Goal: Task Accomplishment & Management: Manage account settings

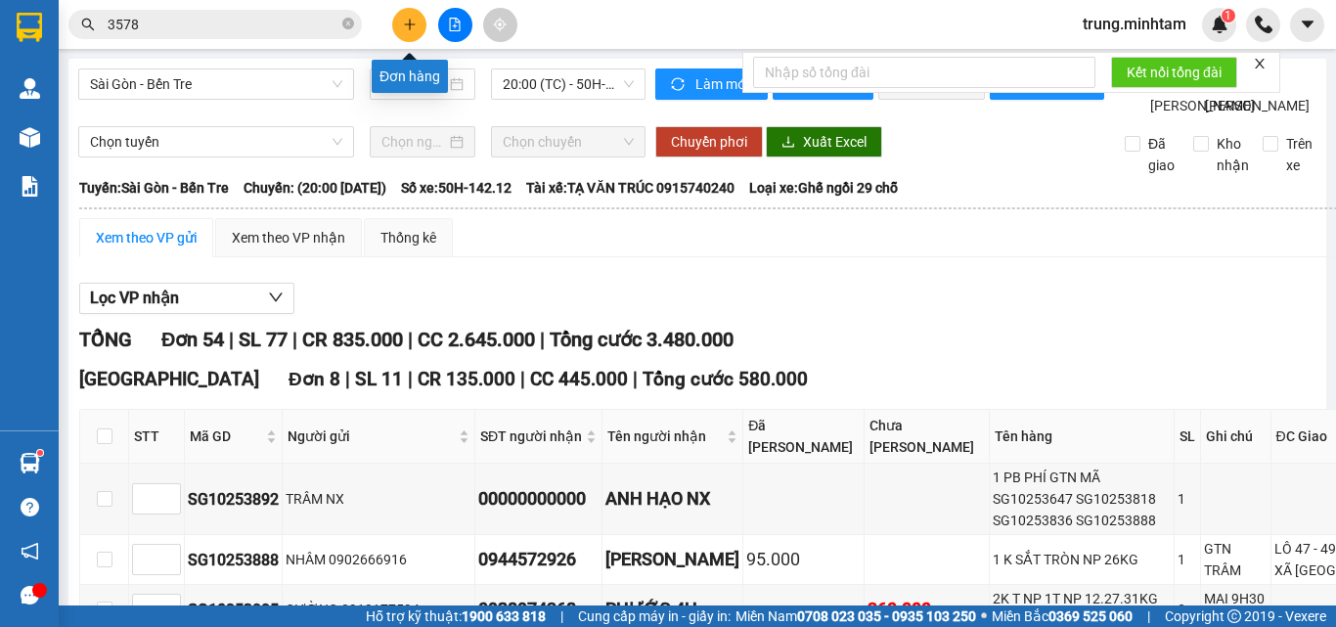
click at [411, 31] on button at bounding box center [409, 25] width 34 height 34
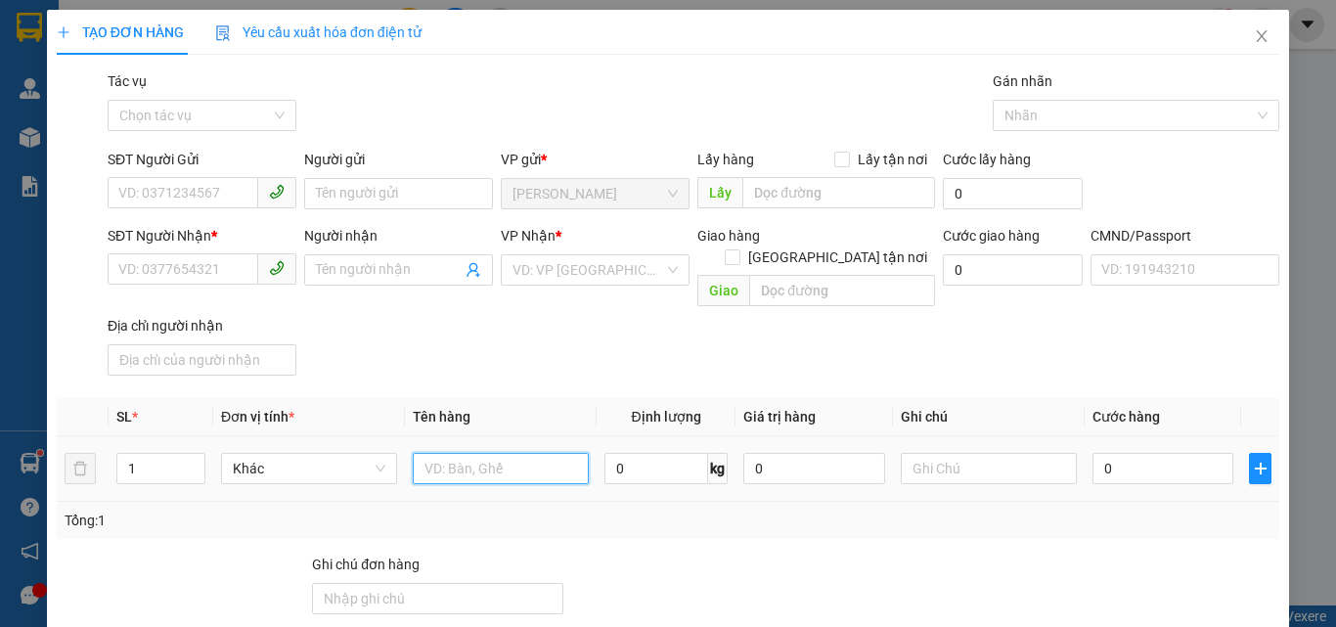
drag, startPoint x: 495, startPoint y: 449, endPoint x: 507, endPoint y: 425, distance: 26.2
click at [496, 453] on input "text" at bounding box center [501, 468] width 176 height 31
type input "1 K THÙNG 18 KG NP (ĐA)"
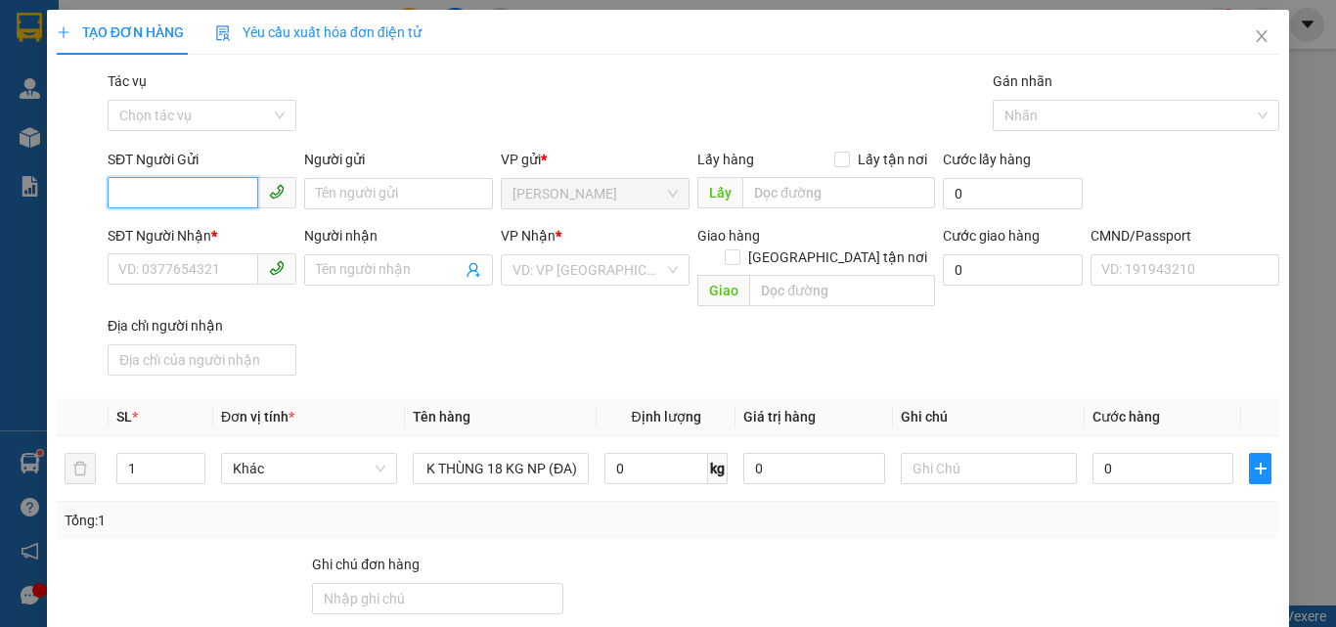
click at [206, 200] on input "SĐT Người Gửi" at bounding box center [183, 192] width 151 height 31
click at [243, 229] on div "0848323915 - CÔ MAI/[PERSON_NAME]" at bounding box center [240, 233] width 244 height 22
type input "0848323915"
type input "CÔ MAI/[PERSON_NAME]"
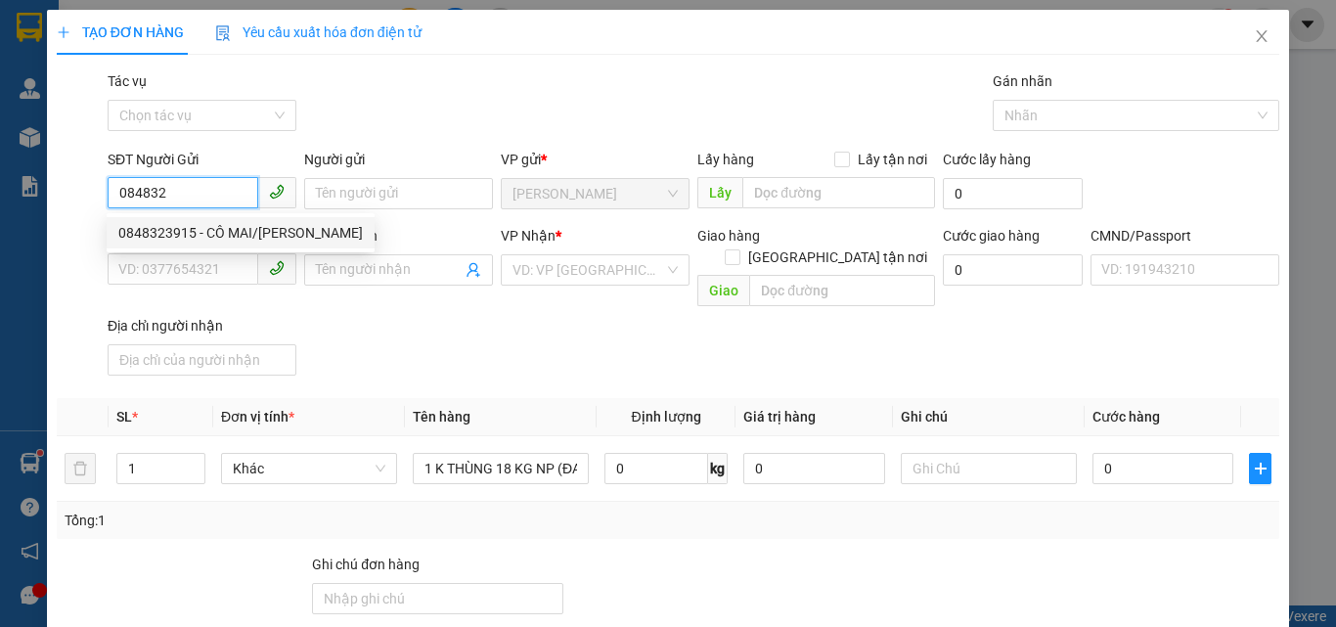
type input "0908606915"
type input "HƯƠNG"
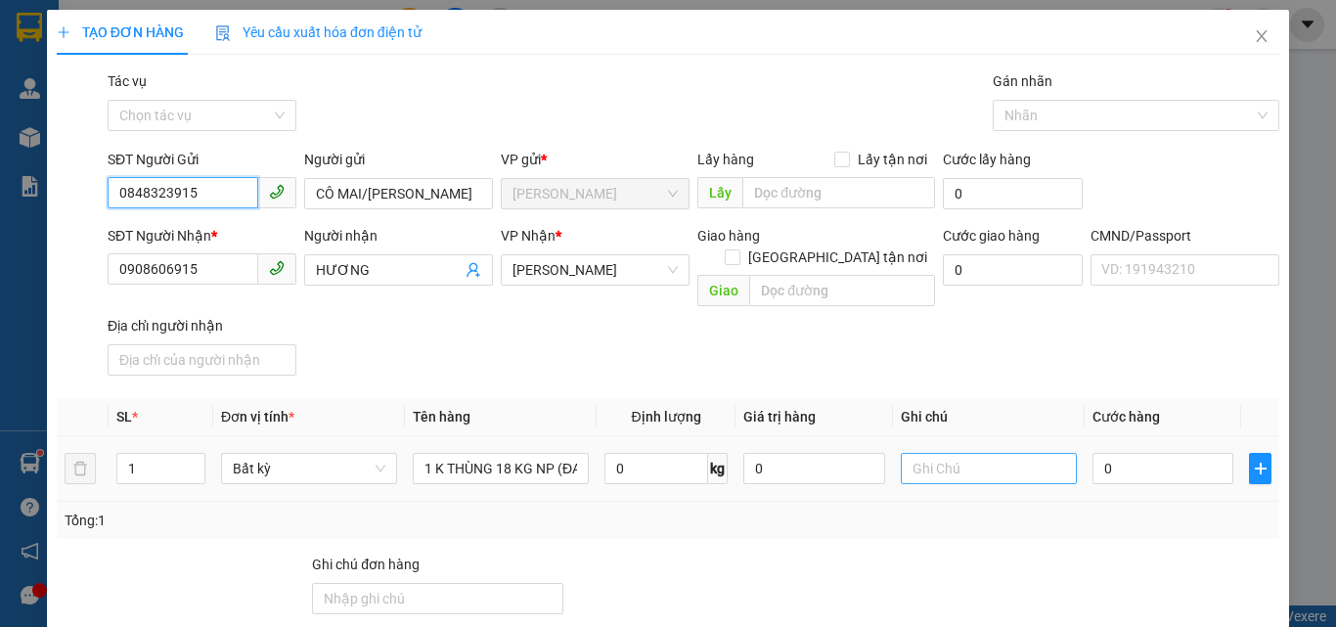
type input "0848323915"
click at [928, 453] on input "text" at bounding box center [989, 468] width 176 height 31
type input "10H TRUNG"
type input "3"
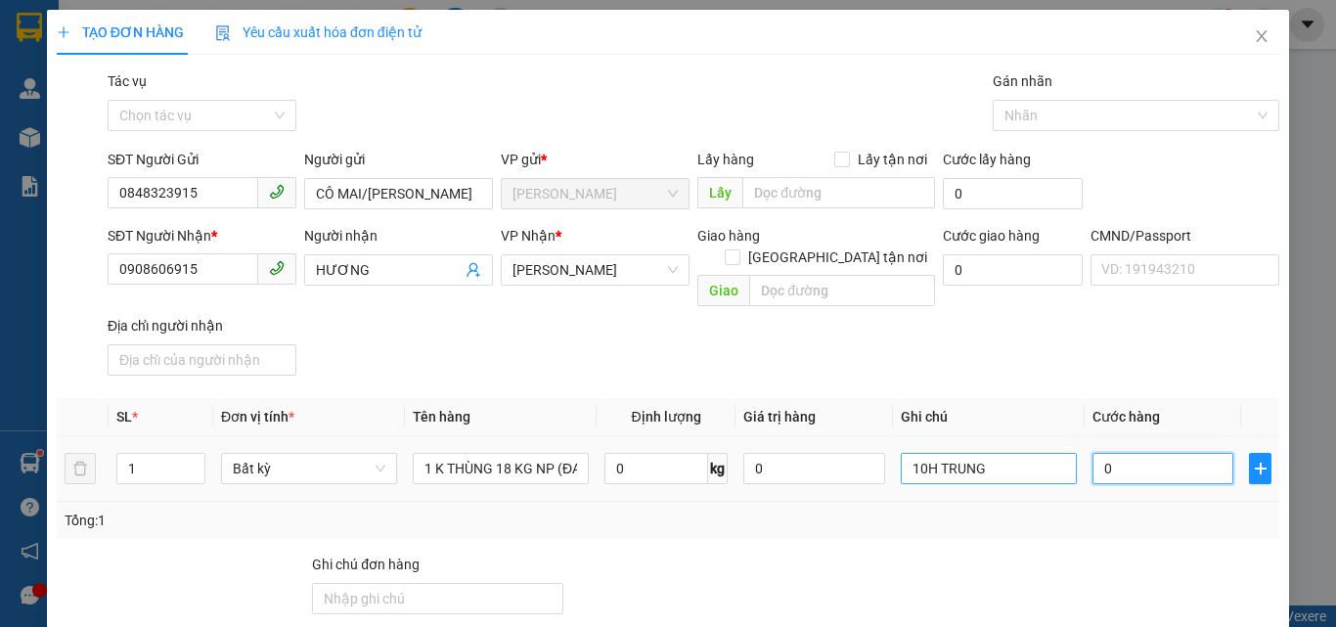
type input "3"
type input "35"
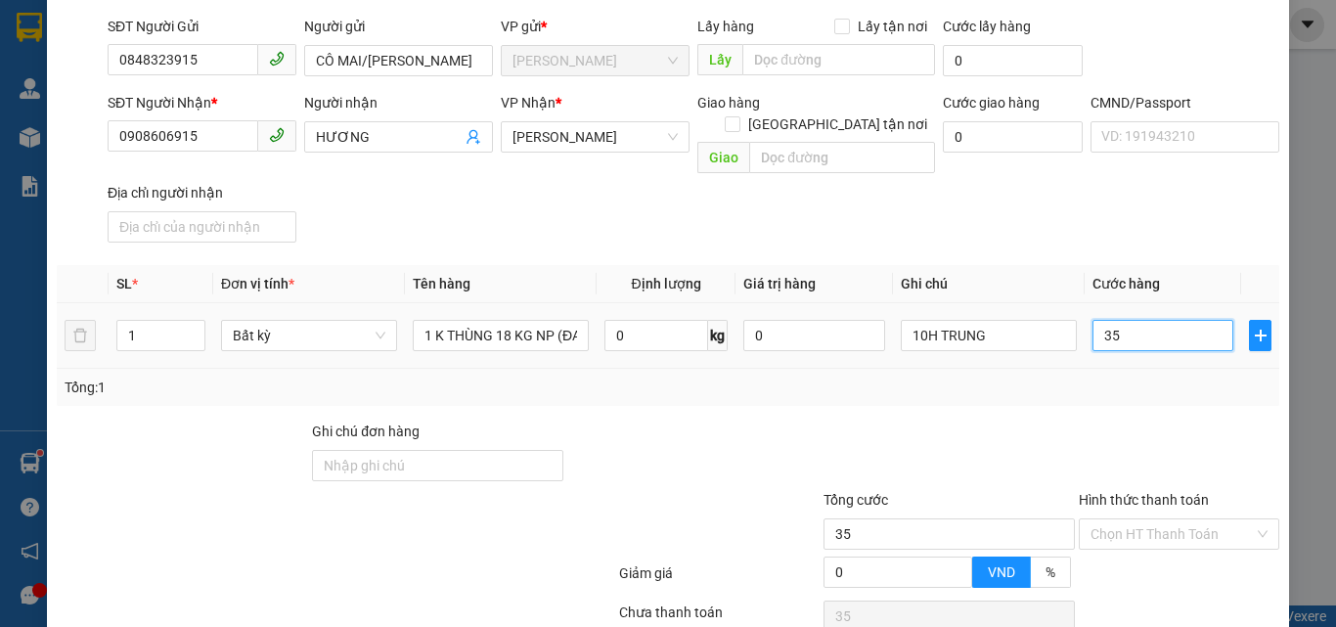
scroll to position [261, 0]
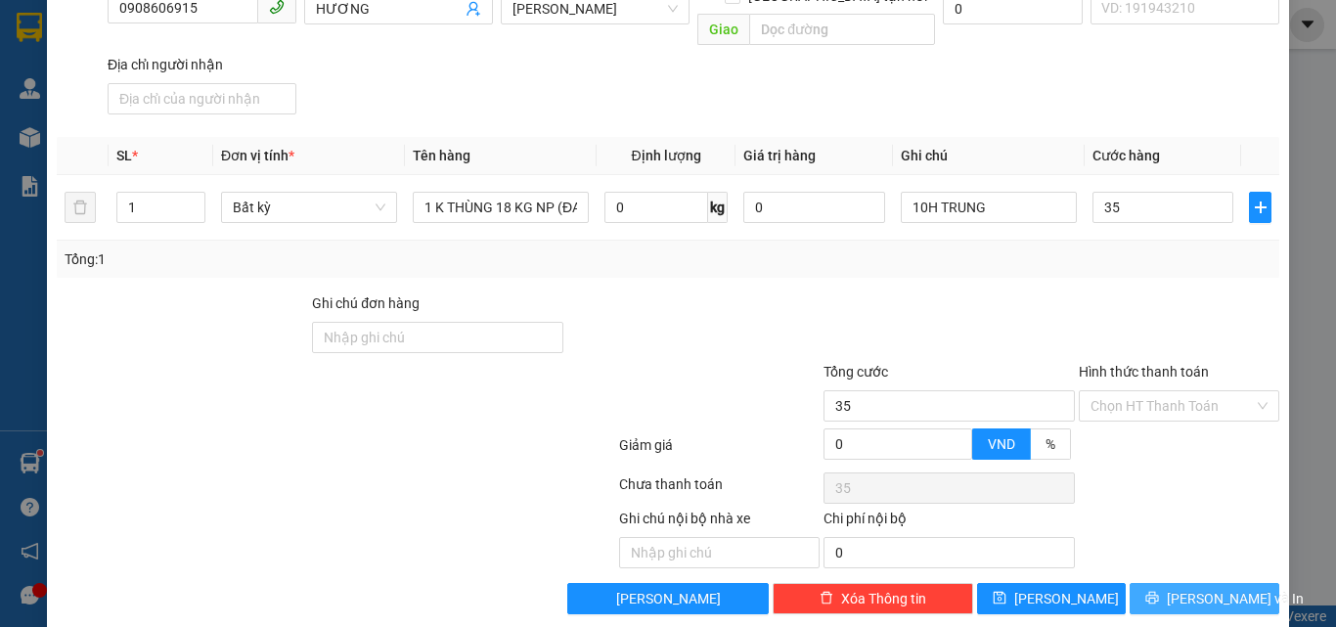
type input "35.000"
click at [1199, 588] on span "[PERSON_NAME] và In" at bounding box center [1235, 599] width 137 height 22
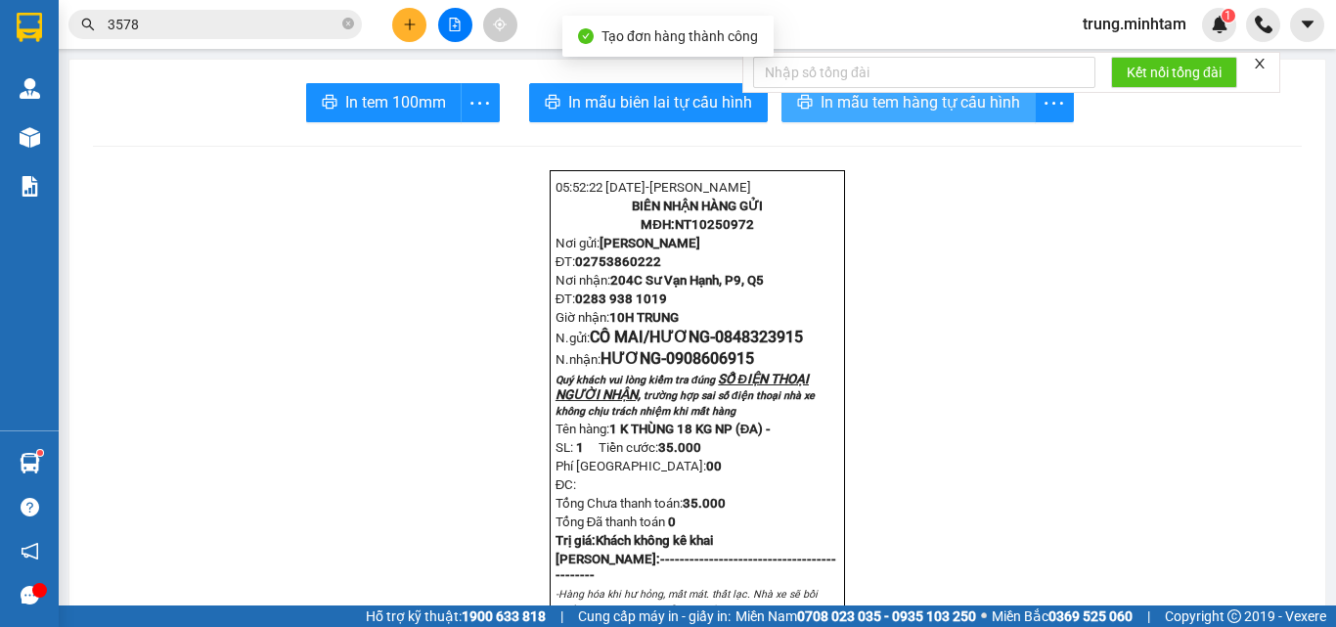
click at [880, 111] on span "In mẫu tem hàng tự cấu hình" at bounding box center [919, 102] width 199 height 24
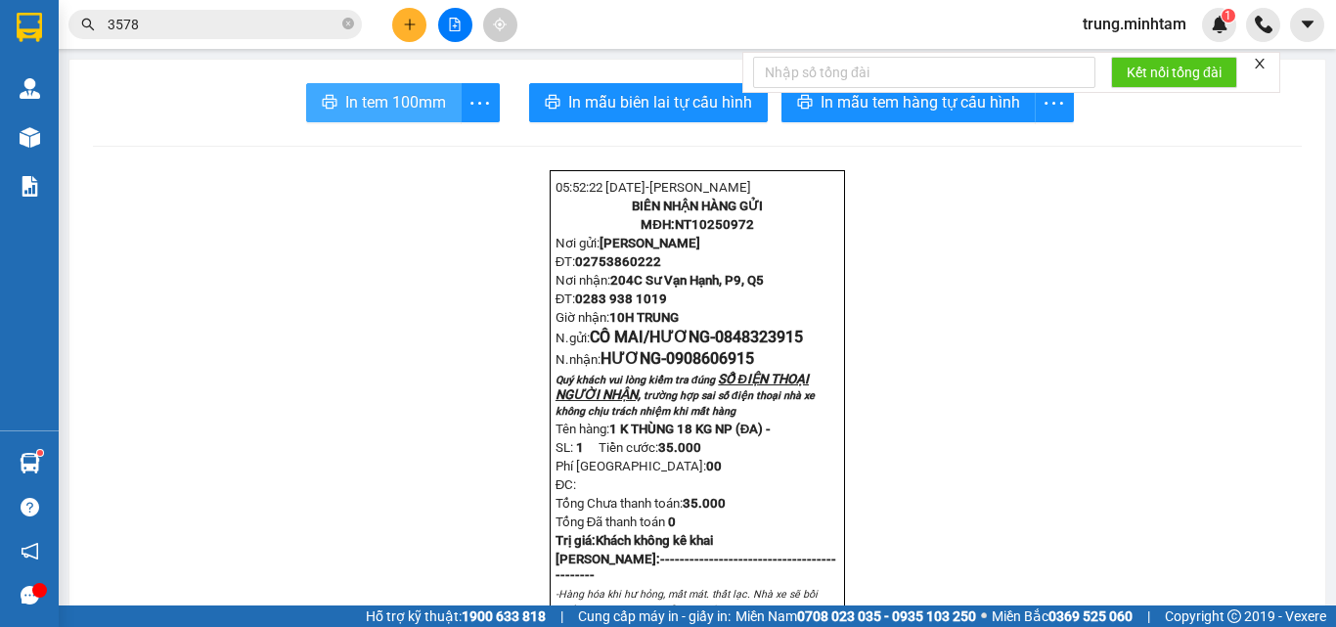
click at [392, 110] on span "In tem 100mm" at bounding box center [395, 102] width 101 height 24
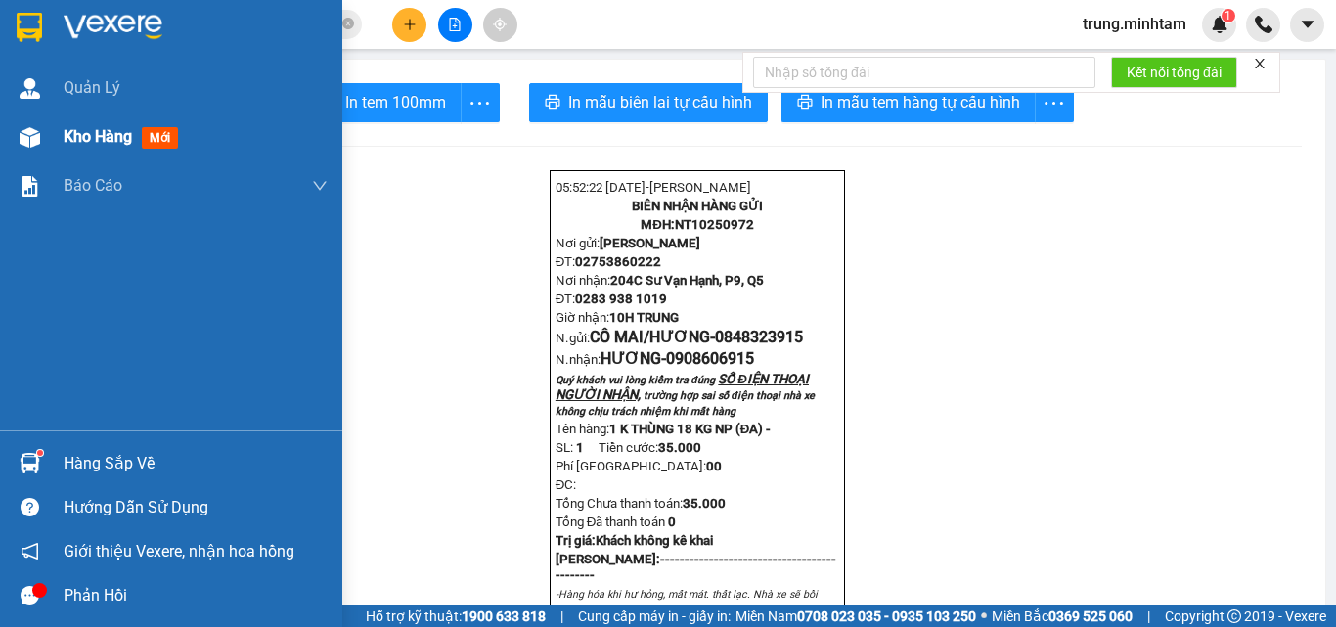
click at [93, 139] on span "Kho hàng" at bounding box center [98, 136] width 68 height 19
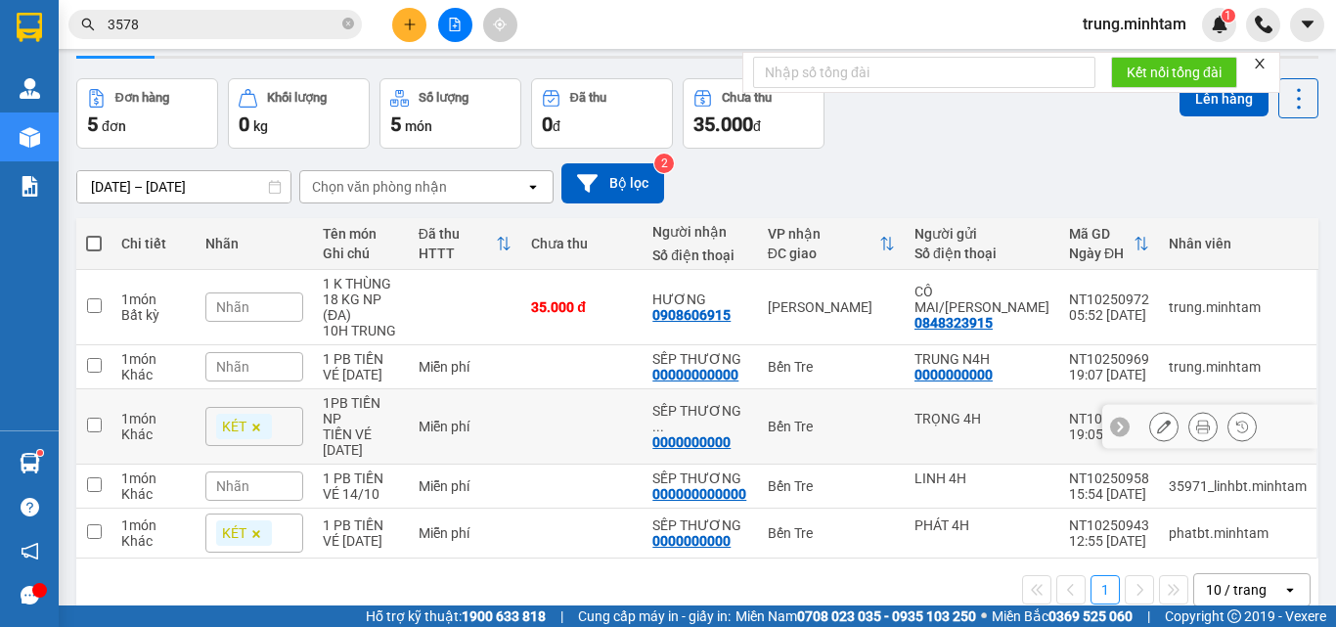
scroll to position [90, 0]
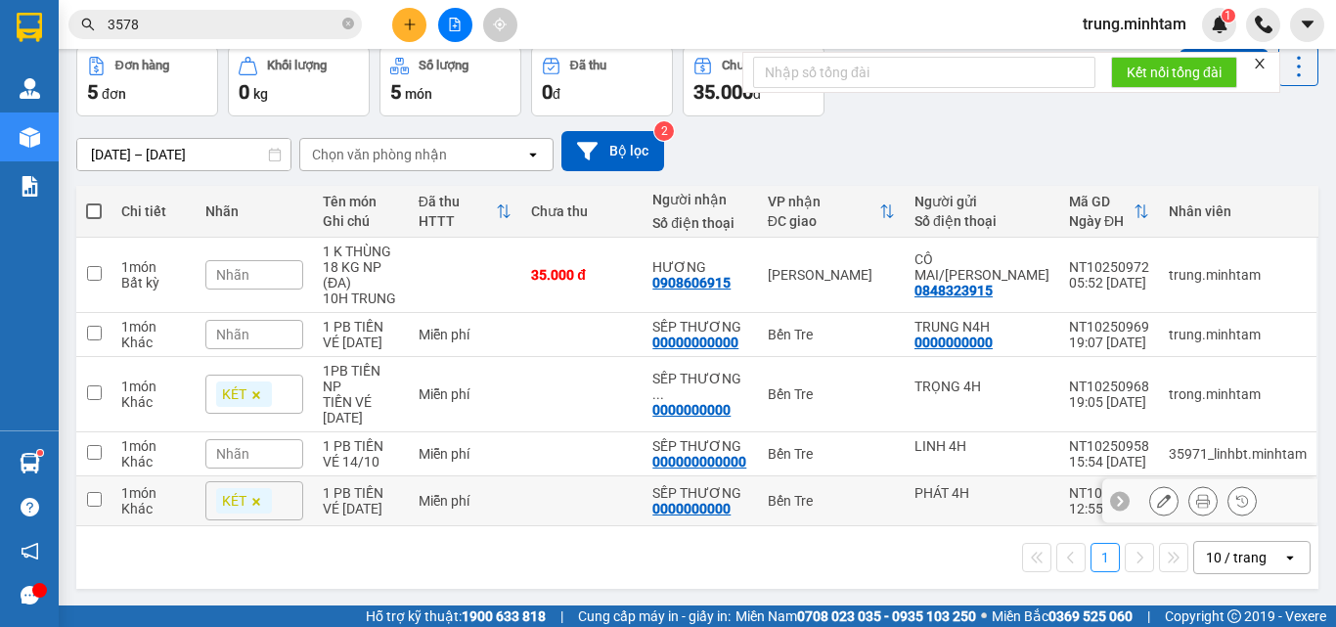
drag, startPoint x: 596, startPoint y: 496, endPoint x: 546, endPoint y: 441, distance: 74.1
click at [593, 495] on td at bounding box center [581, 501] width 121 height 50
checkbox input "true"
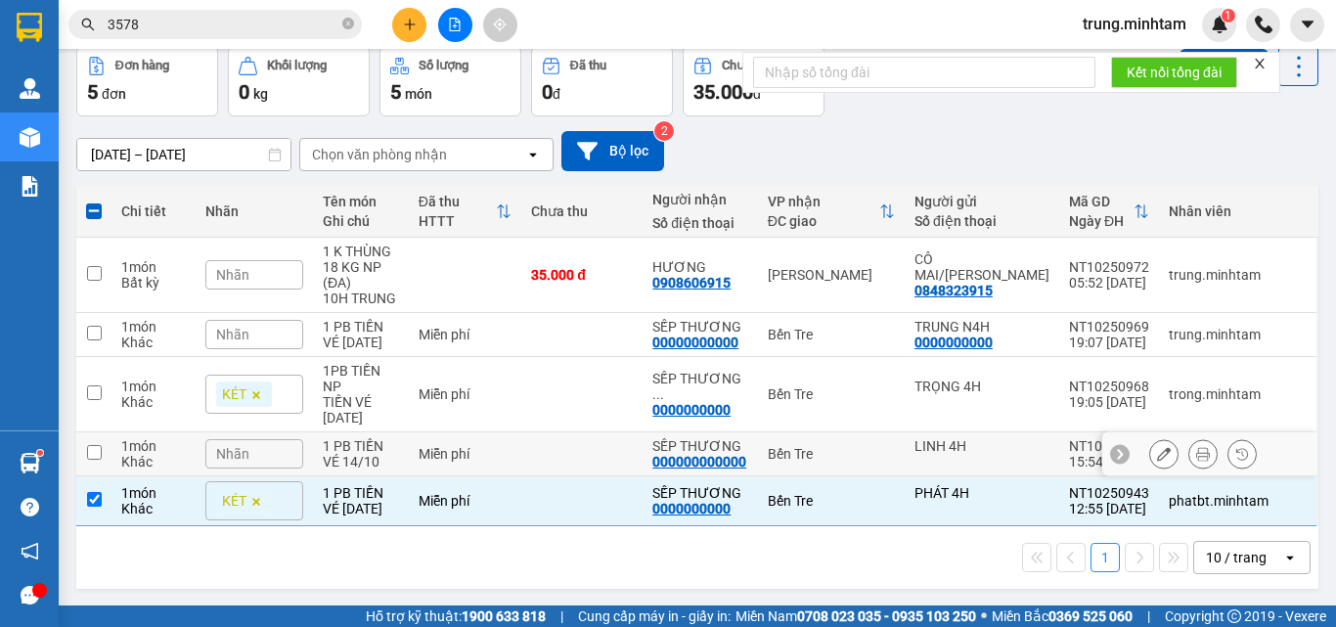
click at [546, 441] on td at bounding box center [581, 454] width 121 height 44
checkbox input "true"
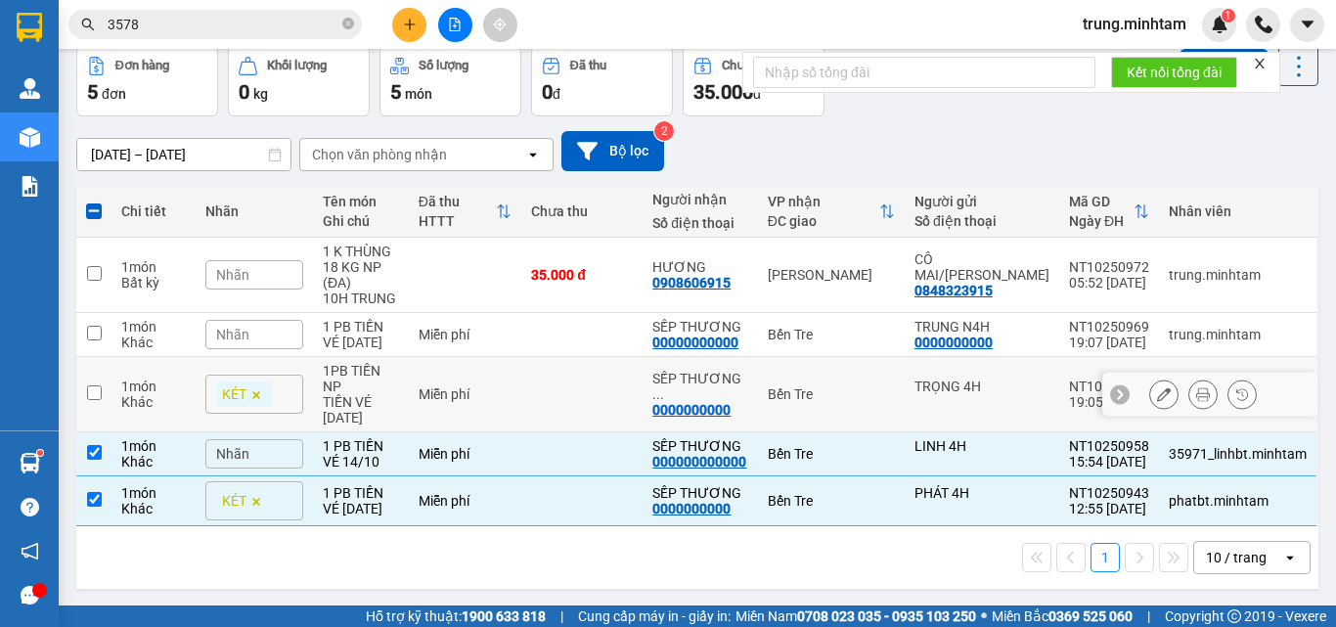
click at [521, 398] on td "Miễn phí" at bounding box center [465, 394] width 112 height 75
checkbox input "true"
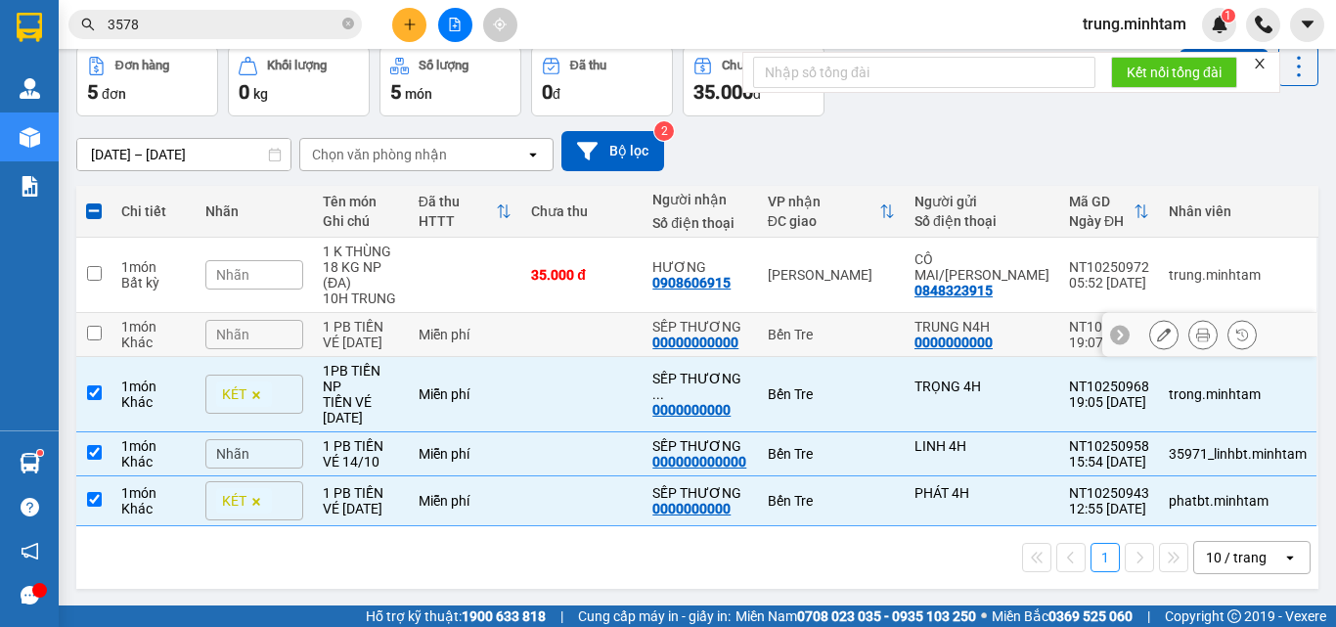
click at [521, 341] on td "Miễn phí" at bounding box center [465, 335] width 112 height 44
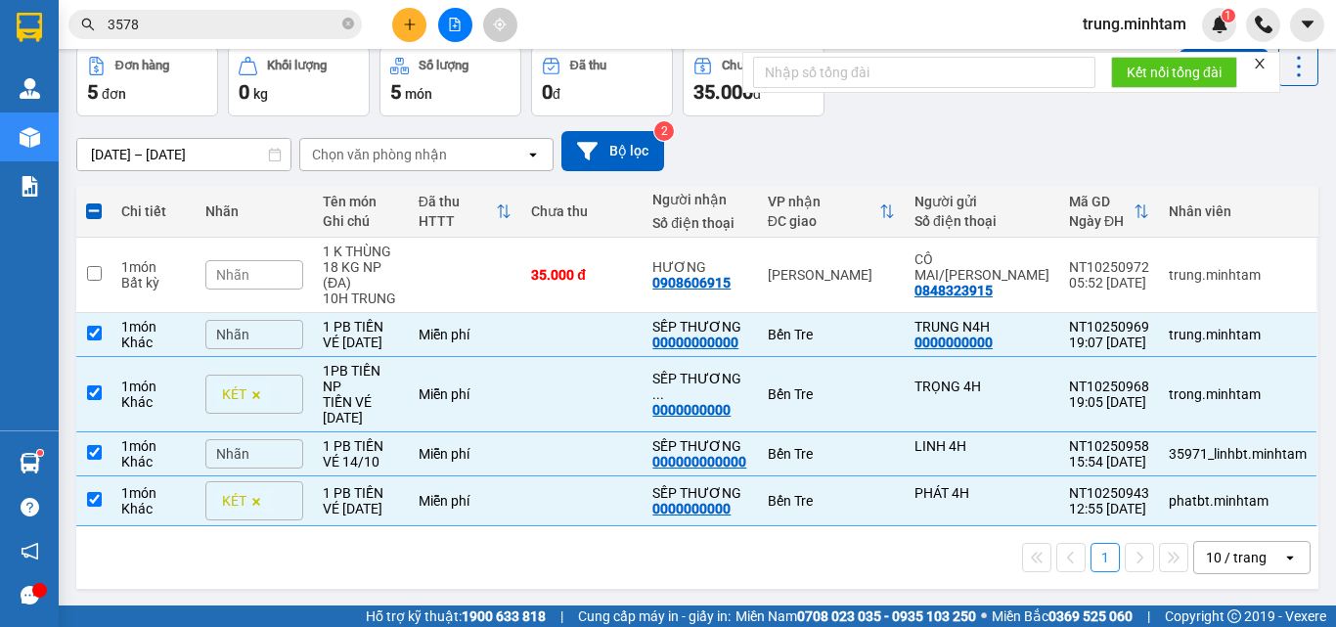
click at [279, 337] on div "Nhãn" at bounding box center [254, 334] width 98 height 29
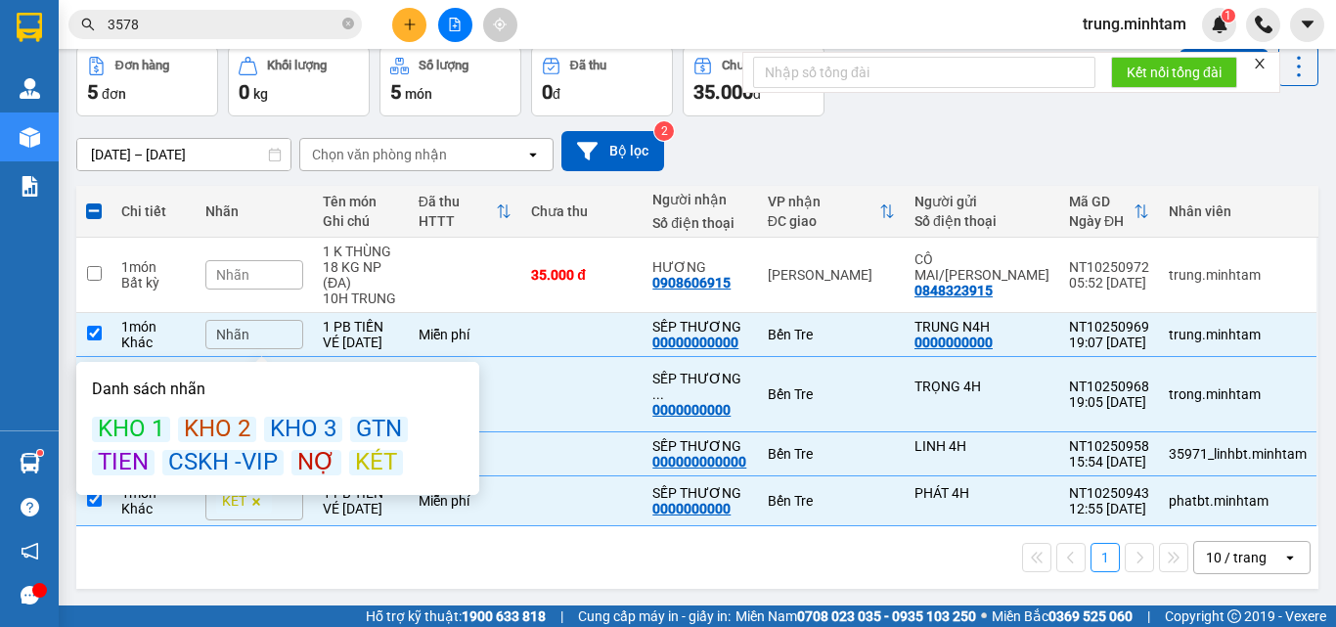
click at [361, 467] on div "KÉT" at bounding box center [376, 462] width 54 height 25
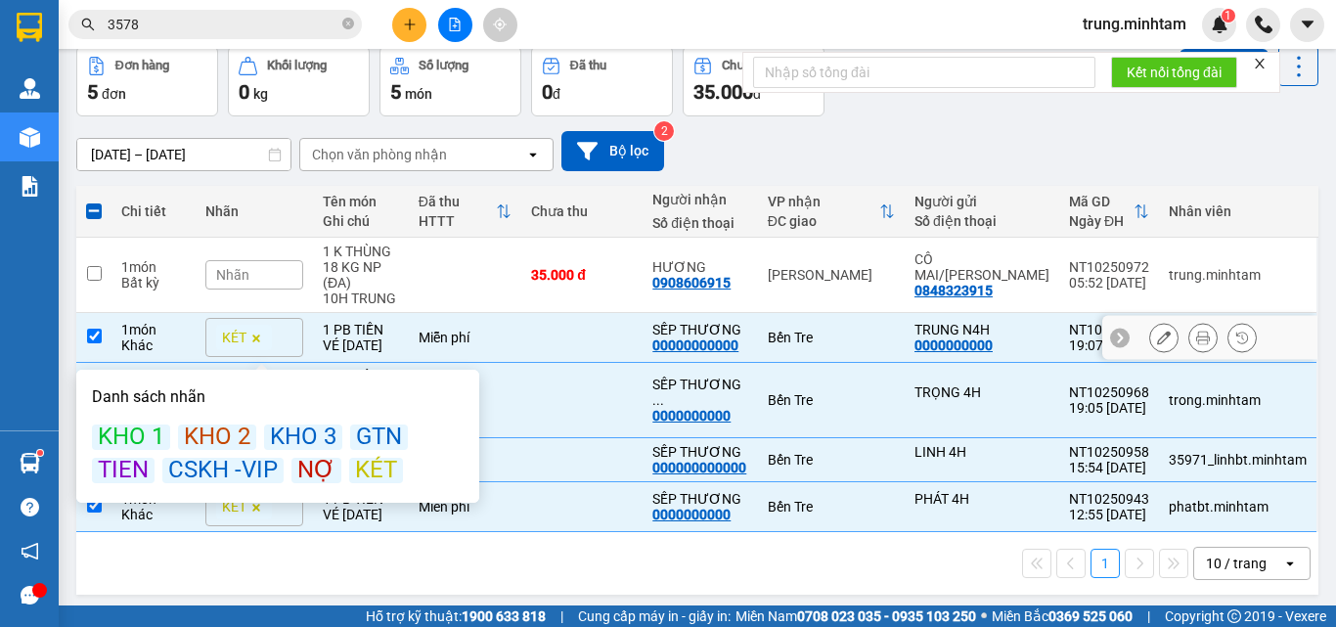
click at [511, 341] on div "Miễn phí" at bounding box center [465, 338] width 93 height 16
checkbox input "false"
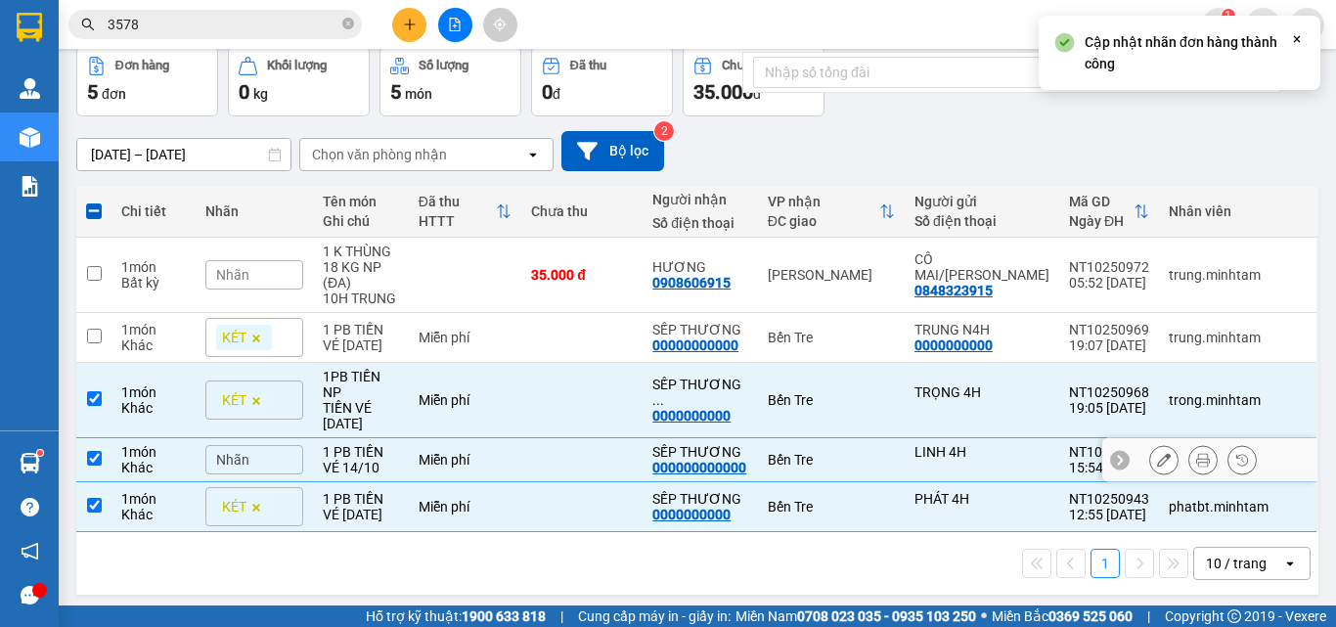
click at [292, 447] on div "Nhãn" at bounding box center [254, 459] width 98 height 29
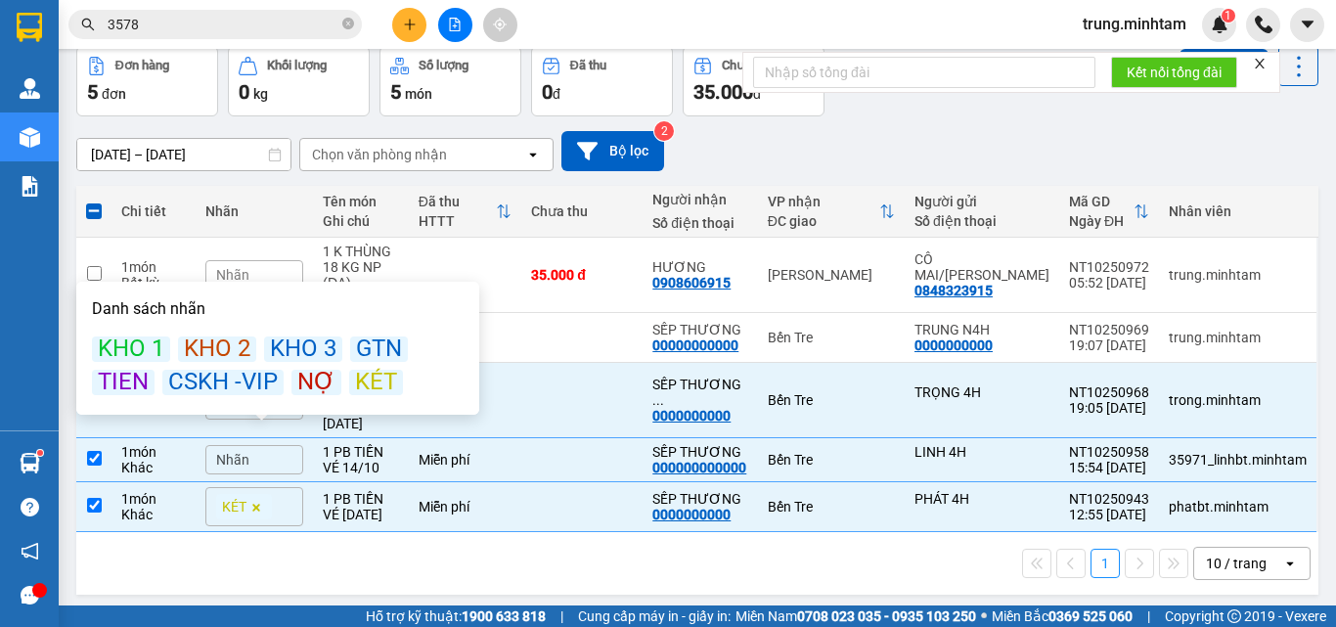
click at [376, 384] on div "KÉT" at bounding box center [376, 382] width 54 height 25
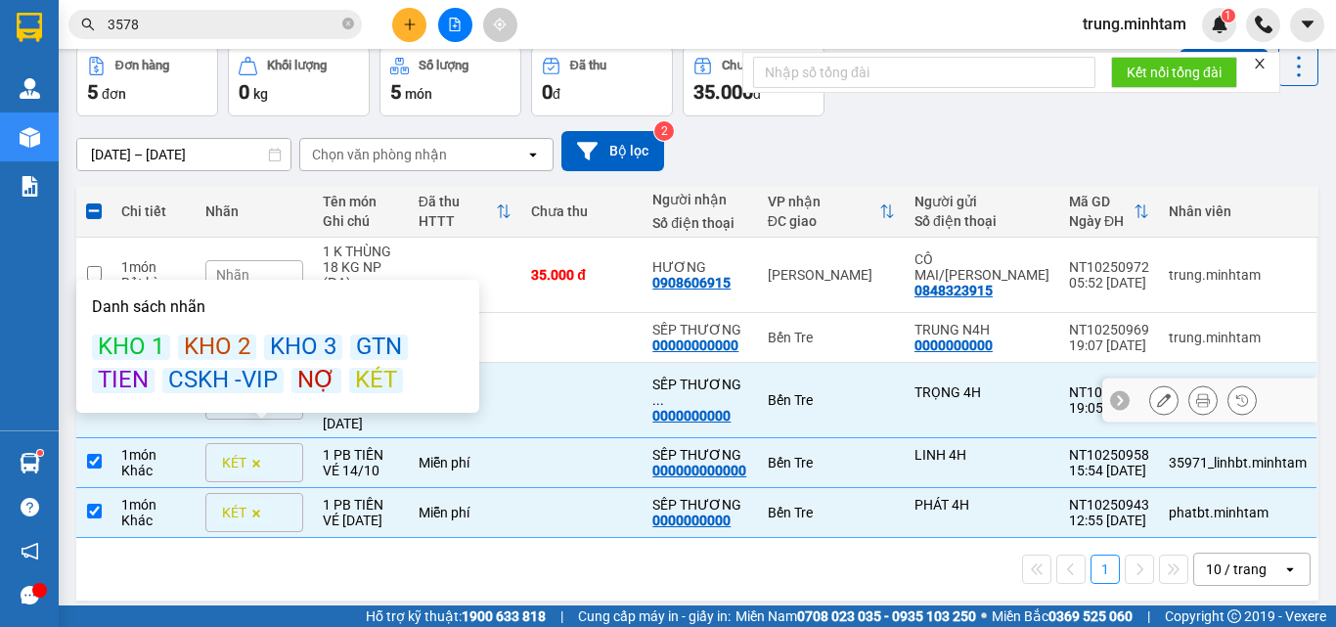
click at [521, 376] on td "Miễn phí" at bounding box center [465, 400] width 112 height 75
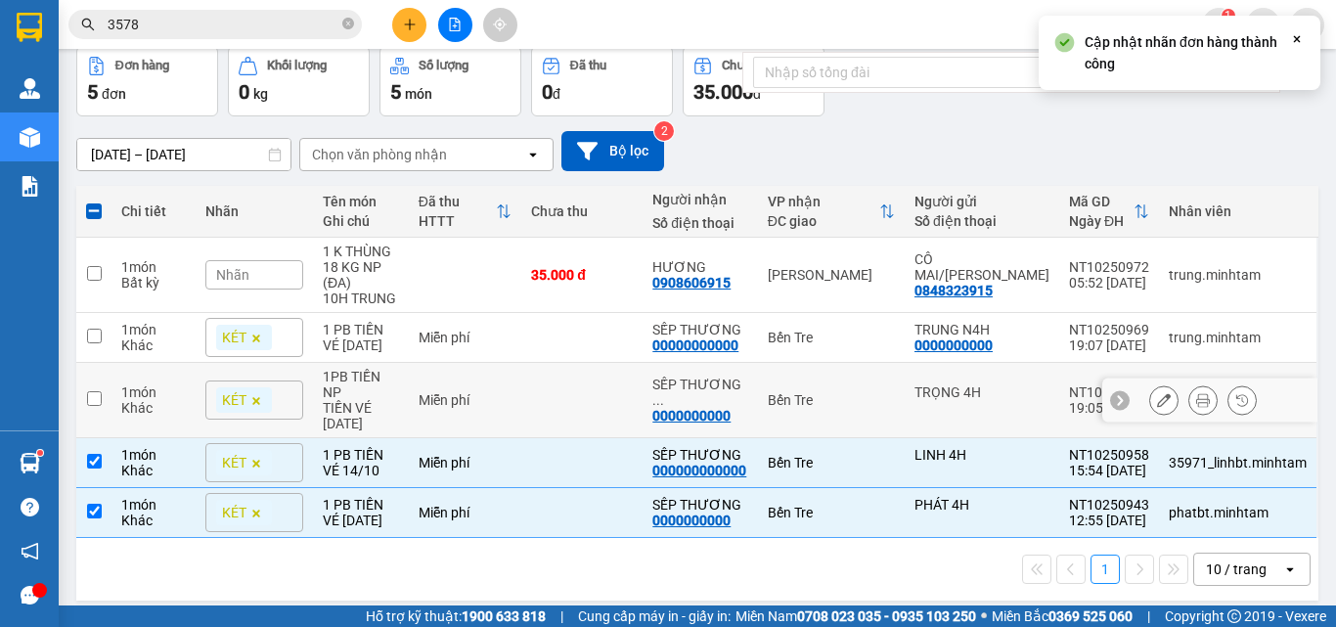
click at [521, 383] on td "Miễn phí" at bounding box center [465, 400] width 112 height 75
checkbox input "true"
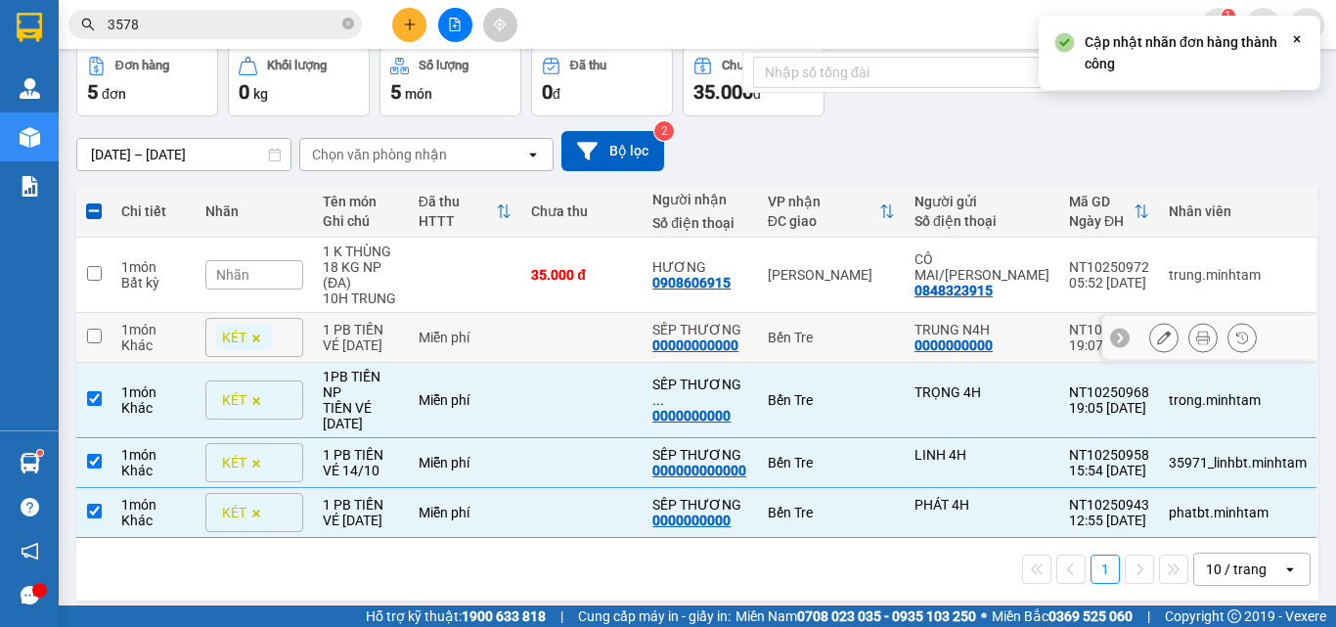
click at [511, 341] on div "Miễn phí" at bounding box center [465, 338] width 93 height 16
checkbox input "true"
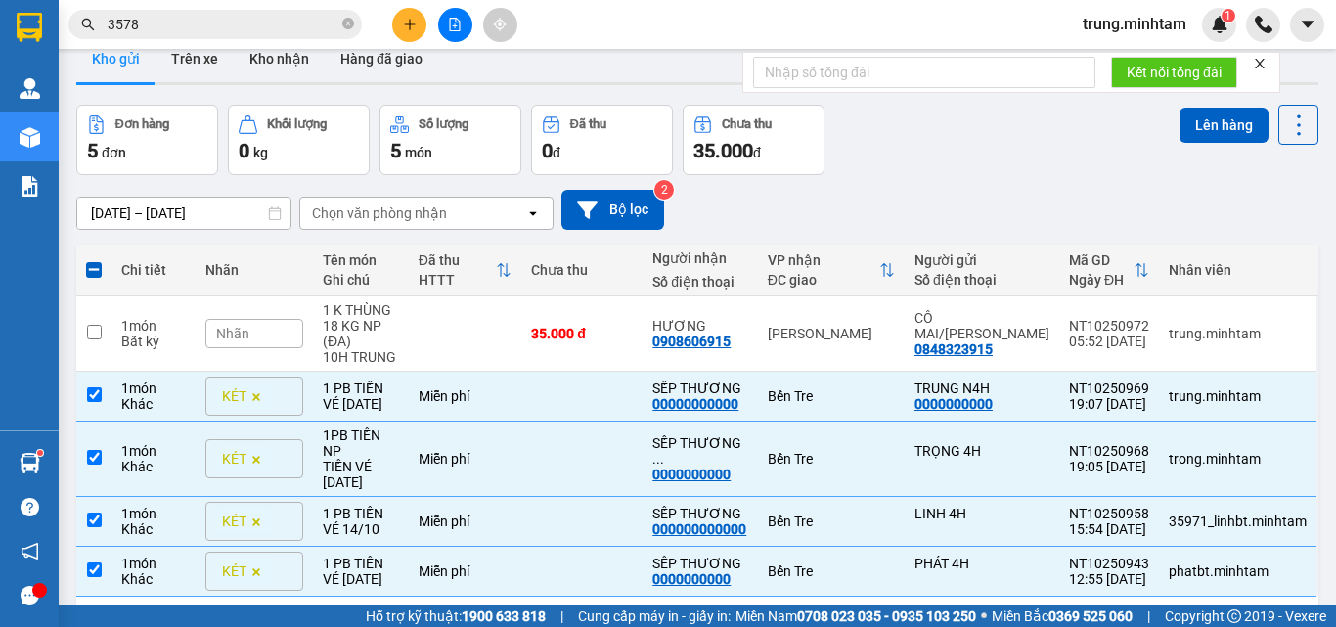
scroll to position [0, 0]
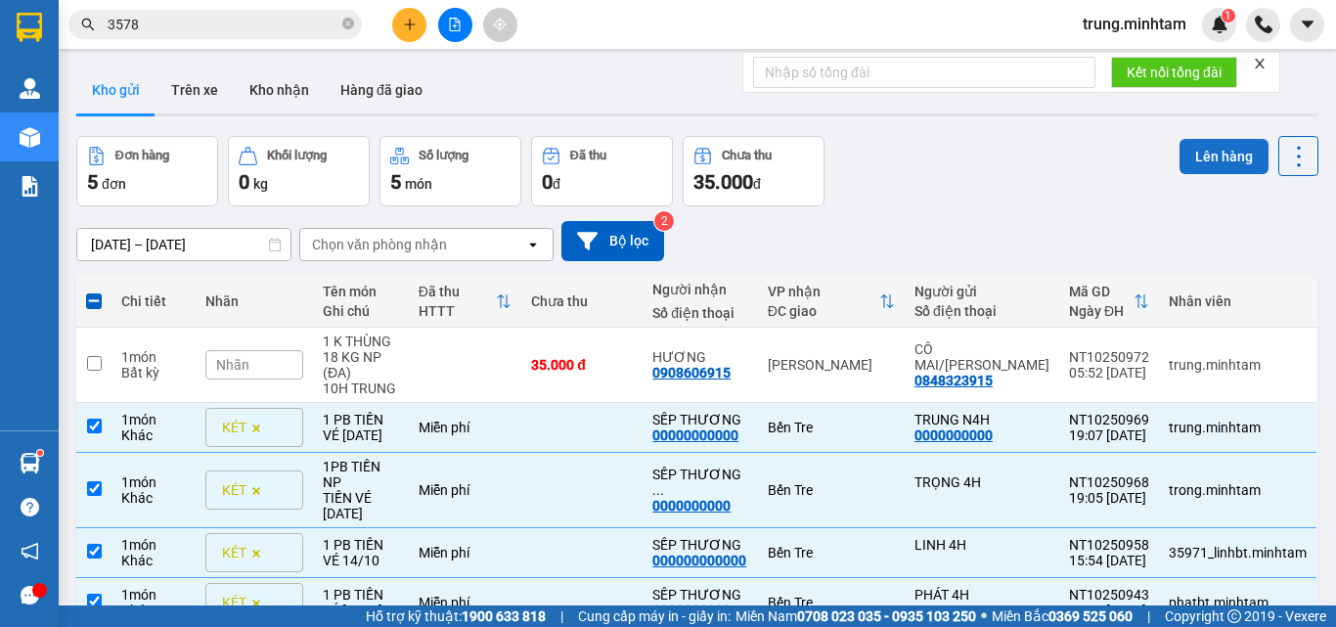
click at [1193, 155] on button "Lên hàng" at bounding box center [1223, 156] width 89 height 35
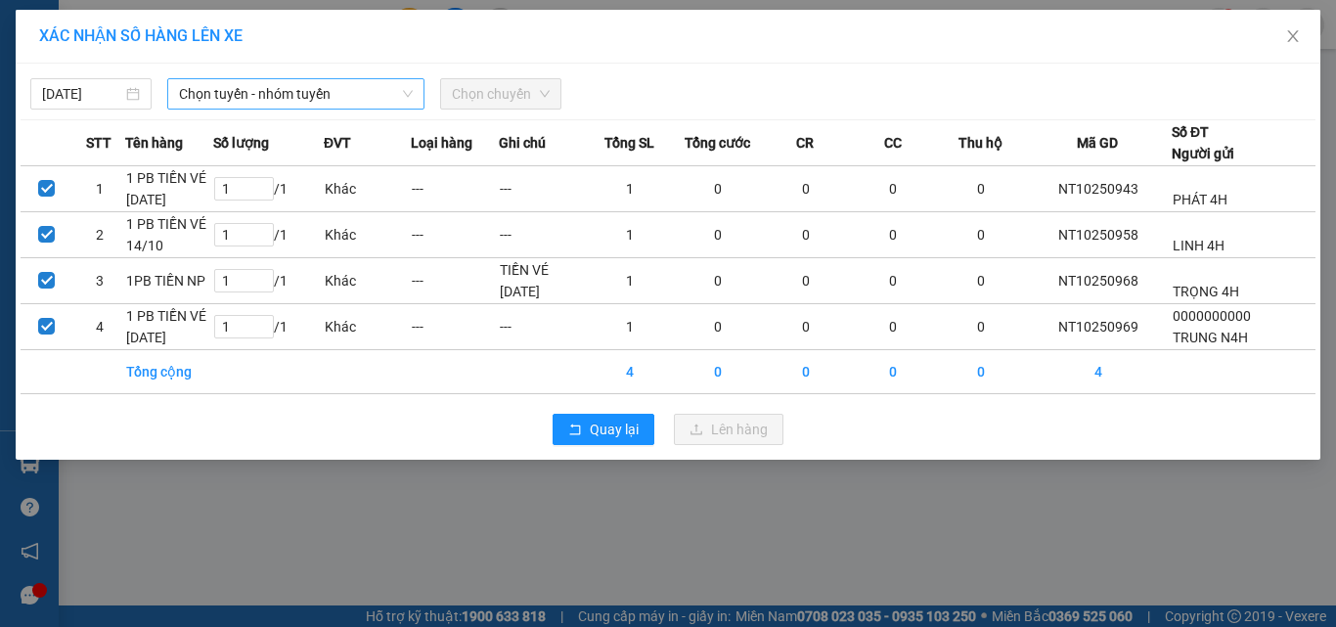
click at [277, 96] on span "Chọn tuyến - nhóm tuyến" at bounding box center [296, 93] width 234 height 29
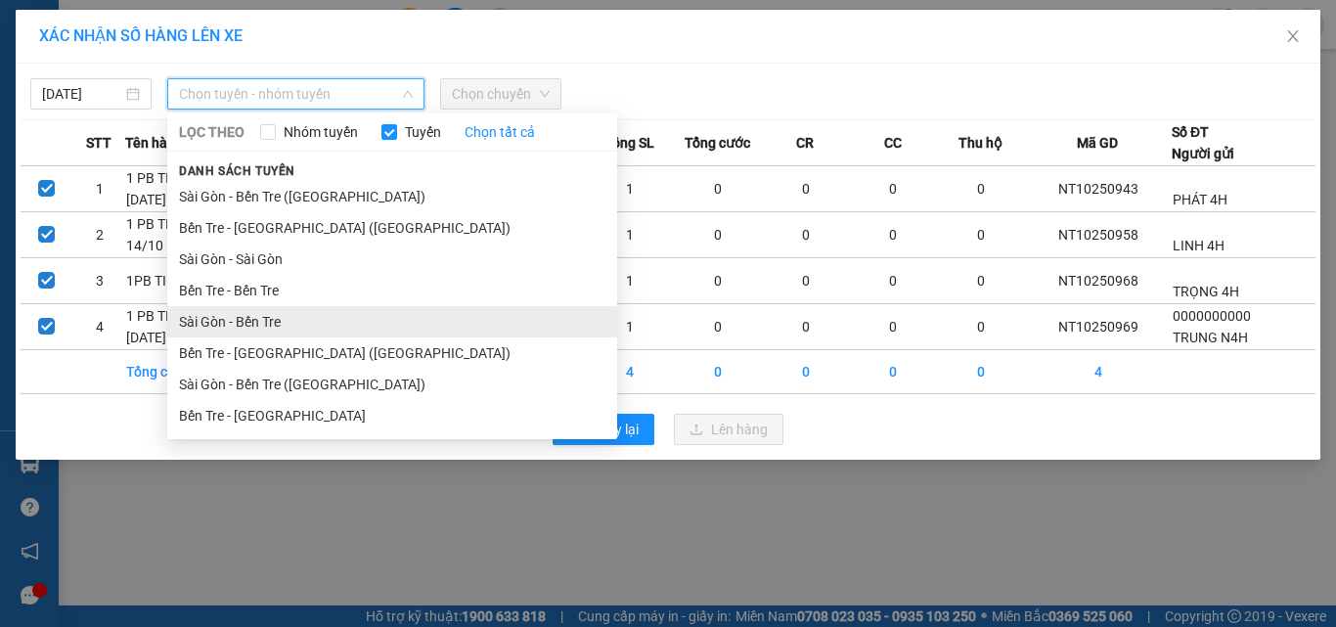
click at [261, 321] on li "Sài Gòn - Bến Tre" at bounding box center [392, 321] width 450 height 31
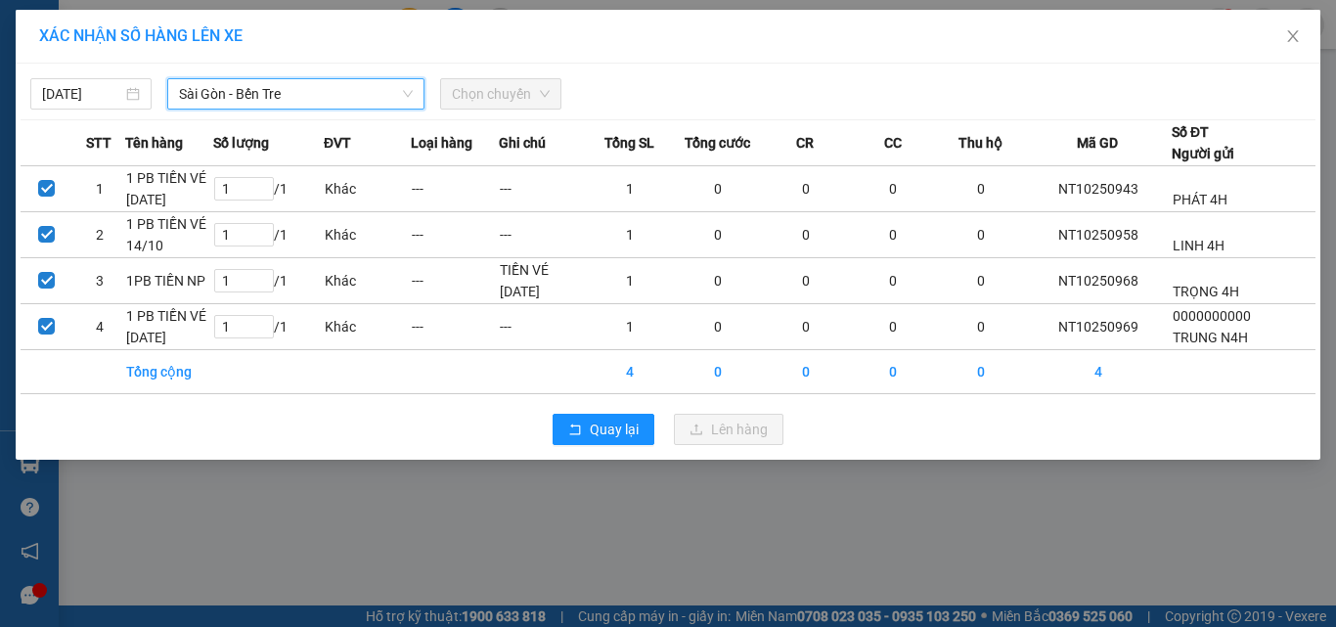
click at [504, 96] on span "Chọn chuyến" at bounding box center [501, 93] width 98 height 29
click at [113, 99] on input "[DATE]" at bounding box center [82, 94] width 80 height 22
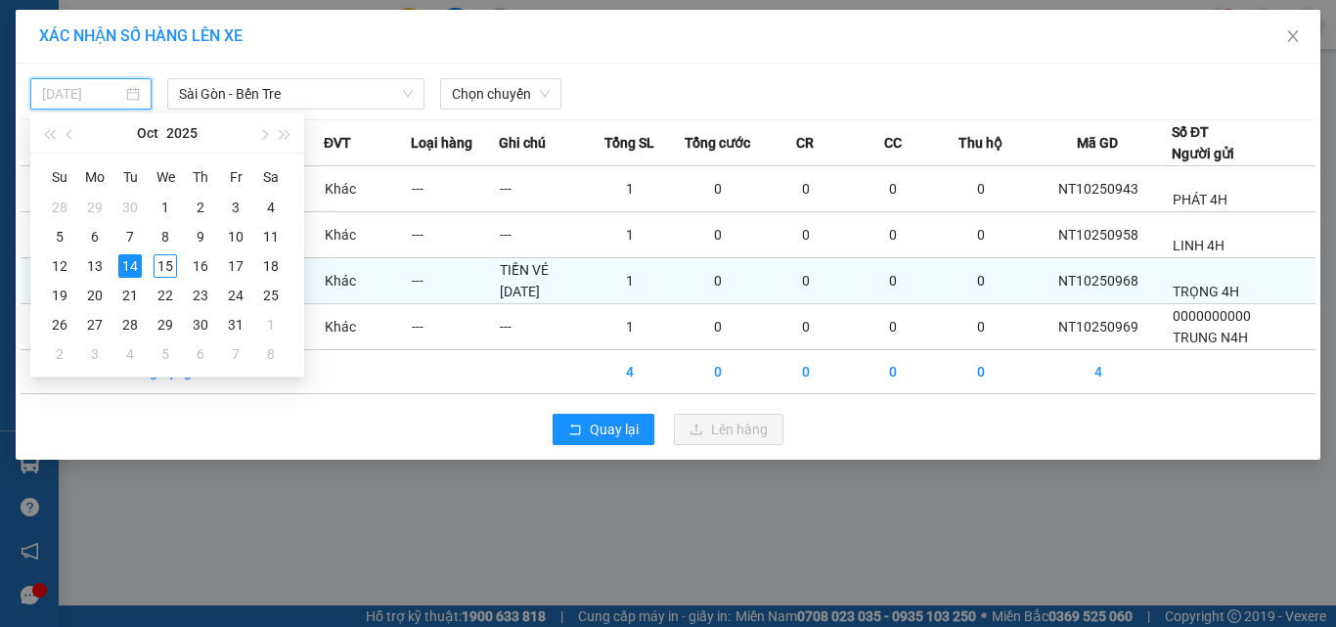
click at [160, 266] on div "15" at bounding box center [165, 265] width 23 height 23
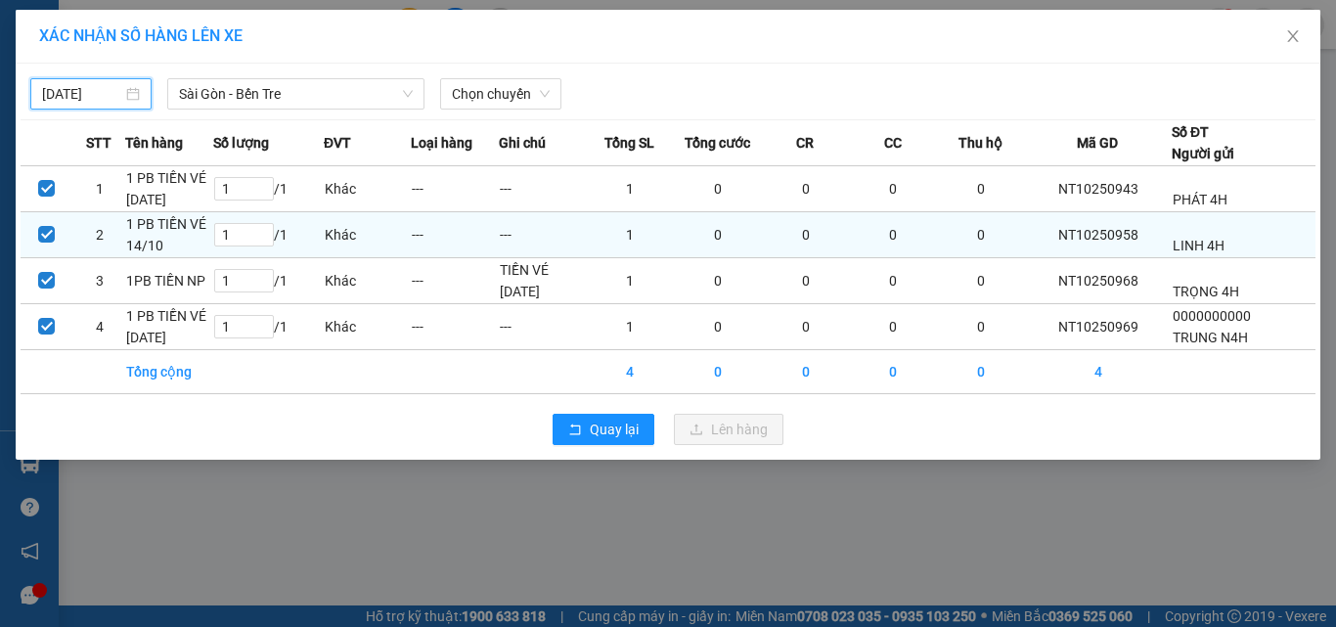
type input "[DATE]"
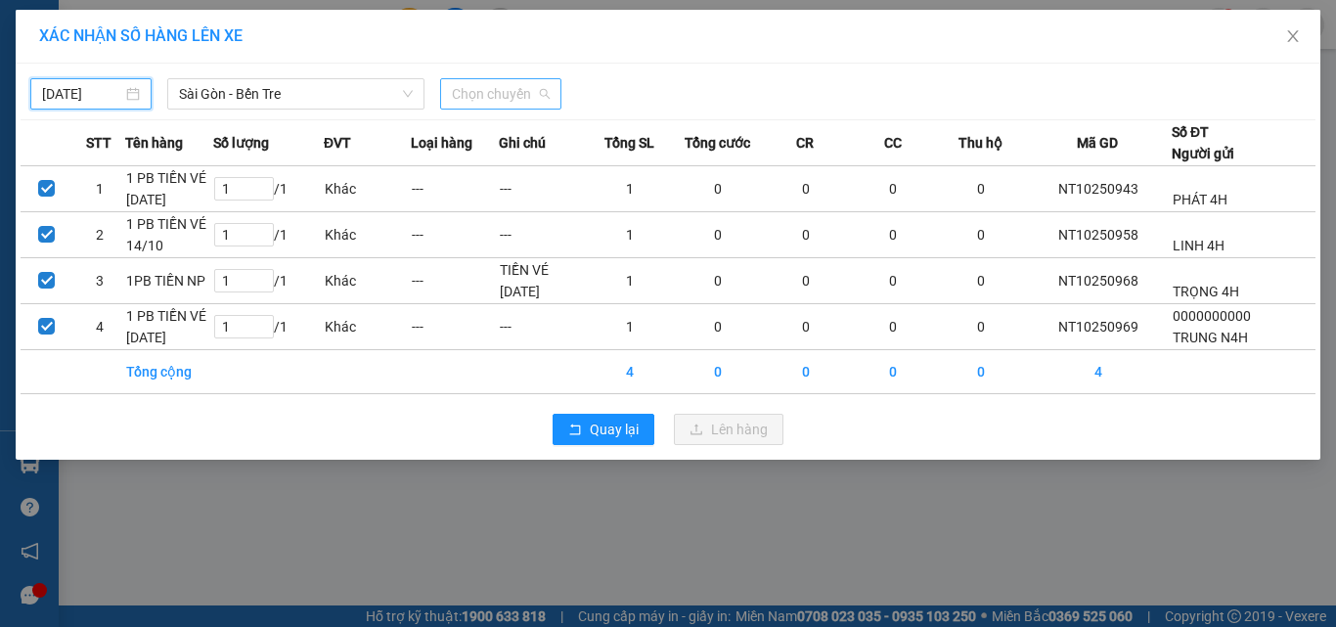
click at [487, 91] on span "Chọn chuyến" at bounding box center [501, 93] width 98 height 29
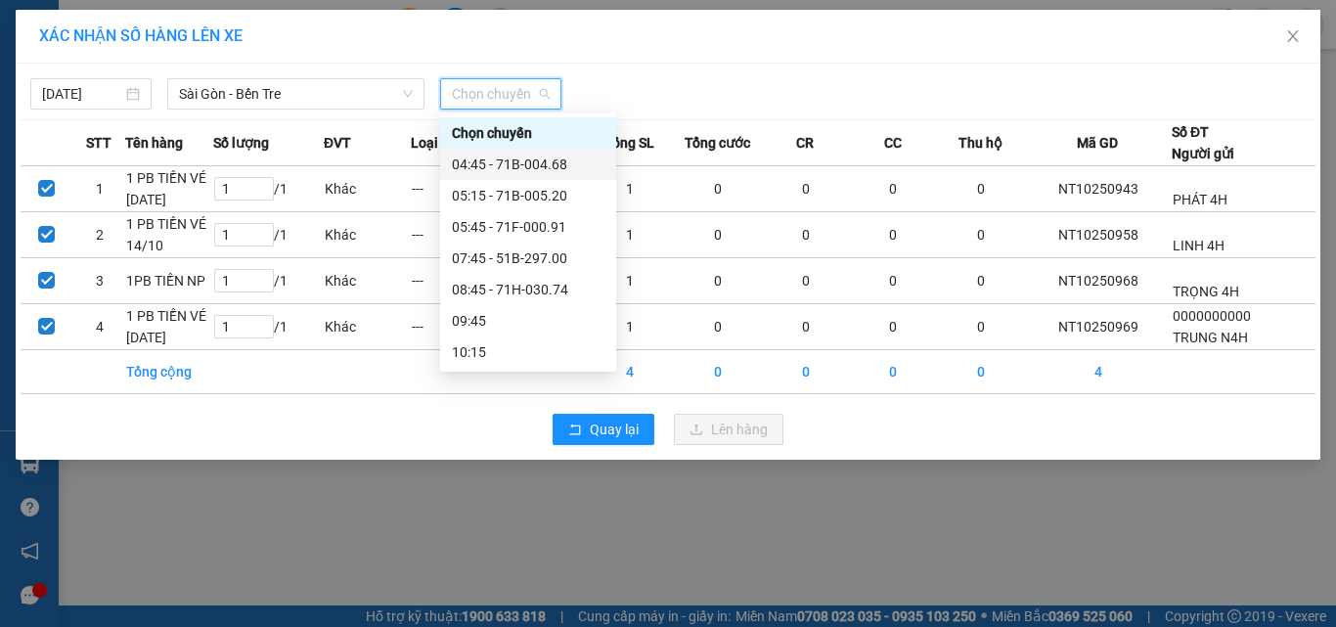
click at [539, 168] on div "04:45 - 71B-004.68" at bounding box center [528, 165] width 153 height 22
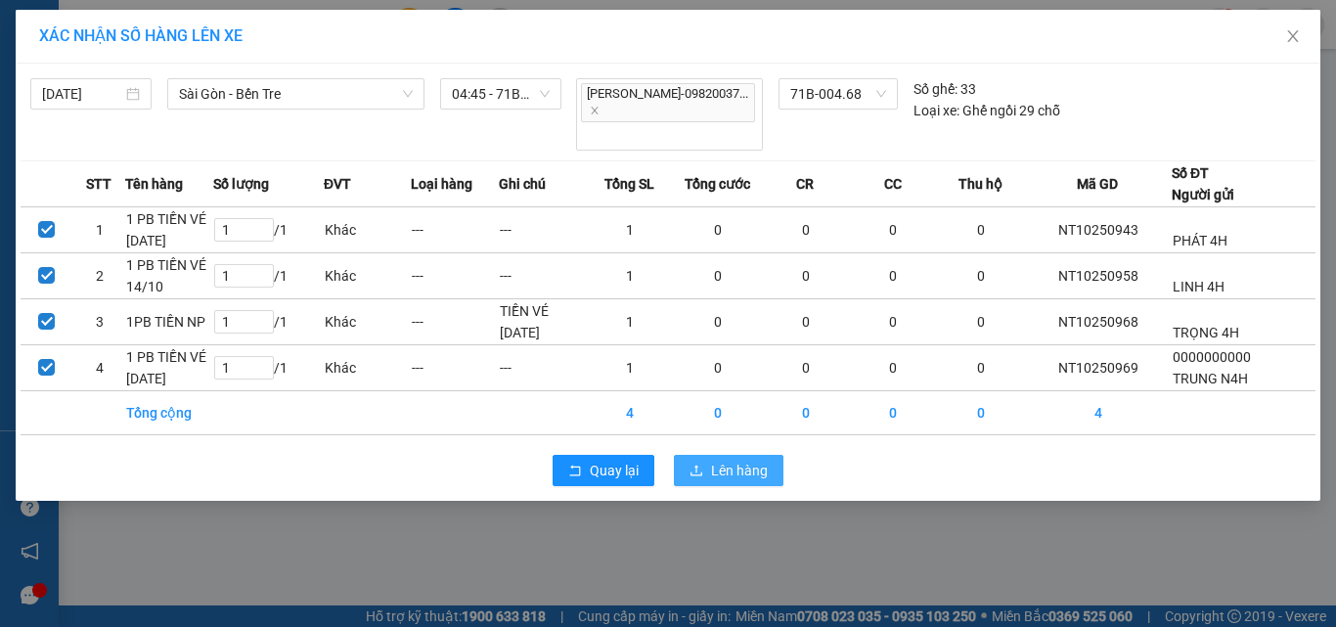
click at [731, 460] on span "Lên hàng" at bounding box center [739, 471] width 57 height 22
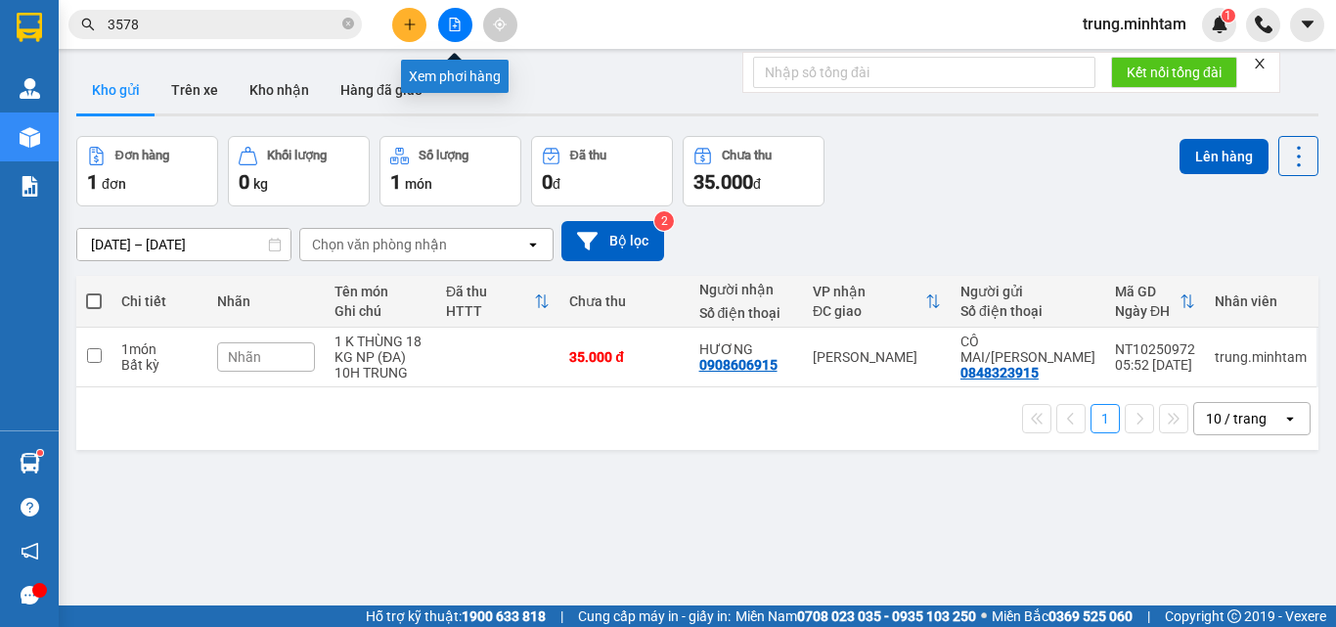
click at [462, 25] on button at bounding box center [455, 25] width 34 height 34
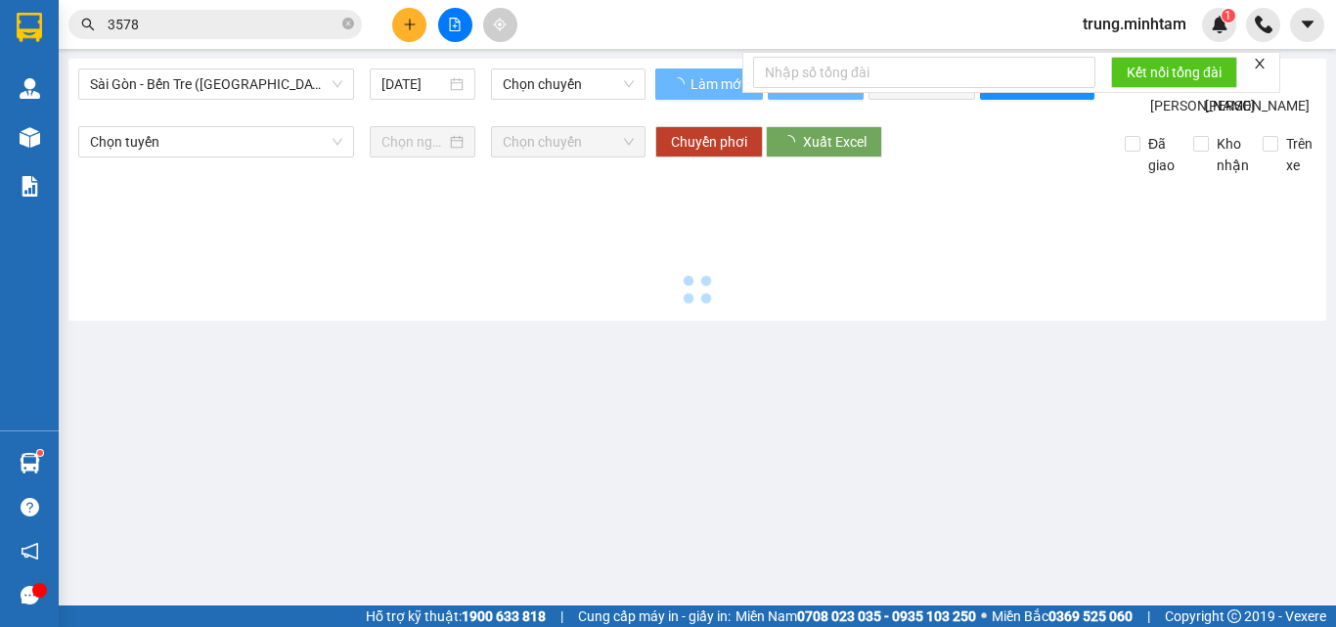
type input "[DATE]"
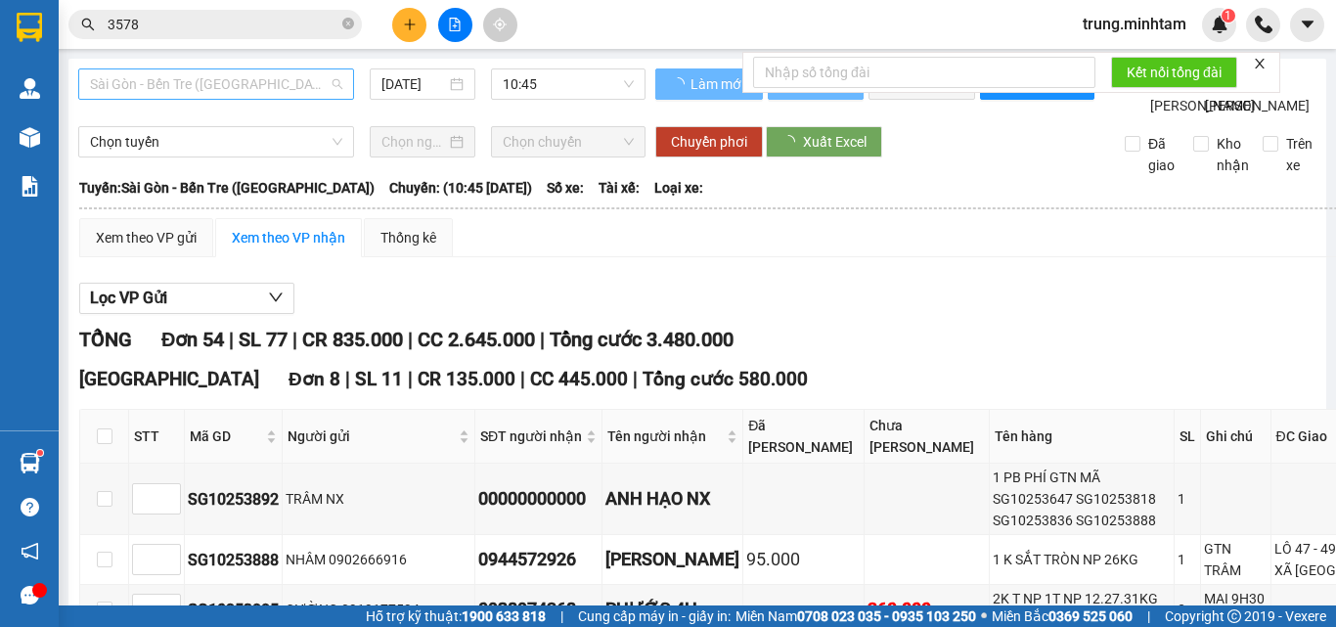
click at [178, 88] on span "Sài Gòn - Bến Tre ([GEOGRAPHIC_DATA])" at bounding box center [216, 83] width 252 height 29
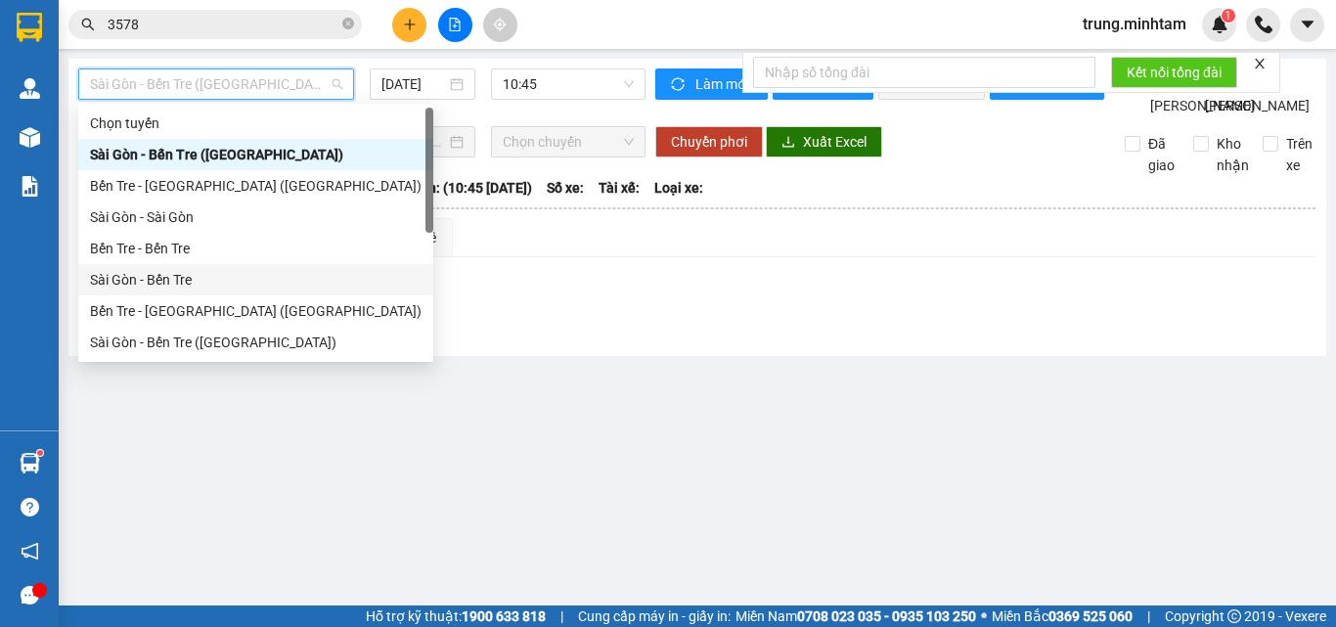
click at [152, 285] on div "Sài Gòn - Bến Tre" at bounding box center [256, 280] width 332 height 22
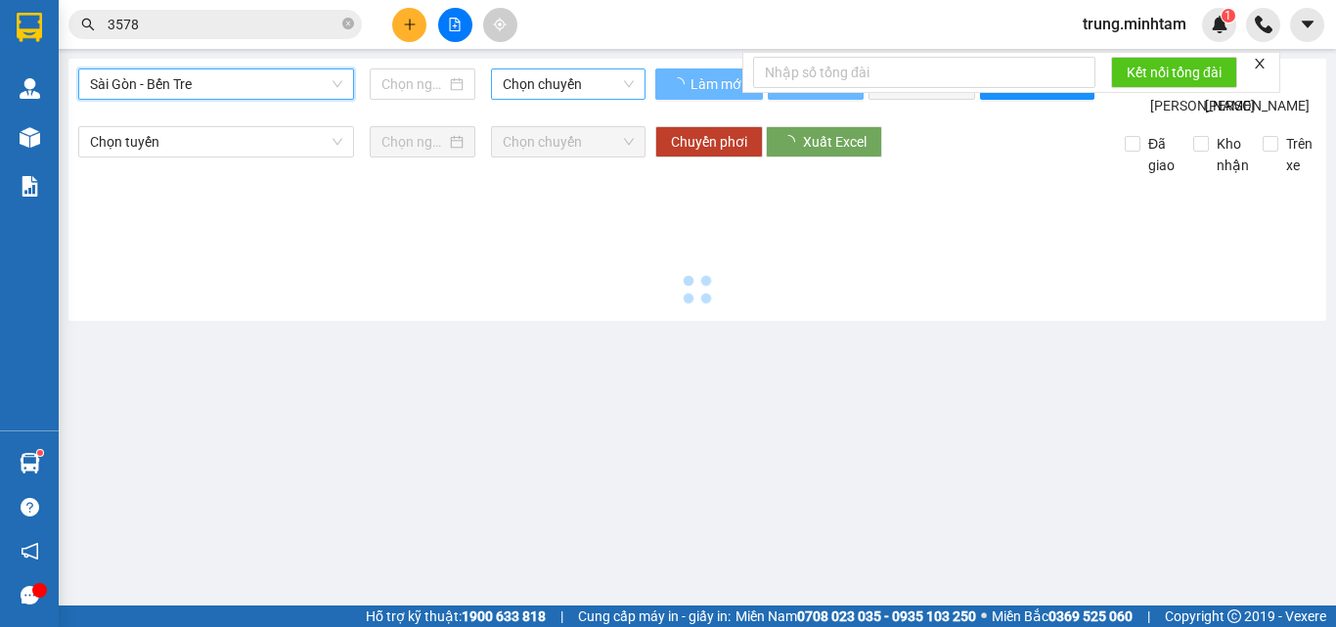
type input "[DATE]"
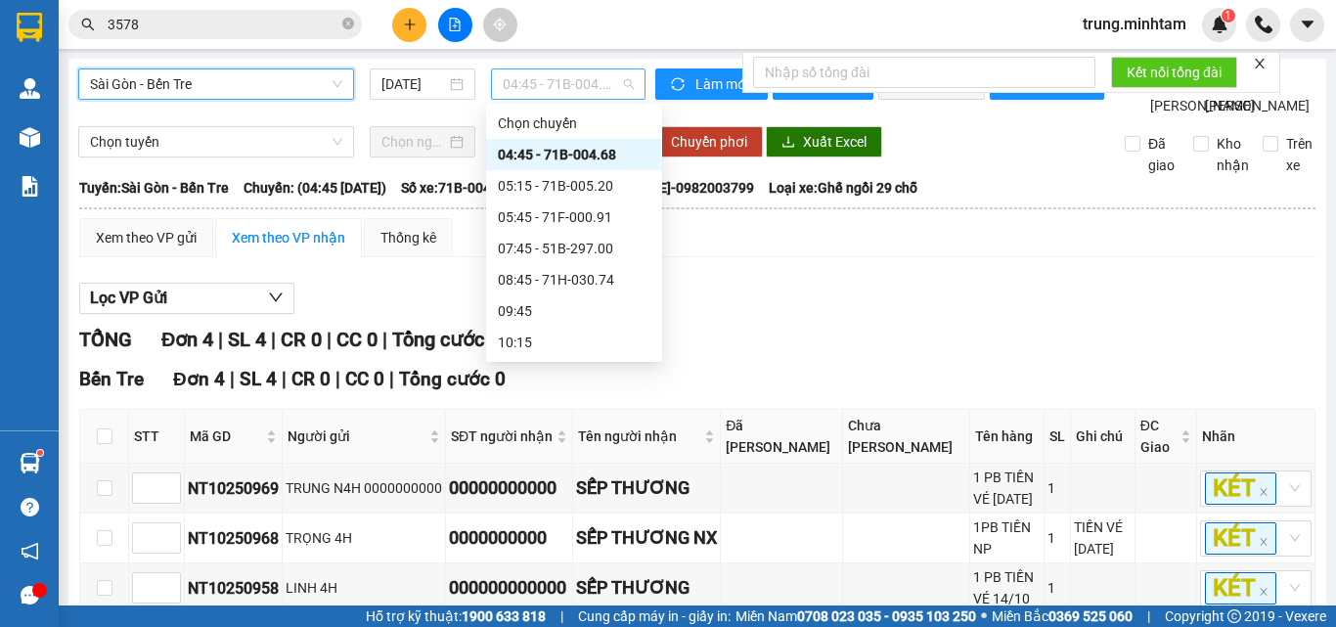
click at [529, 85] on span "04:45 - 71B-004.68" at bounding box center [568, 83] width 131 height 29
click at [539, 153] on div "04:45 - 71B-004.68" at bounding box center [574, 155] width 153 height 22
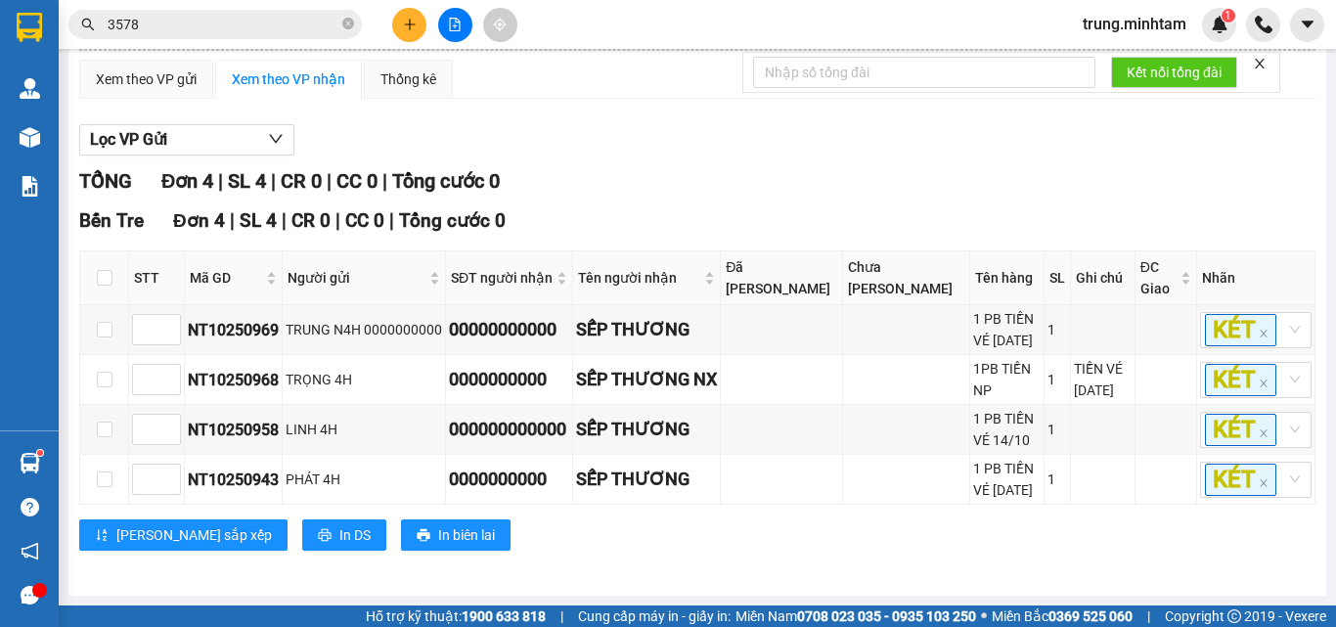
scroll to position [223, 0]
click at [339, 540] on span "In DS" at bounding box center [354, 535] width 31 height 22
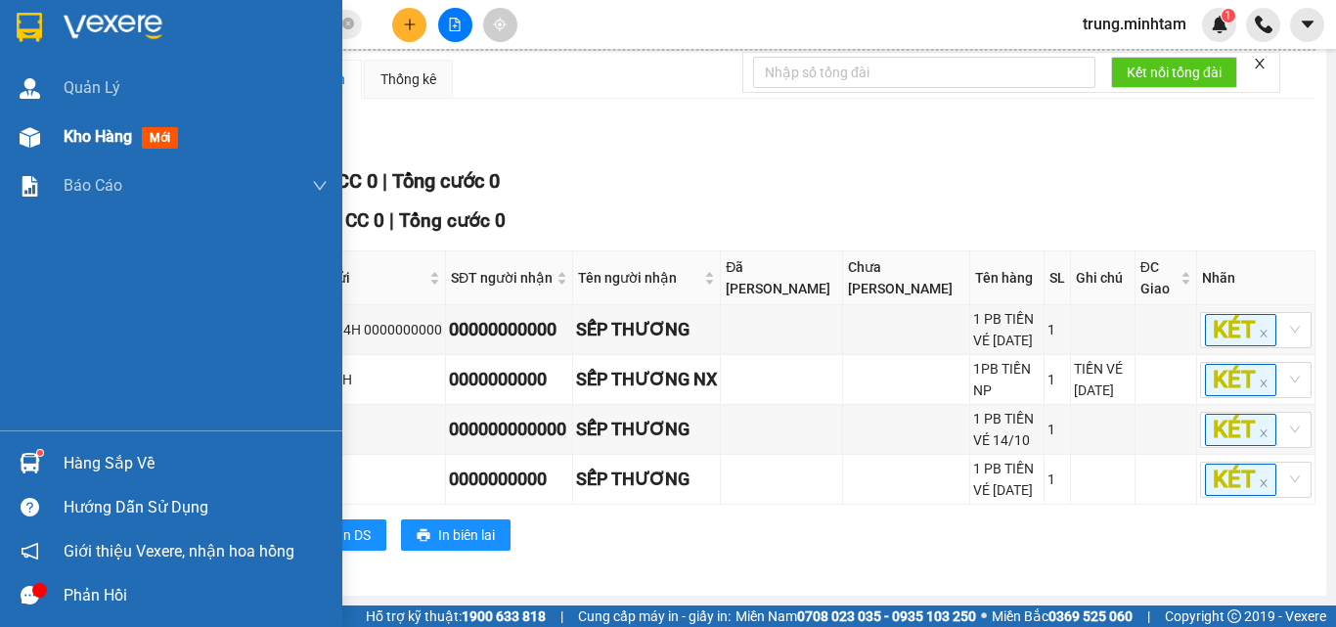
click at [92, 133] on span "Kho hàng" at bounding box center [98, 136] width 68 height 19
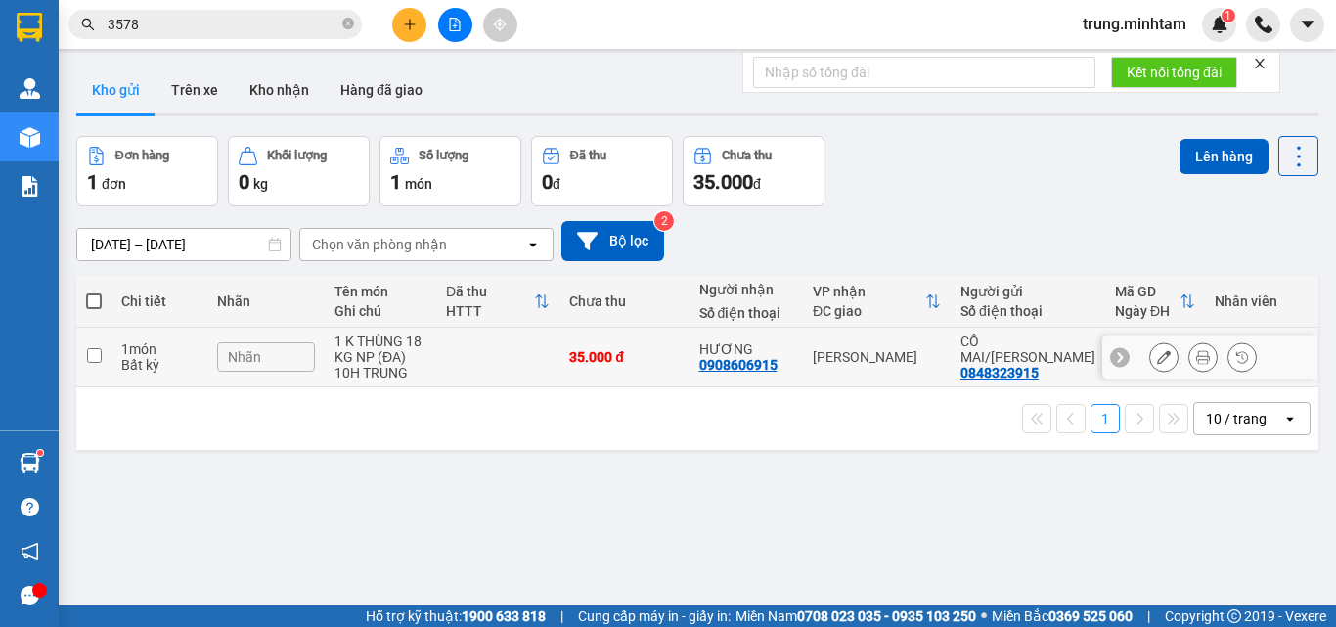
click at [547, 353] on td at bounding box center [497, 358] width 123 height 60
checkbox input "true"
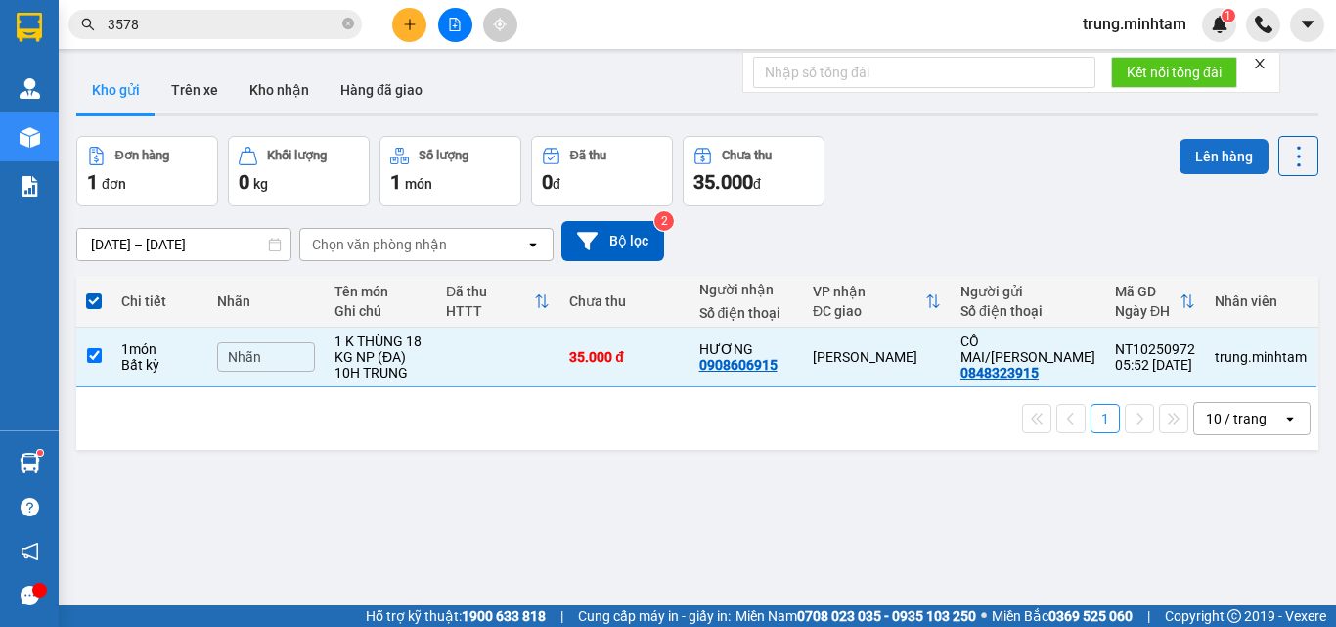
click at [1198, 156] on button "Lên hàng" at bounding box center [1223, 156] width 89 height 35
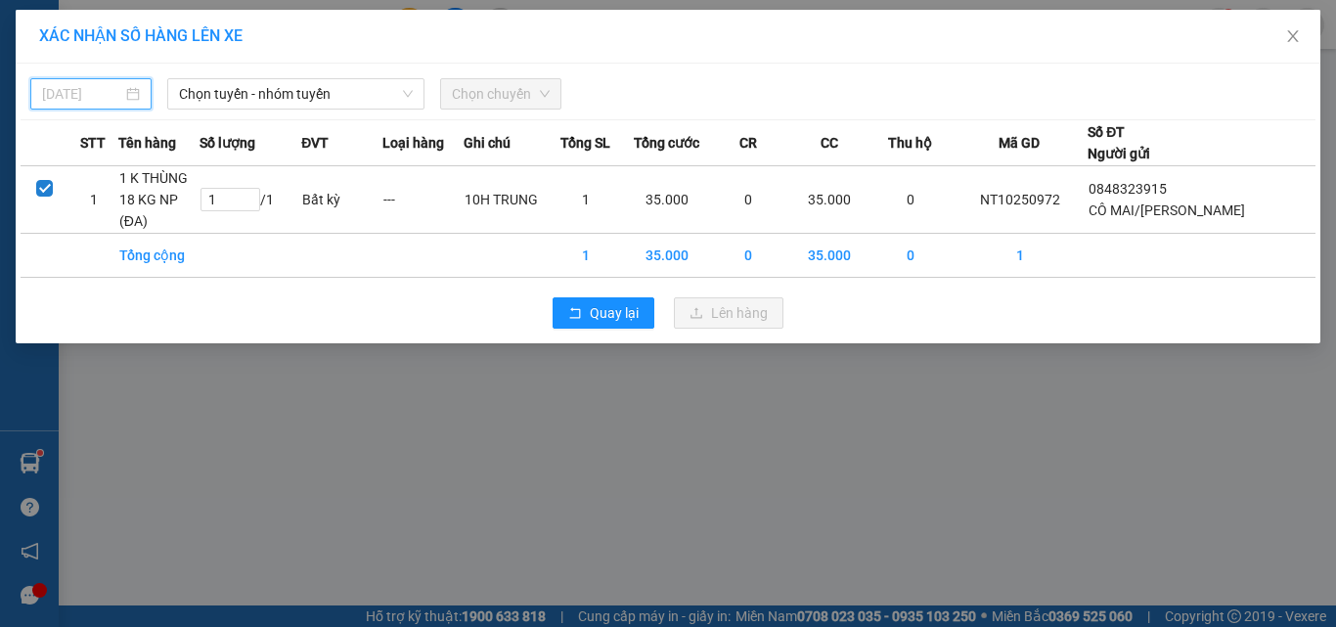
click at [119, 96] on input "[DATE]" at bounding box center [82, 94] width 80 height 22
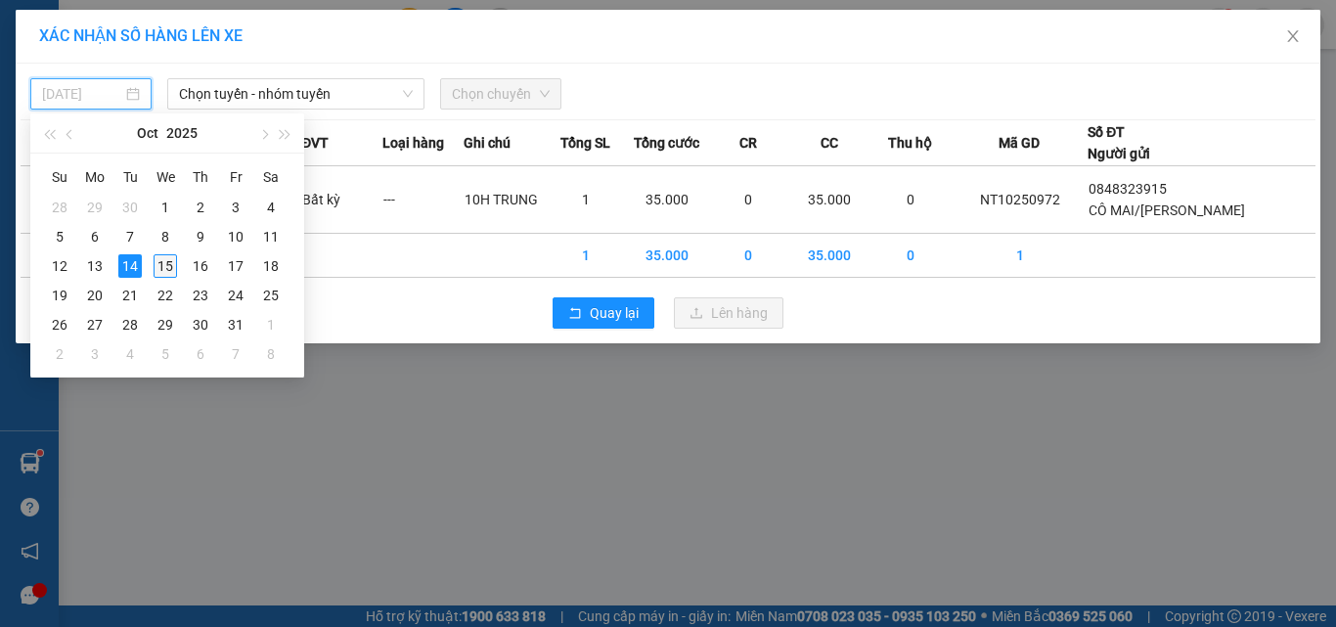
click at [166, 258] on div "15" at bounding box center [165, 265] width 23 height 23
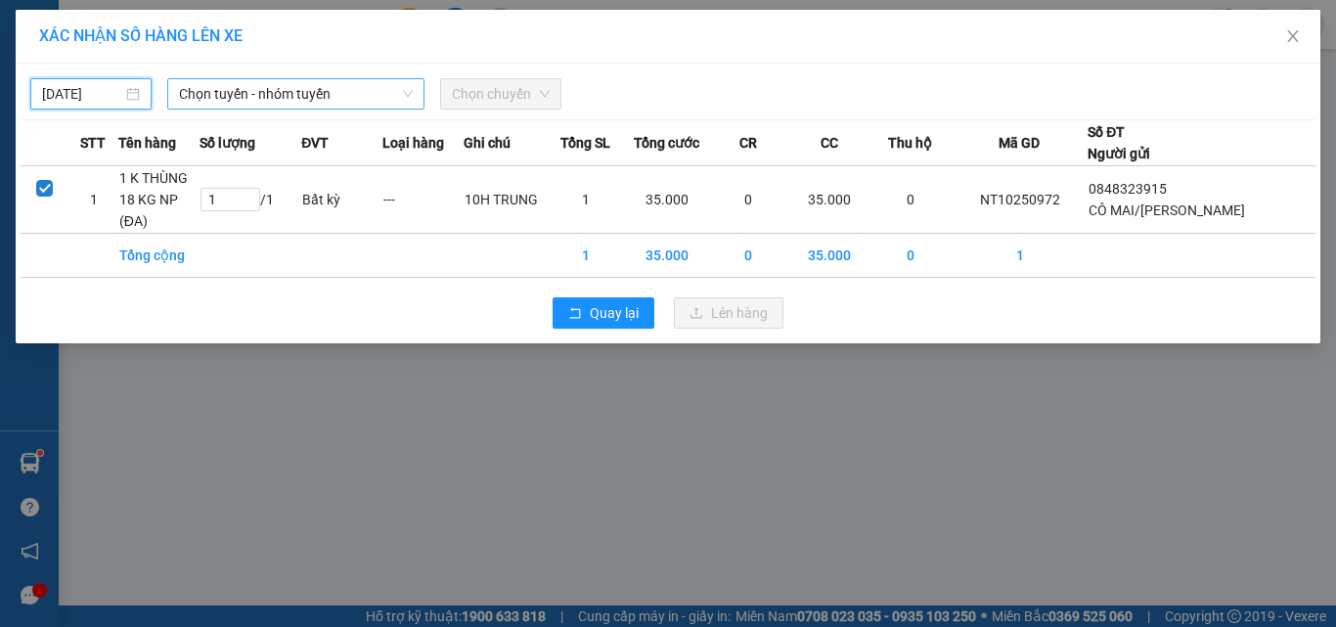
click at [248, 99] on span "Chọn tuyến - nhóm tuyến" at bounding box center [296, 93] width 234 height 29
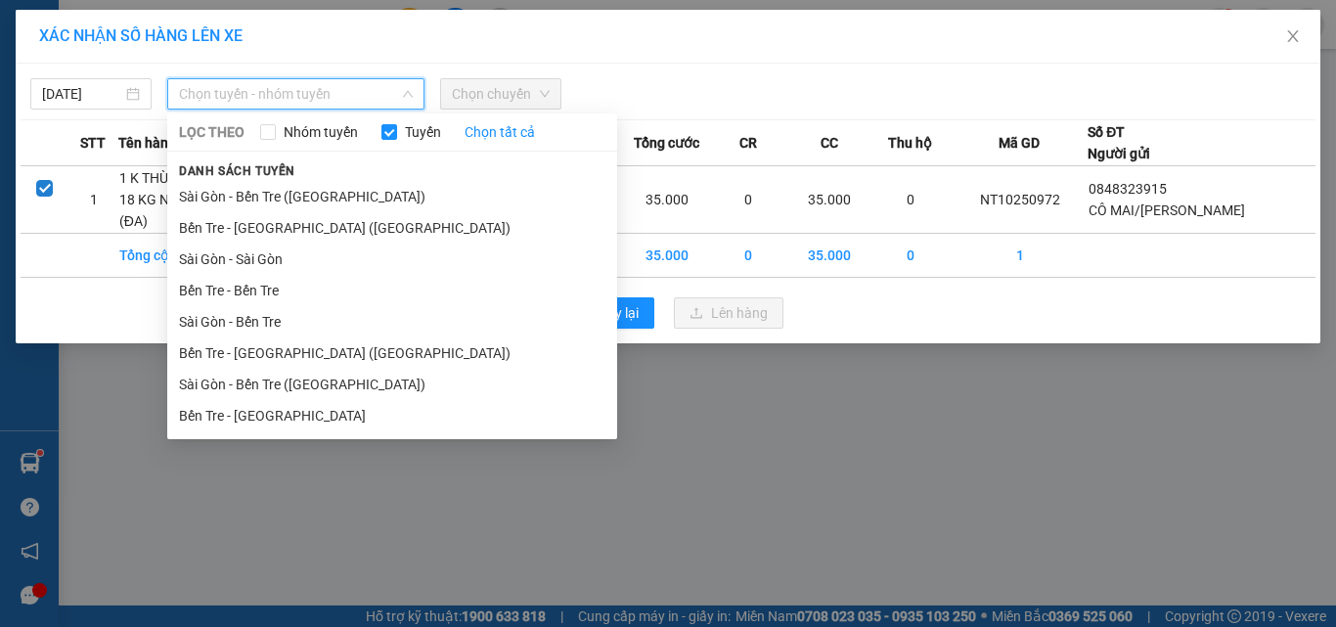
type input "[DATE]"
drag, startPoint x: 262, startPoint y: 414, endPoint x: 270, endPoint y: 352, distance: 62.1
click at [262, 415] on li "Bến Tre - [GEOGRAPHIC_DATA]" at bounding box center [392, 415] width 450 height 31
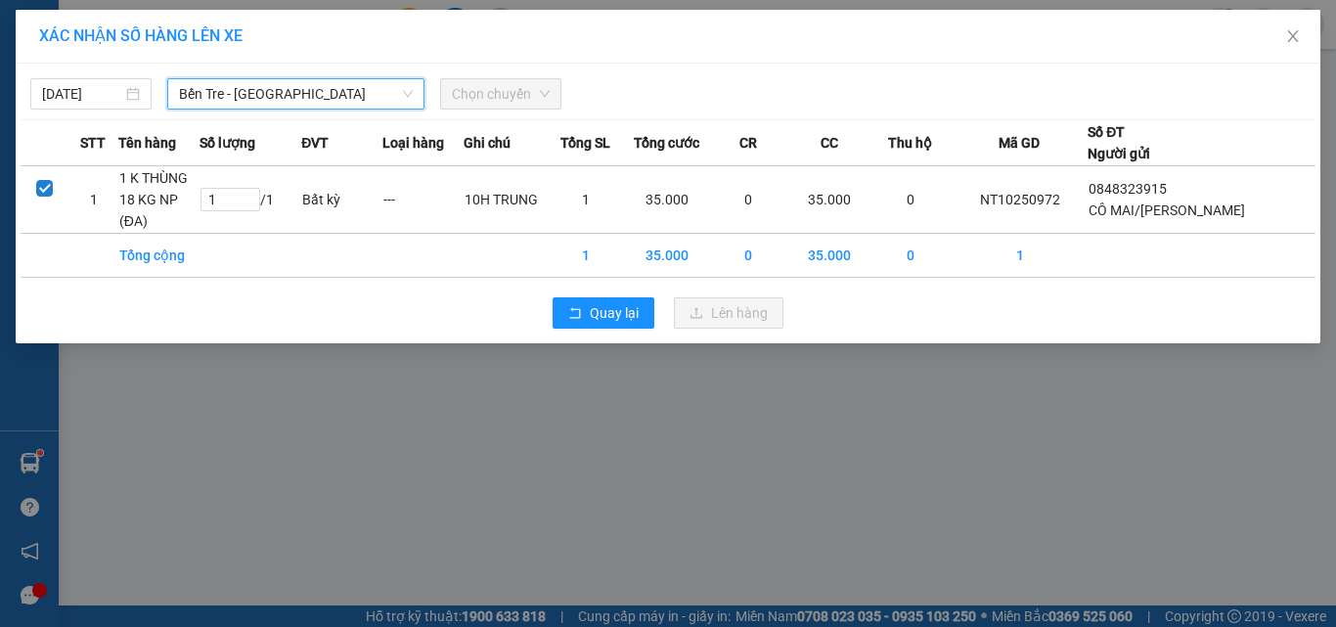
click at [476, 92] on span "Chọn chuyến" at bounding box center [501, 93] width 98 height 29
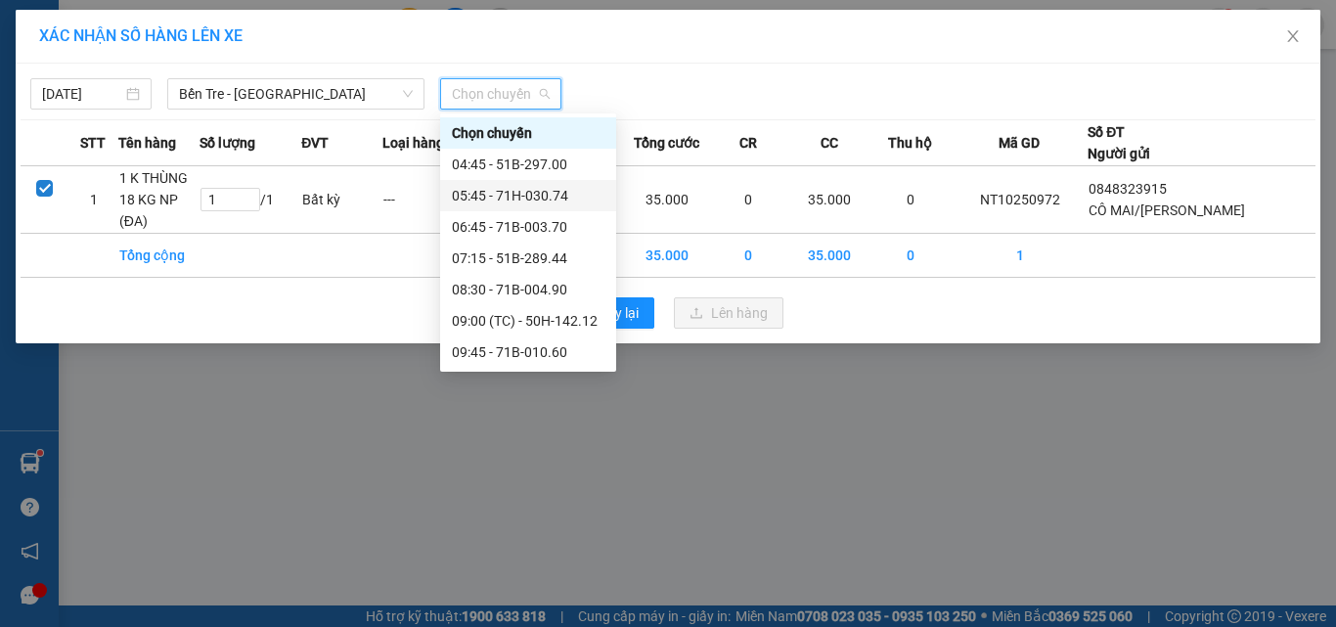
click at [550, 196] on div "05:45 - 71H-030.74" at bounding box center [528, 196] width 153 height 22
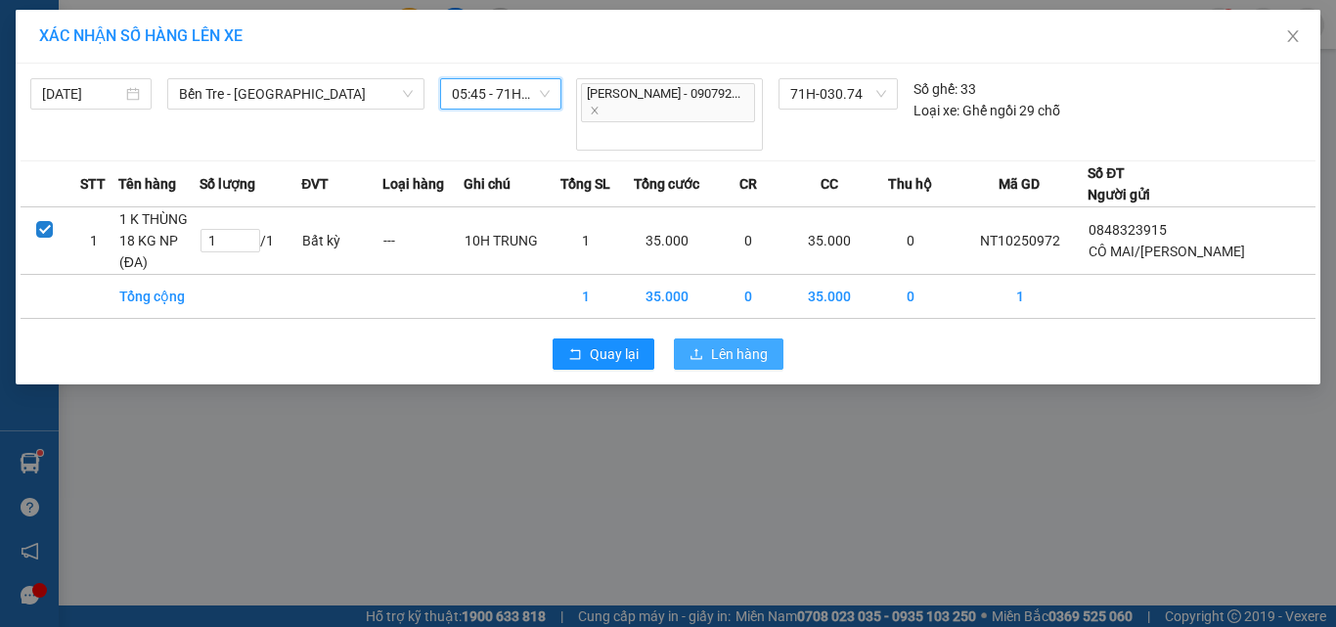
click at [711, 338] on button "Lên hàng" at bounding box center [729, 353] width 110 height 31
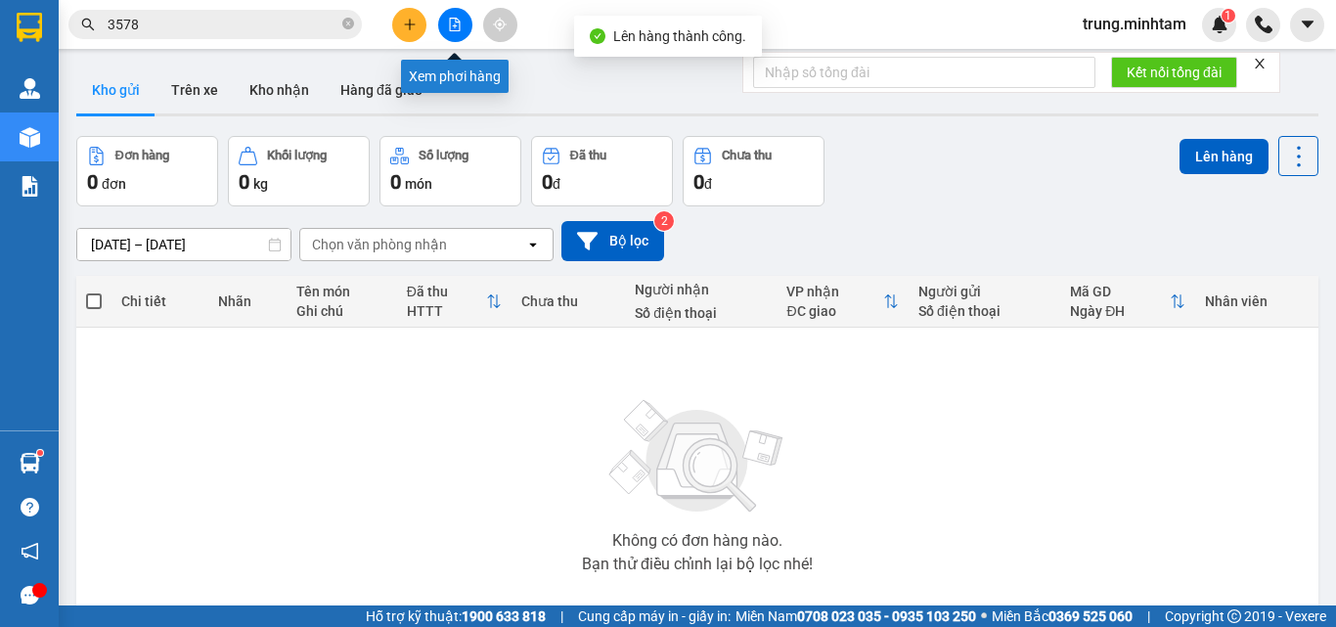
click at [450, 27] on icon "file-add" at bounding box center [455, 25] width 11 height 14
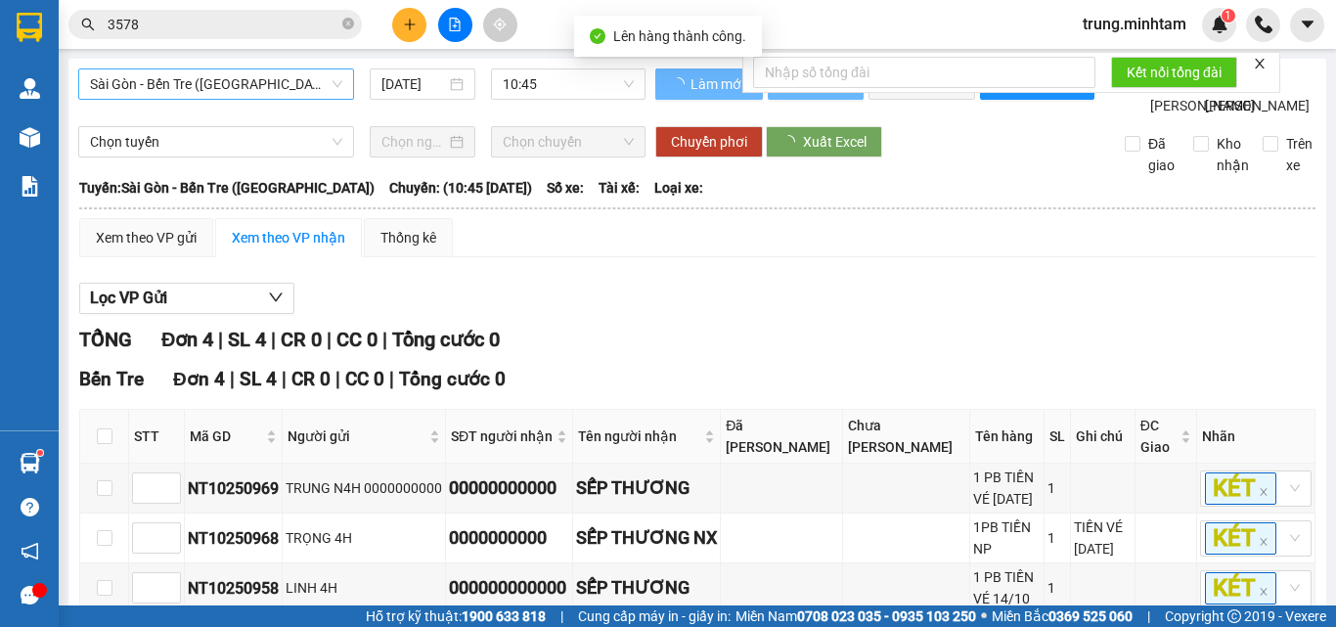
click at [200, 89] on span "Sài Gòn - Bến Tre ([GEOGRAPHIC_DATA])" at bounding box center [216, 83] width 252 height 29
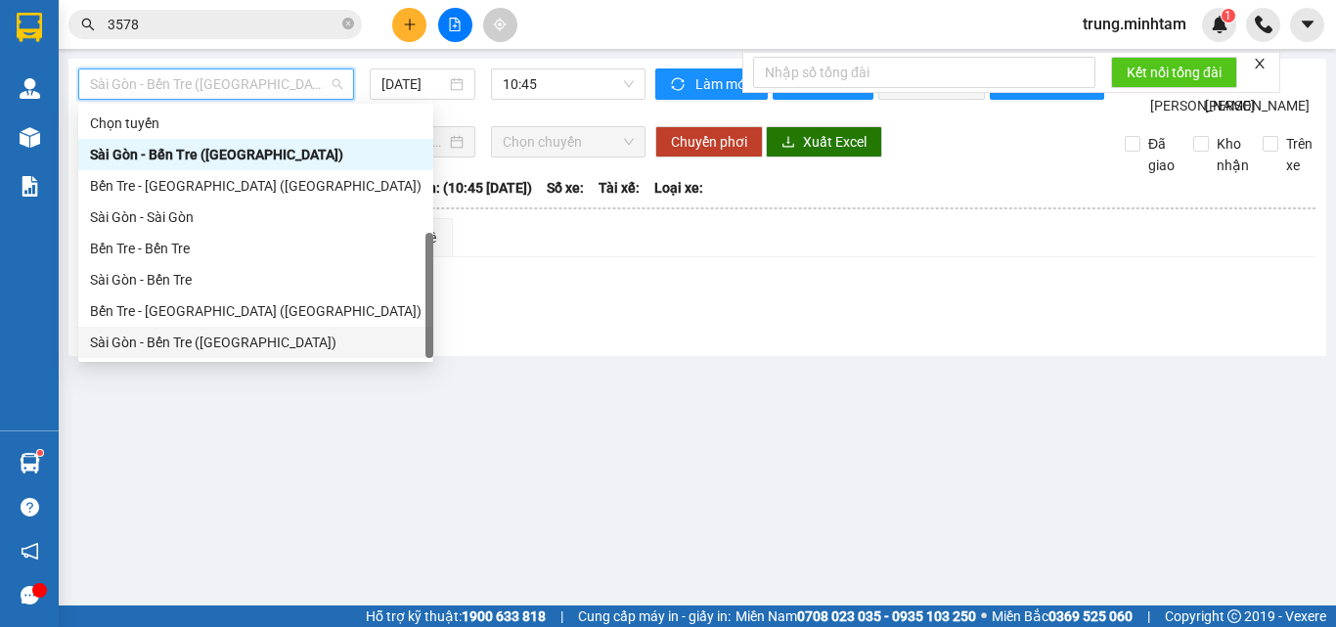
scroll to position [31, 0]
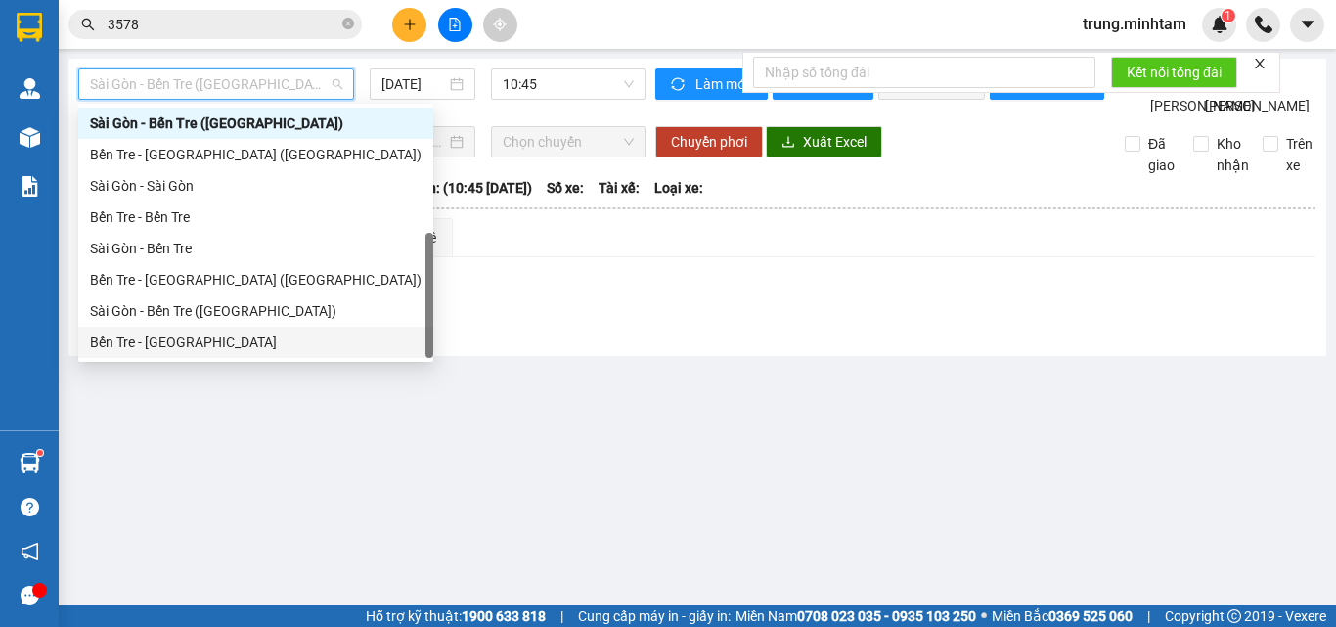
click at [191, 344] on div "Bến Tre - [GEOGRAPHIC_DATA]" at bounding box center [256, 343] width 332 height 22
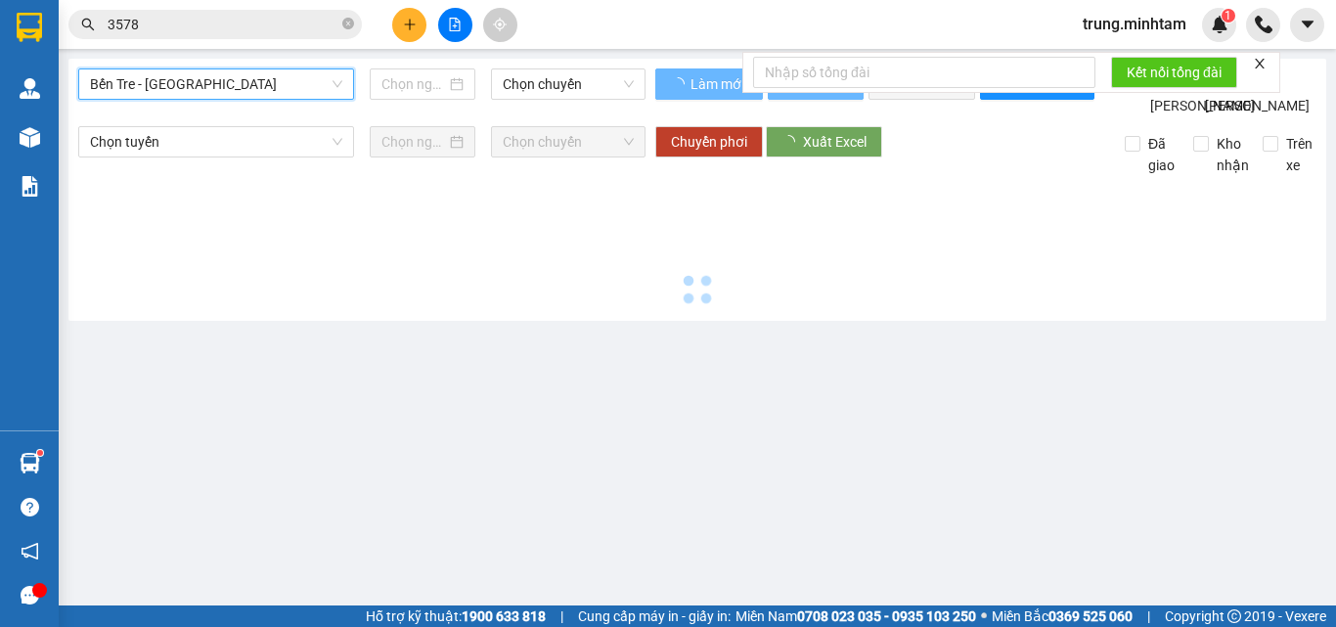
type input "[DATE]"
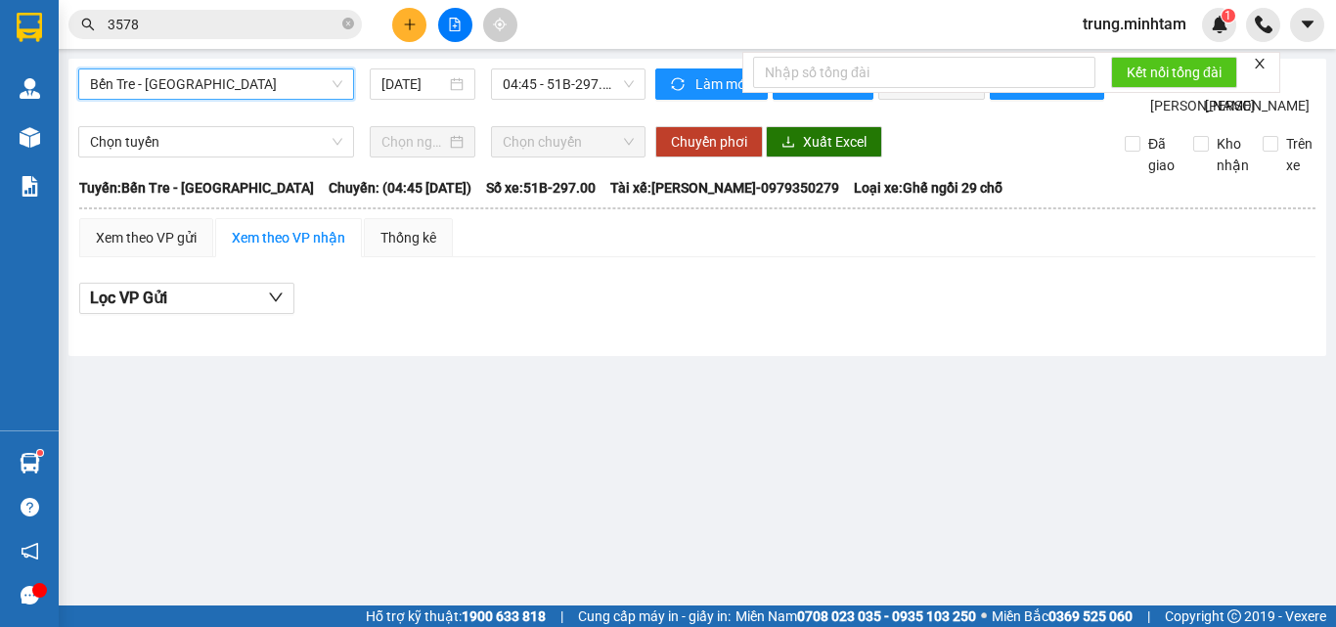
click at [456, 23] on icon "file-add" at bounding box center [455, 25] width 14 height 14
click at [242, 86] on span "Bến Tre - [GEOGRAPHIC_DATA]" at bounding box center [216, 83] width 252 height 29
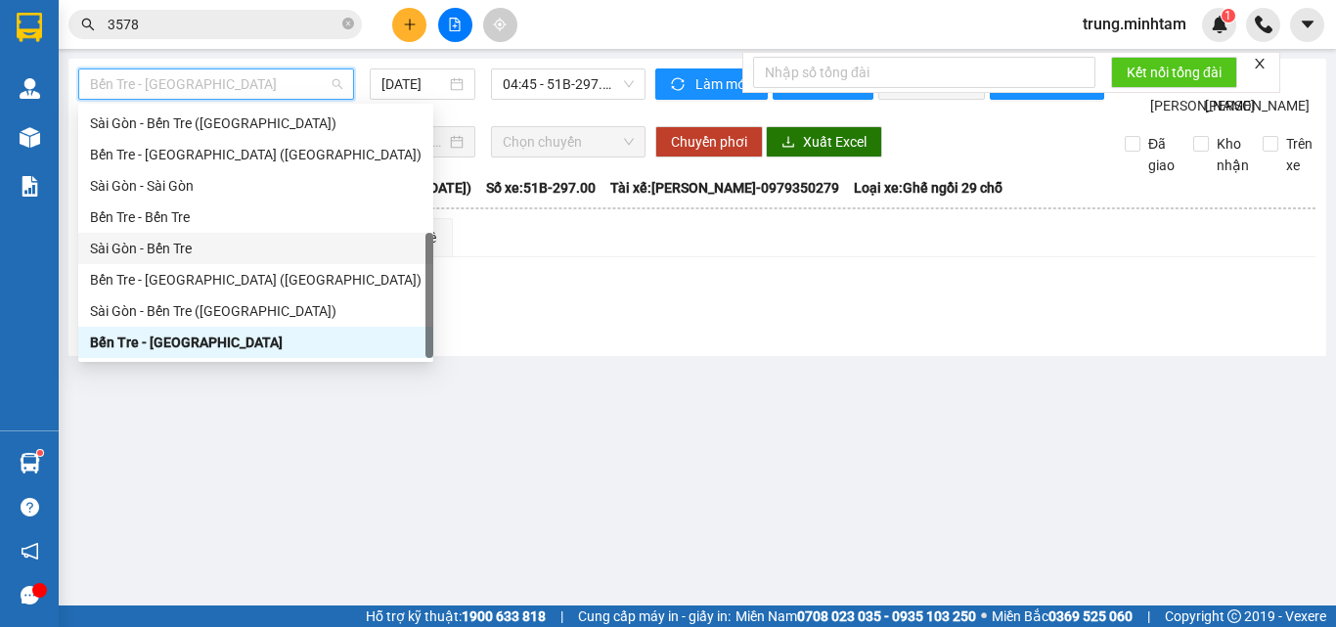
click at [165, 250] on div "Sài Gòn - Bến Tre" at bounding box center [256, 249] width 332 height 22
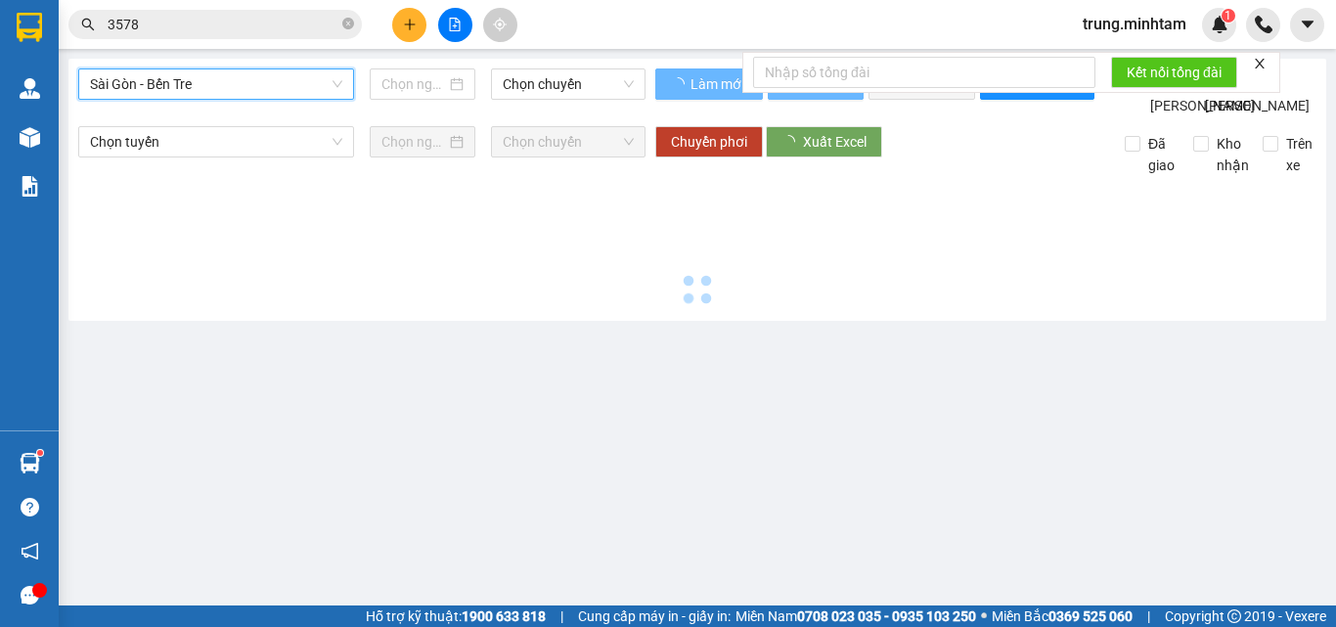
type input "[DATE]"
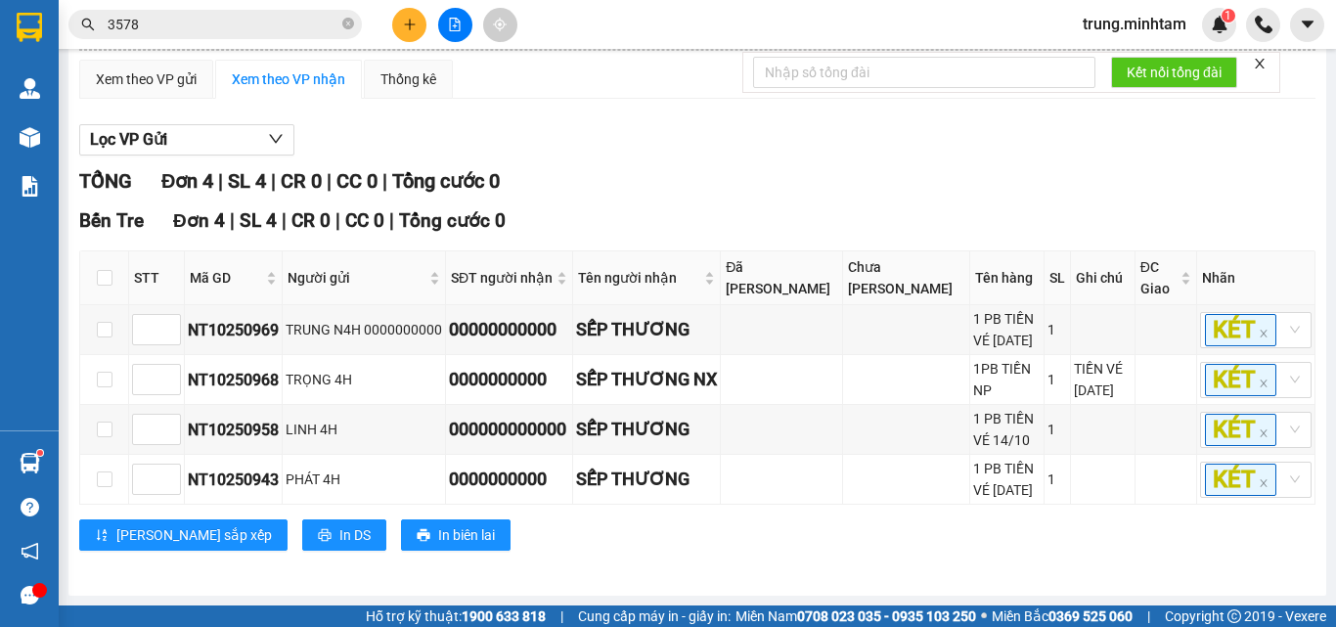
scroll to position [223, 0]
click at [105, 270] on input "checkbox" at bounding box center [105, 278] width 16 height 16
checkbox input "true"
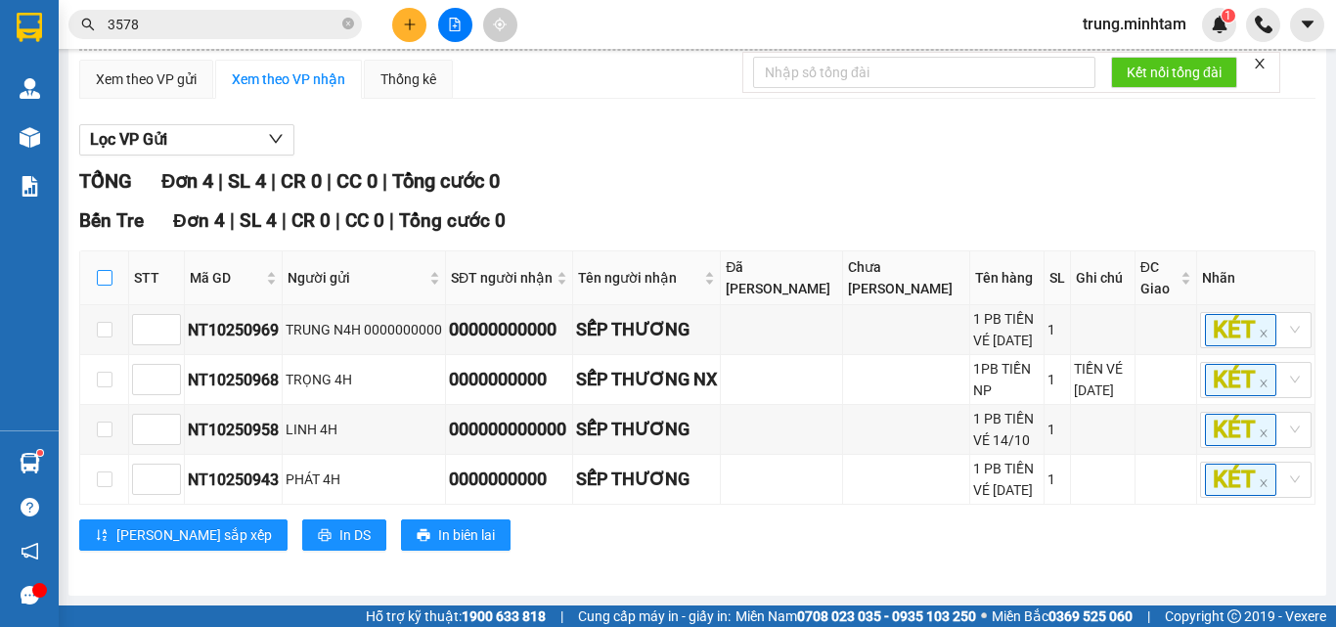
checkbox input "true"
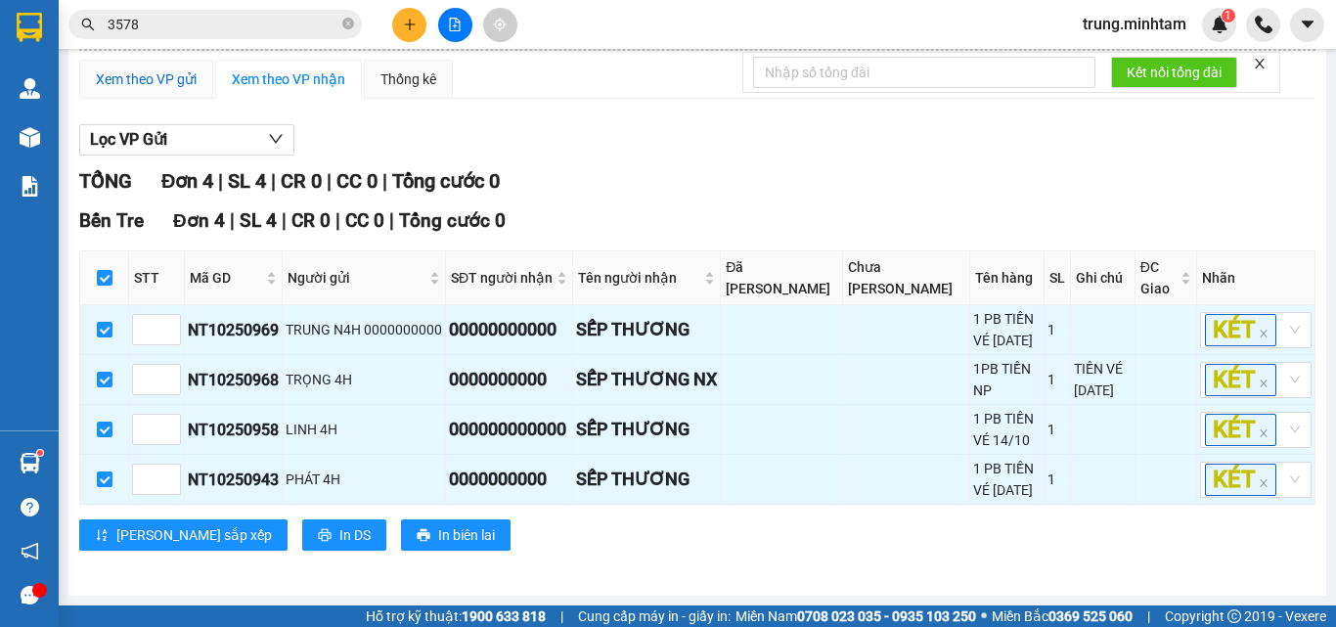
click at [151, 68] on div "Xem theo VP gửi" at bounding box center [146, 79] width 101 height 22
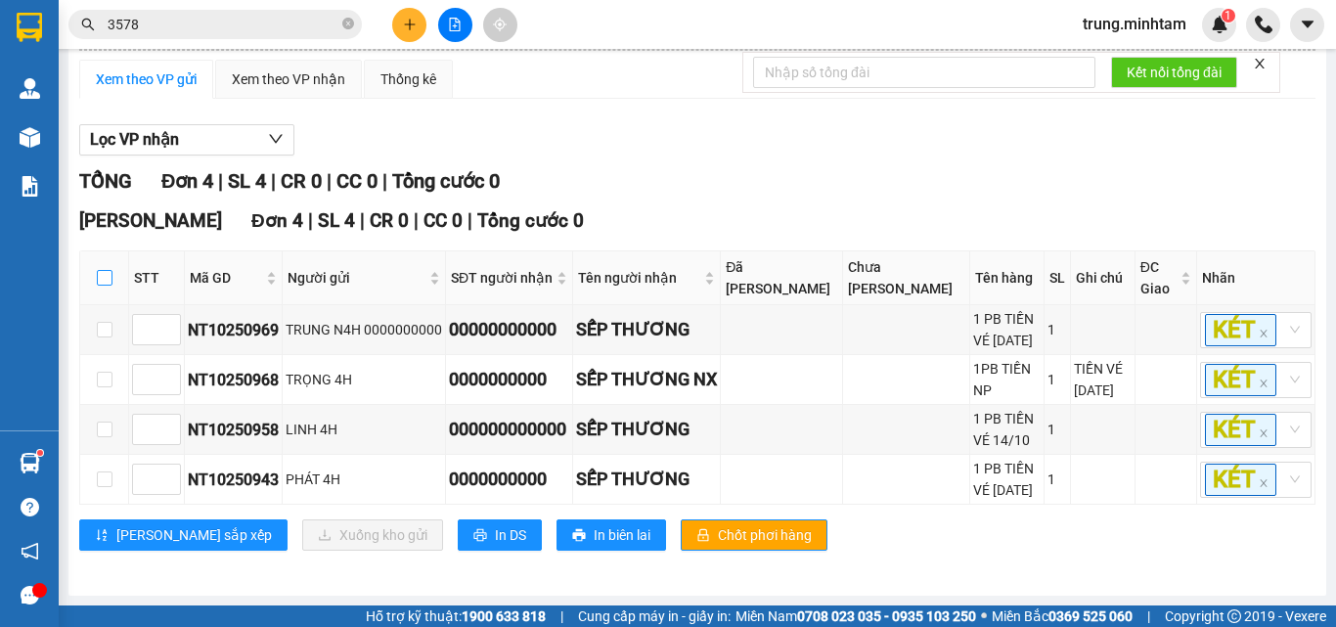
click at [106, 270] on input "checkbox" at bounding box center [105, 278] width 16 height 16
checkbox input "true"
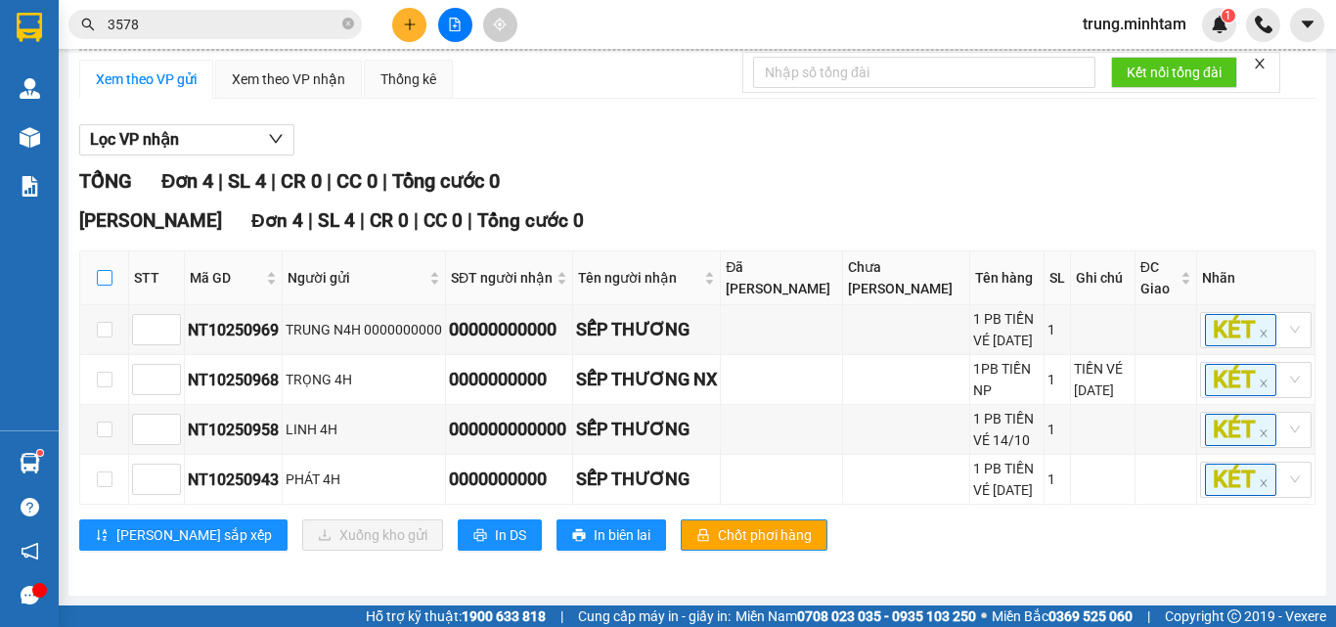
checkbox input "true"
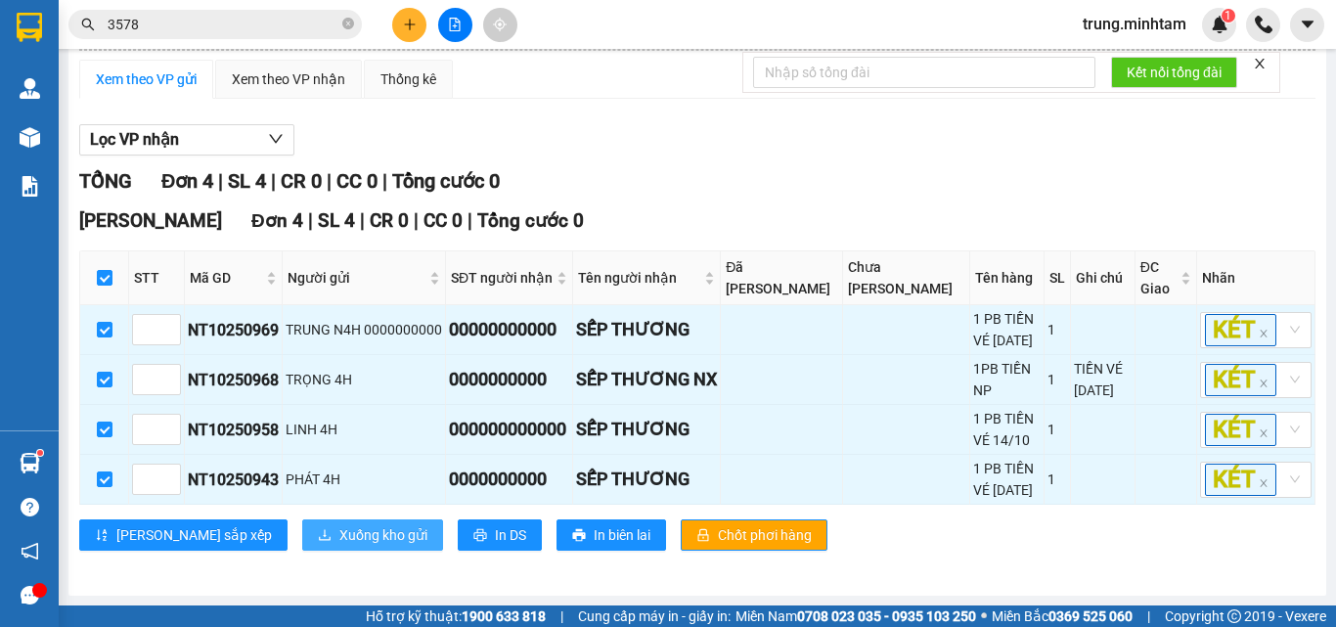
click at [339, 533] on span "Xuống kho gửi" at bounding box center [383, 535] width 88 height 22
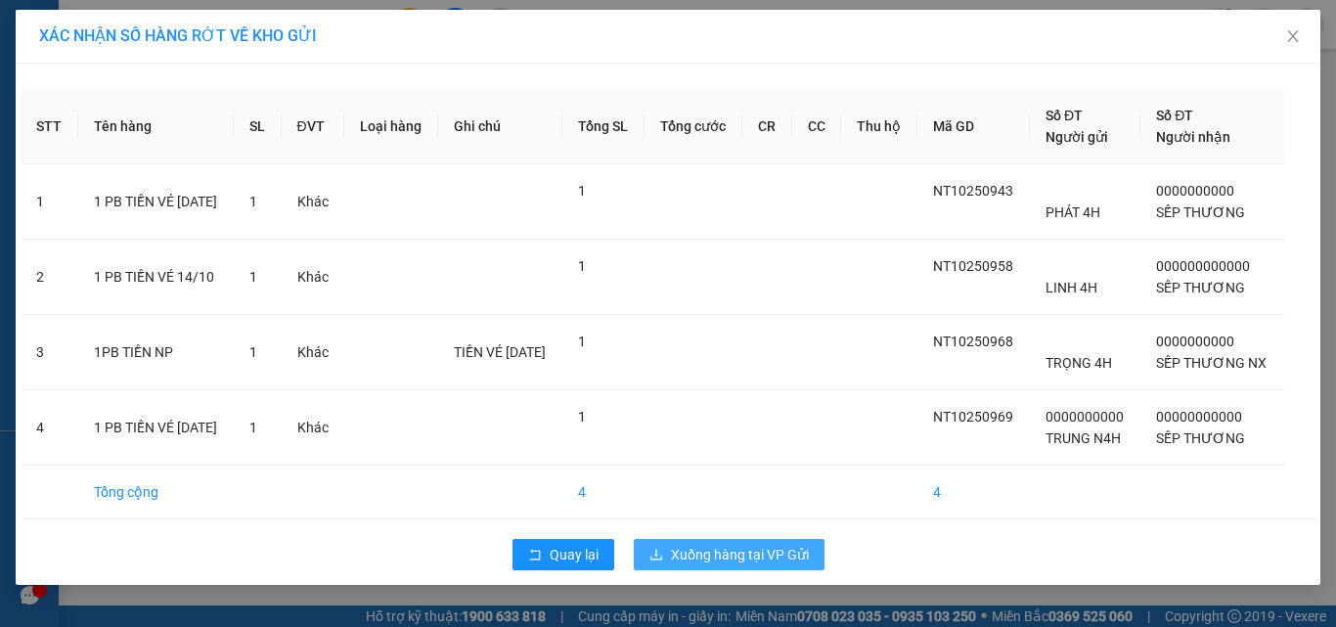
click at [736, 565] on span "Xuống hàng tại VP Gửi" at bounding box center [740, 555] width 138 height 22
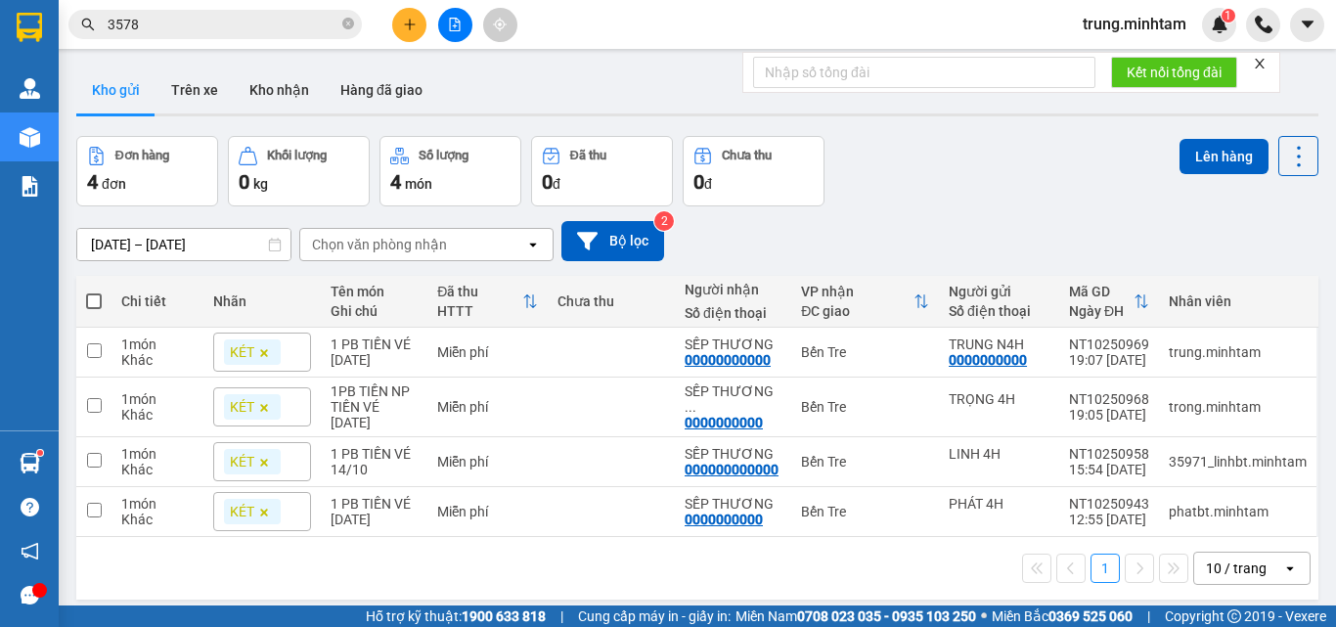
click at [92, 299] on span at bounding box center [94, 301] width 16 height 16
click at [94, 291] on input "checkbox" at bounding box center [94, 291] width 0 height 0
checkbox input "true"
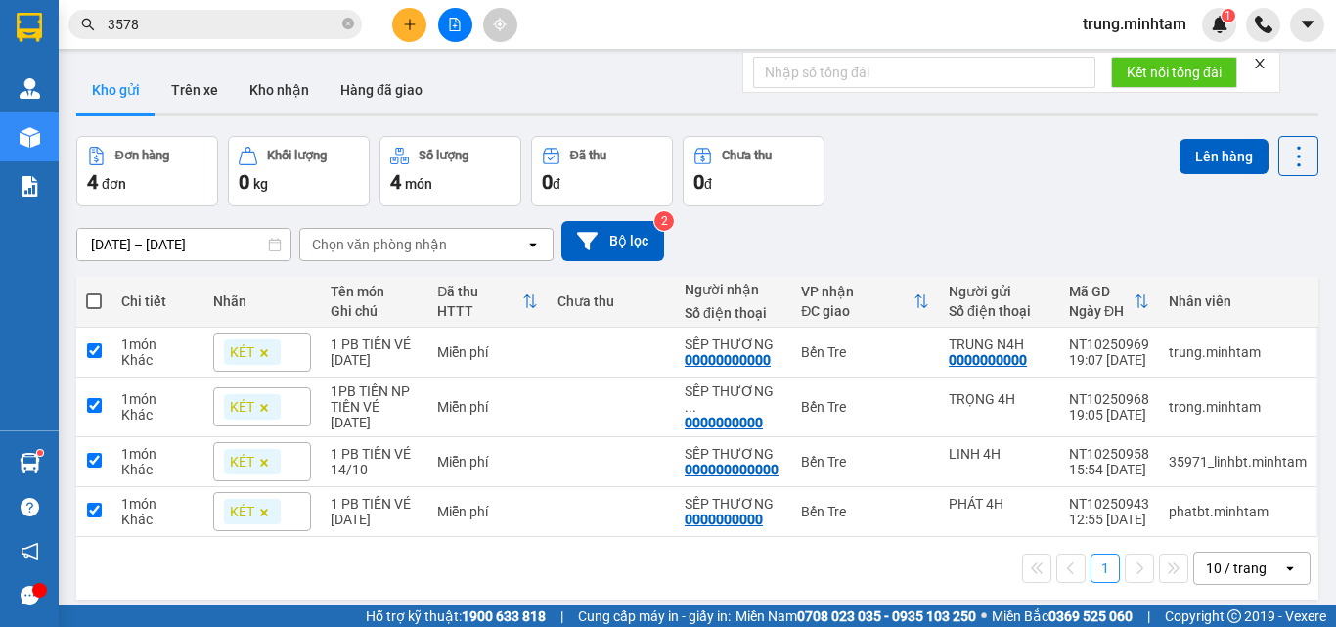
checkbox input "true"
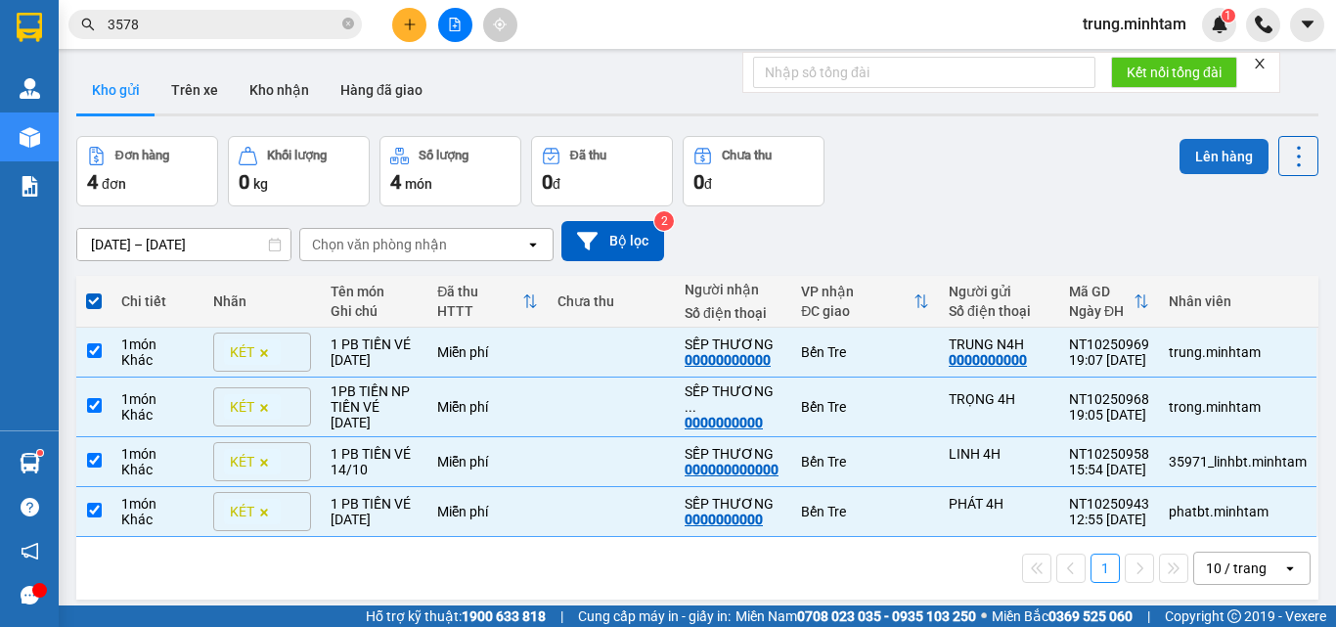
click at [1200, 165] on button "Lên hàng" at bounding box center [1223, 156] width 89 height 35
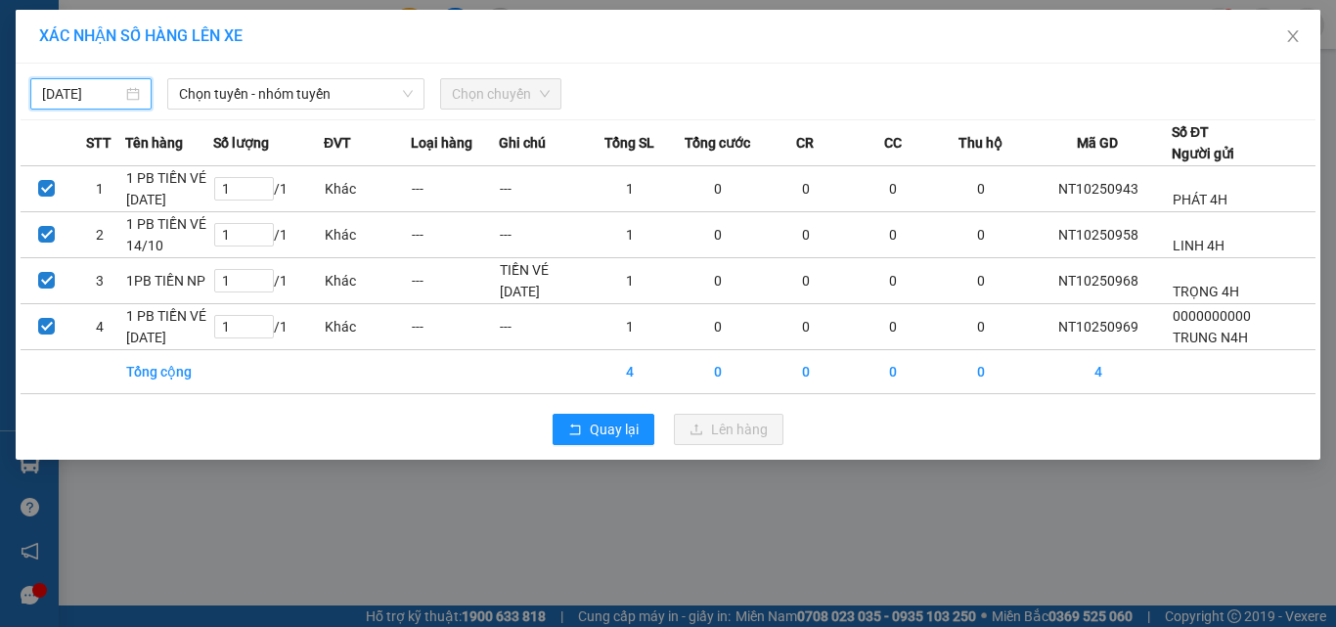
click at [113, 95] on input "[DATE]" at bounding box center [82, 94] width 80 height 22
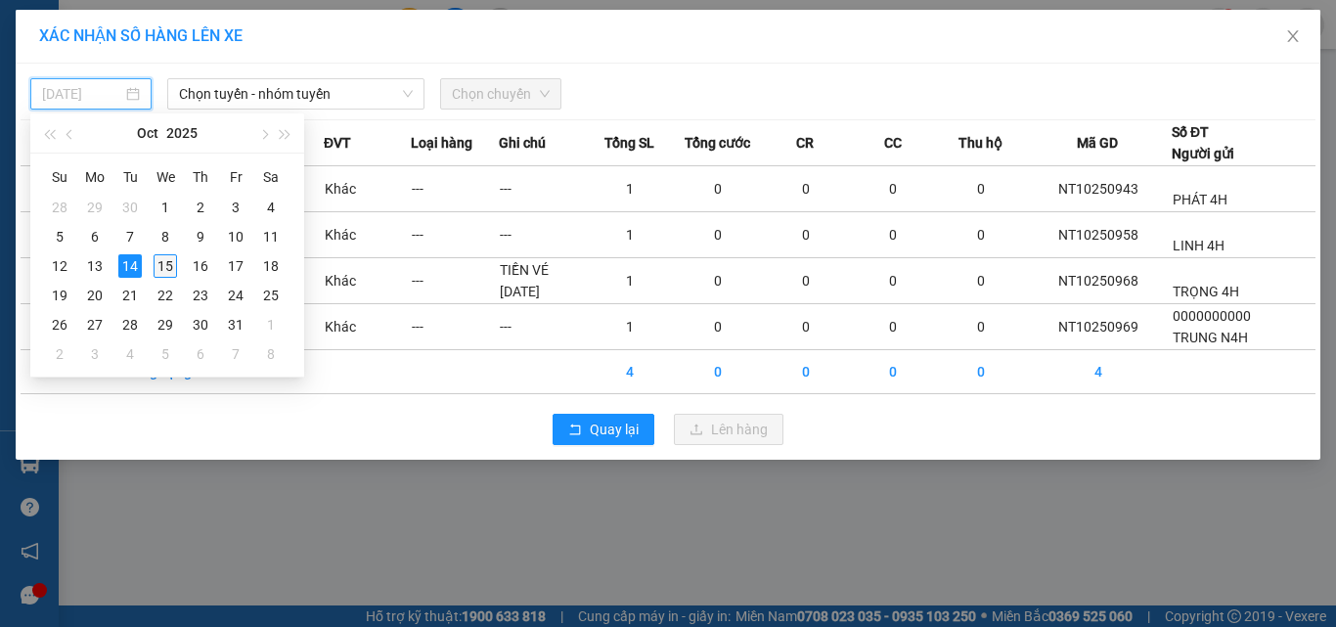
click at [165, 265] on div "15" at bounding box center [165, 265] width 23 height 23
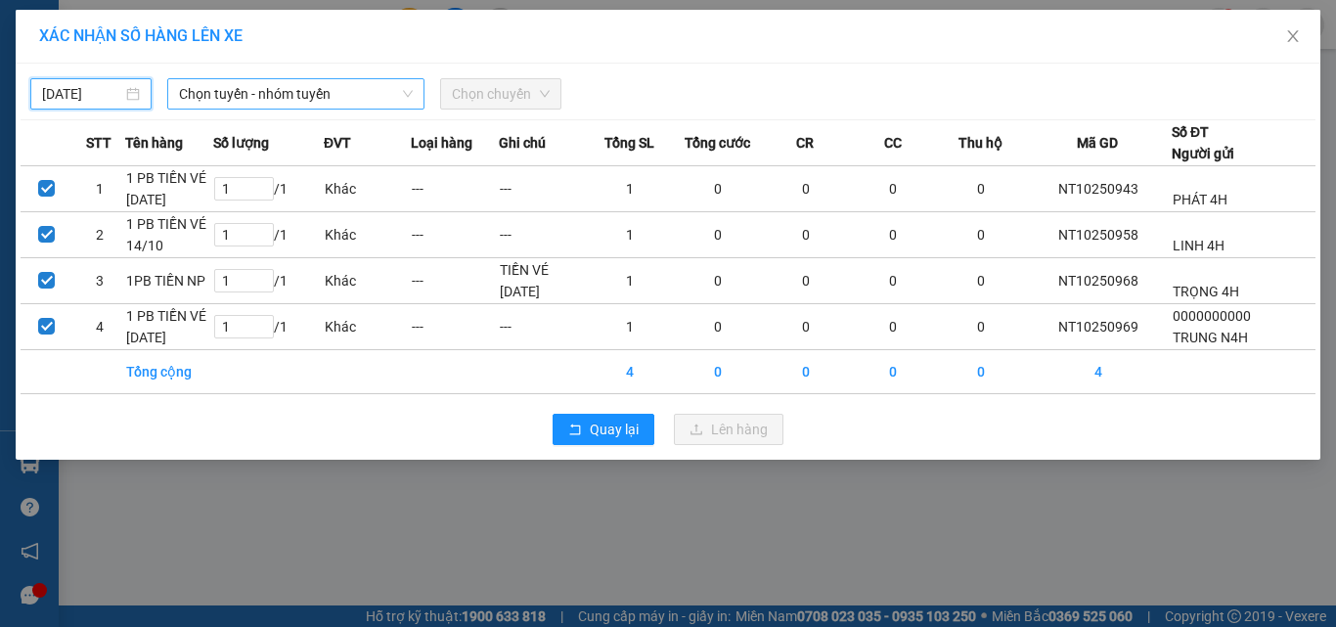
type input "[DATE]"
click at [255, 88] on span "Chọn tuyến - nhóm tuyến" at bounding box center [296, 93] width 234 height 29
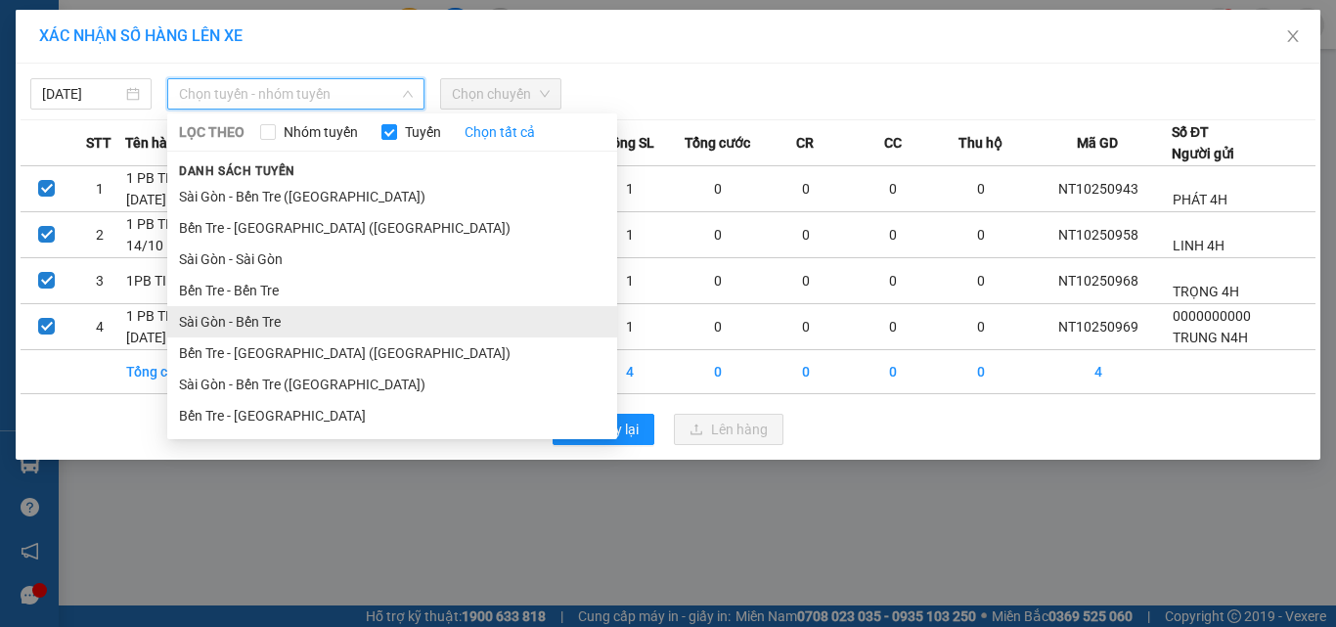
click at [250, 325] on li "Sài Gòn - Bến Tre" at bounding box center [392, 321] width 450 height 31
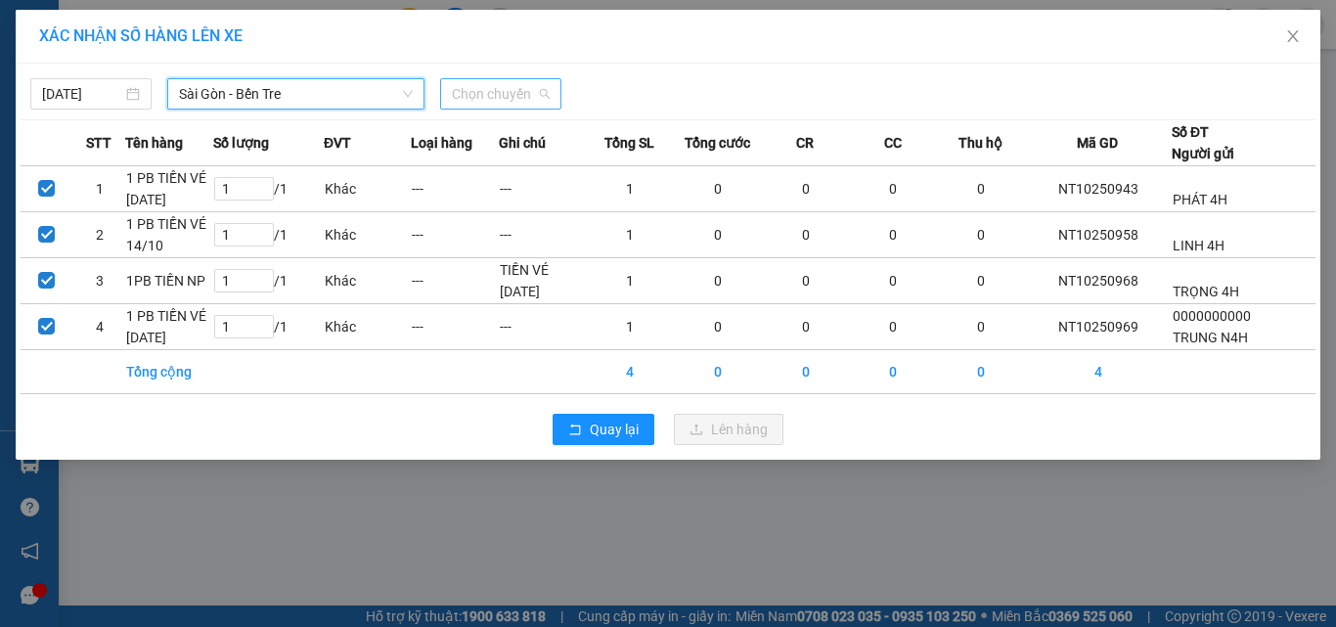
click at [514, 96] on span "Chọn chuyến" at bounding box center [501, 93] width 98 height 29
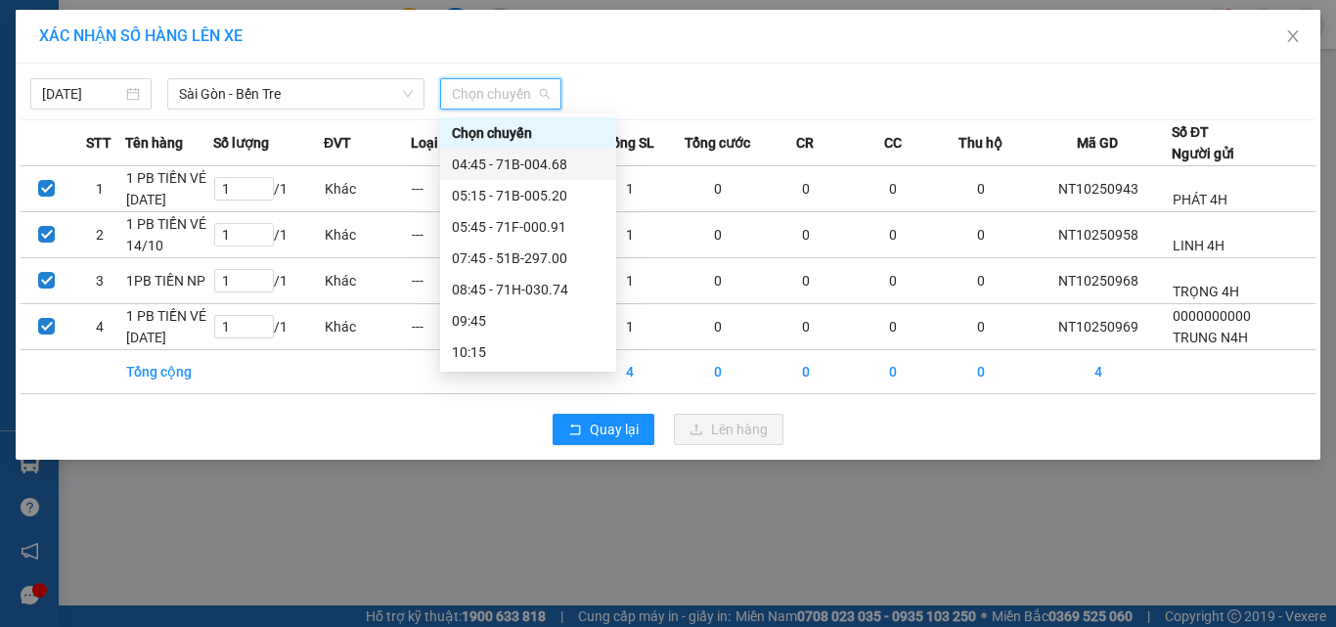
click at [542, 163] on div "04:45 - 71B-004.68" at bounding box center [528, 165] width 153 height 22
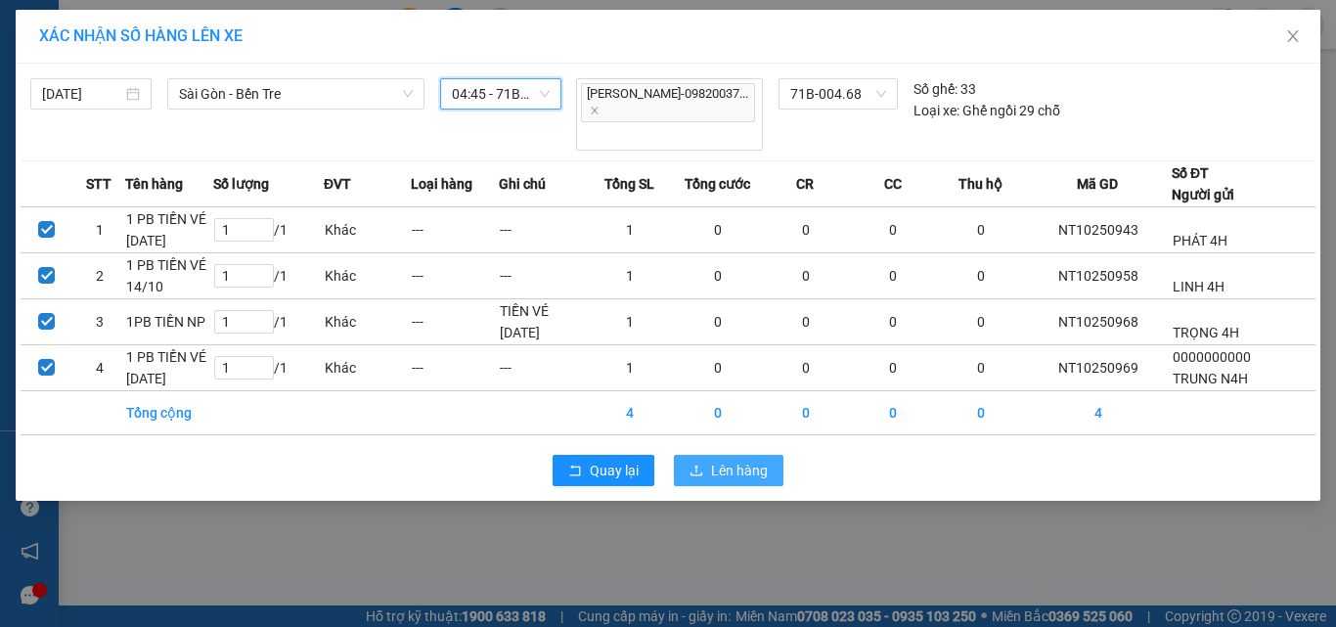
click at [745, 460] on span "Lên hàng" at bounding box center [739, 471] width 57 height 22
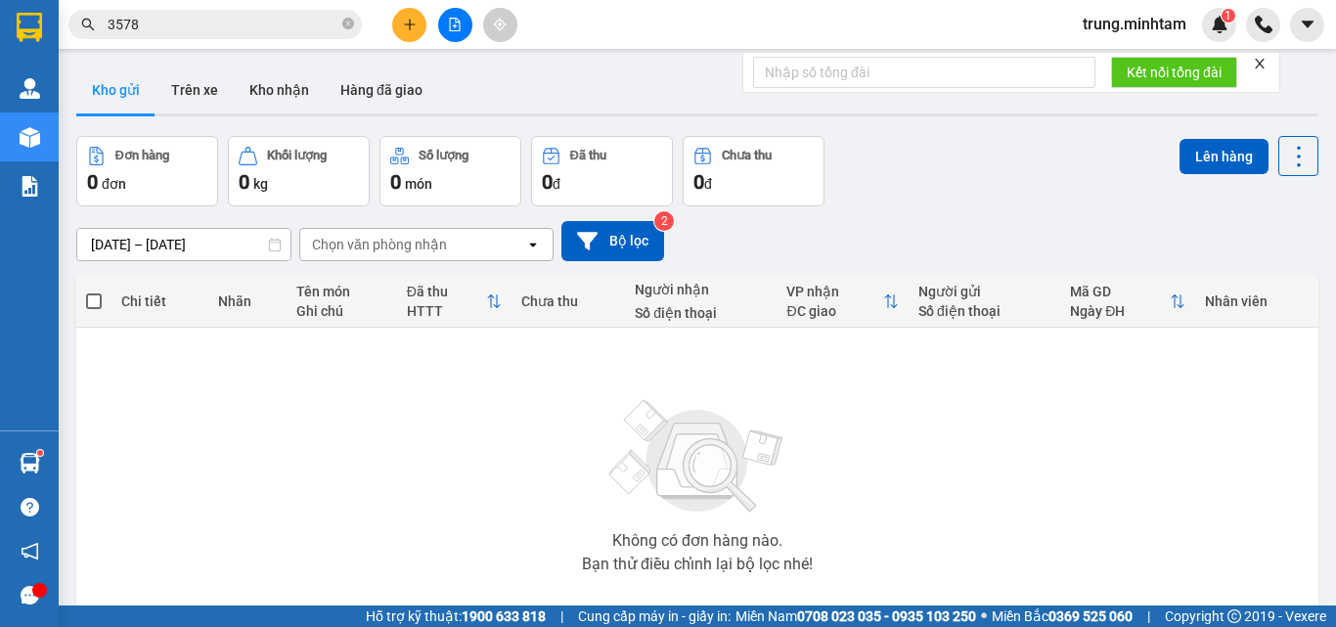
click at [192, 20] on input "3578" at bounding box center [223, 25] width 231 height 22
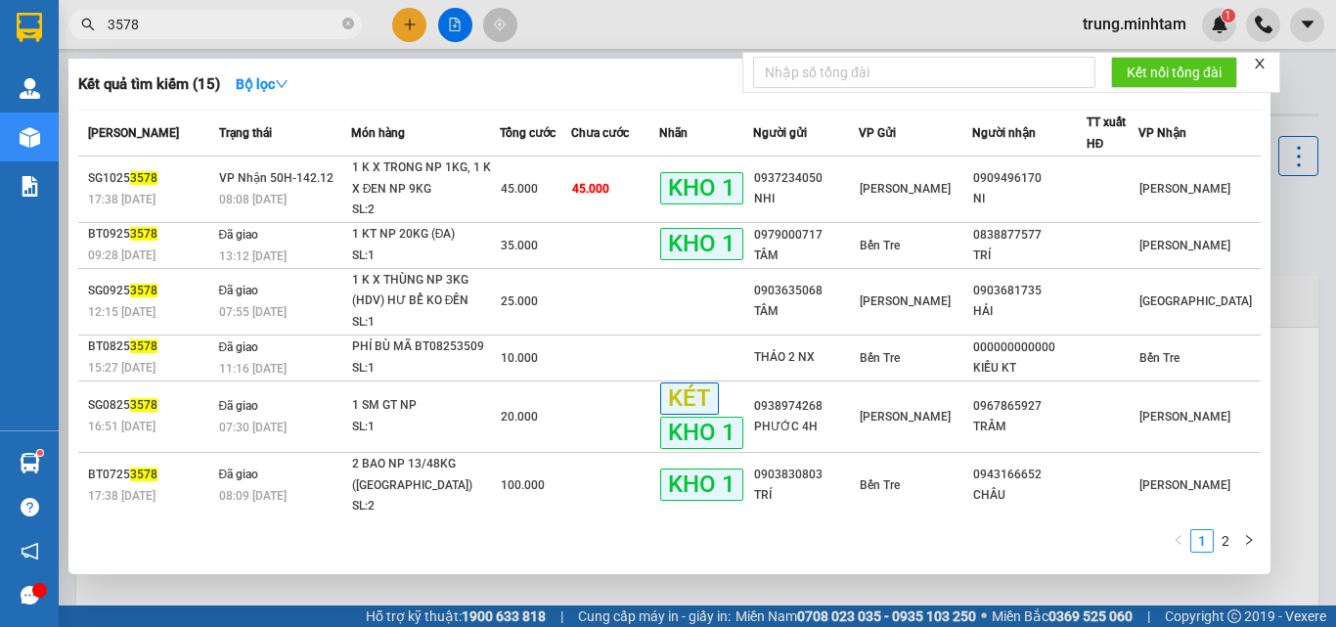
click at [192, 20] on input "3578" at bounding box center [223, 25] width 231 height 22
type input "H"
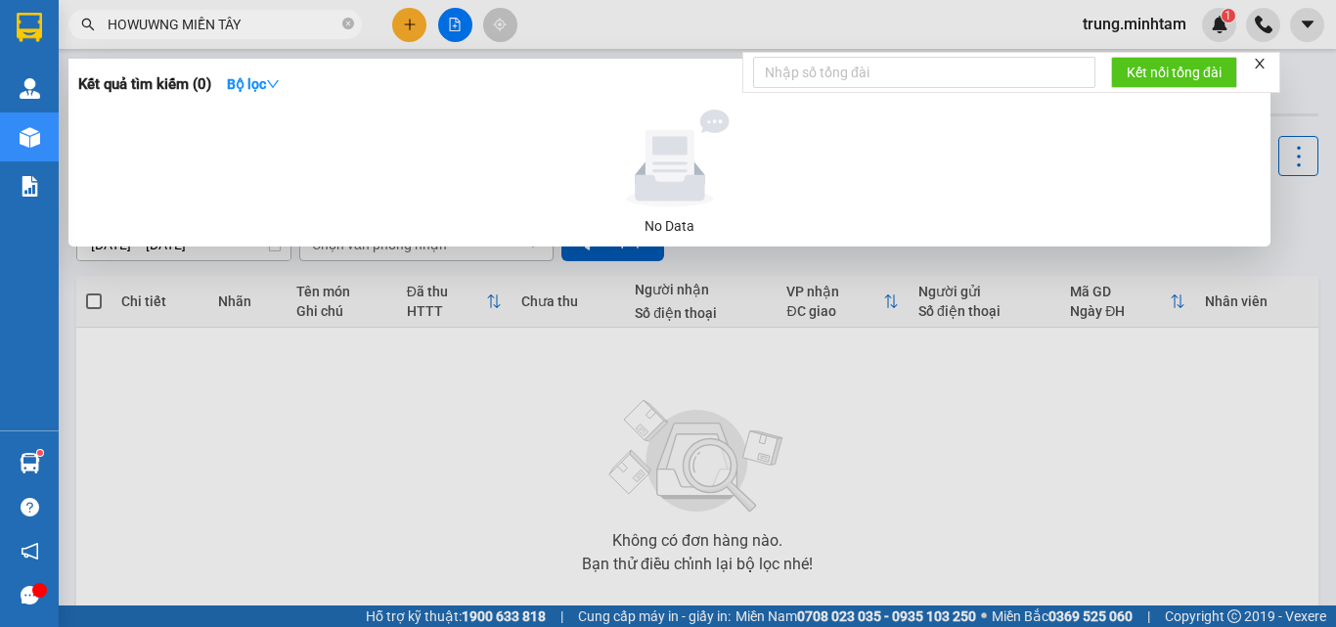
click at [161, 22] on input "HOWUWNG MIỀN TÂY" at bounding box center [223, 25] width 231 height 22
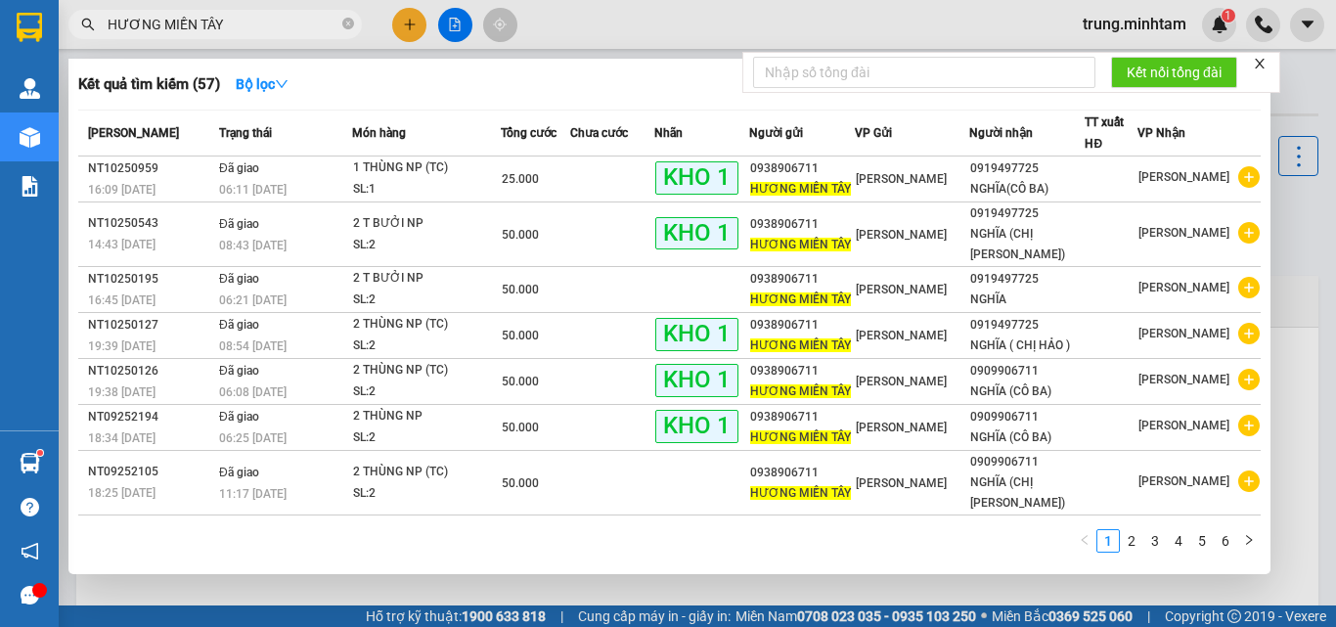
type input "HƯƠNG MIỀN TÂY"
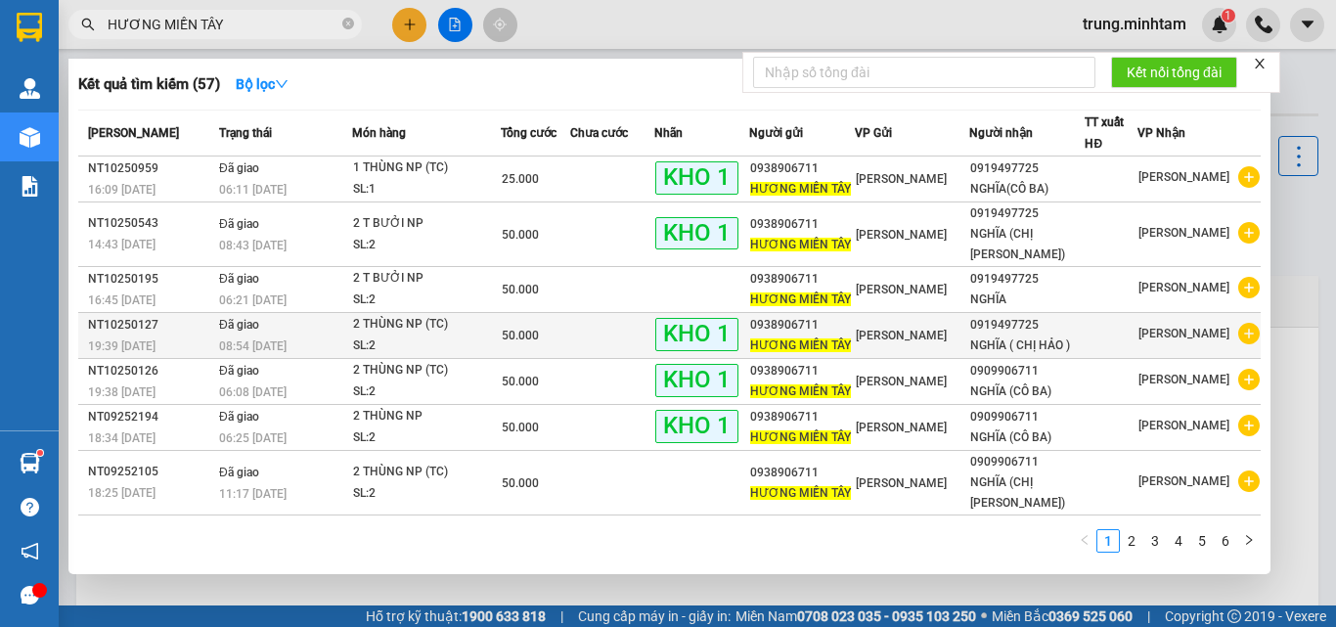
click at [1070, 335] on div "NGHĨA ( CHỊ HẢO )" at bounding box center [1026, 345] width 113 height 21
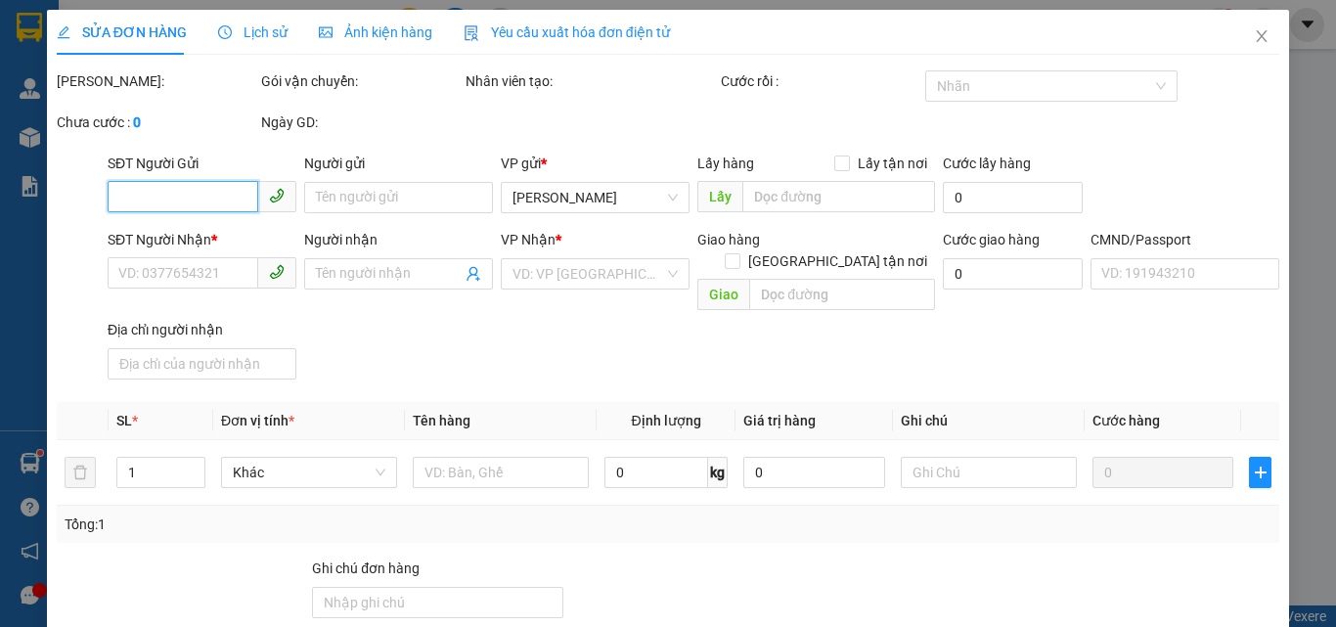
type input "0938906711"
type input "HƯƠNG MIỀN TÂY"
type input "0919497725"
type input "NGHĨA ( CHỊ HẢO )"
type input "50.000"
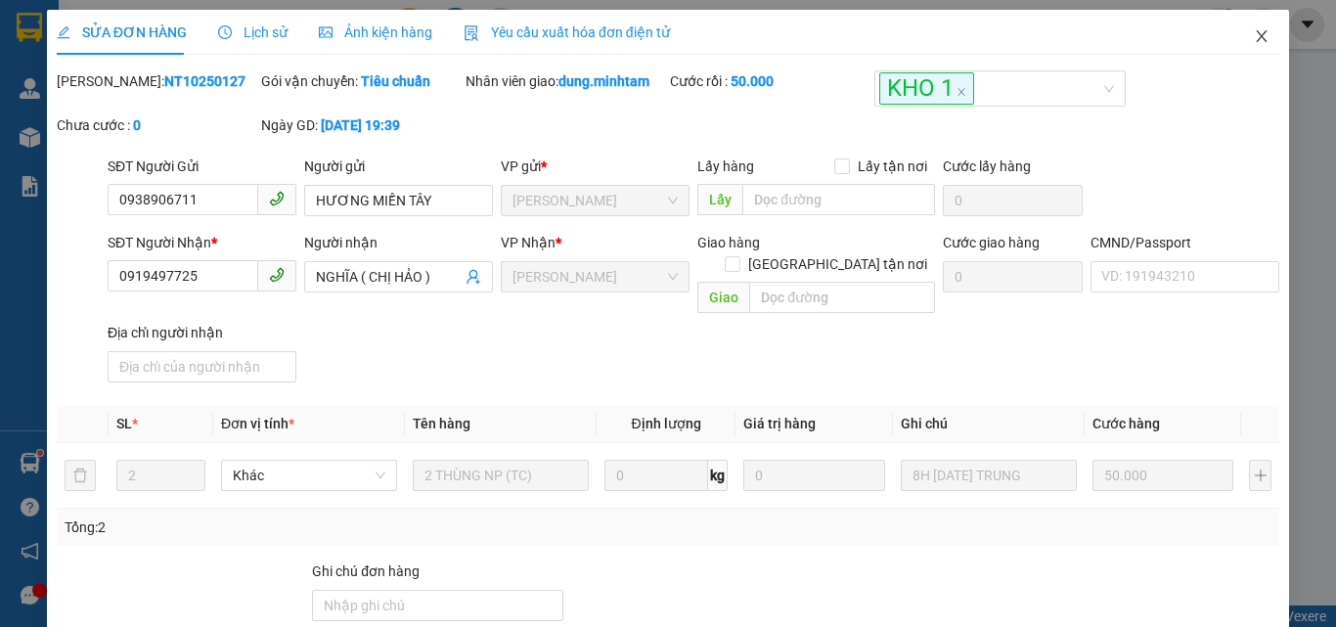
click at [1254, 39] on icon "close" at bounding box center [1262, 36] width 16 height 16
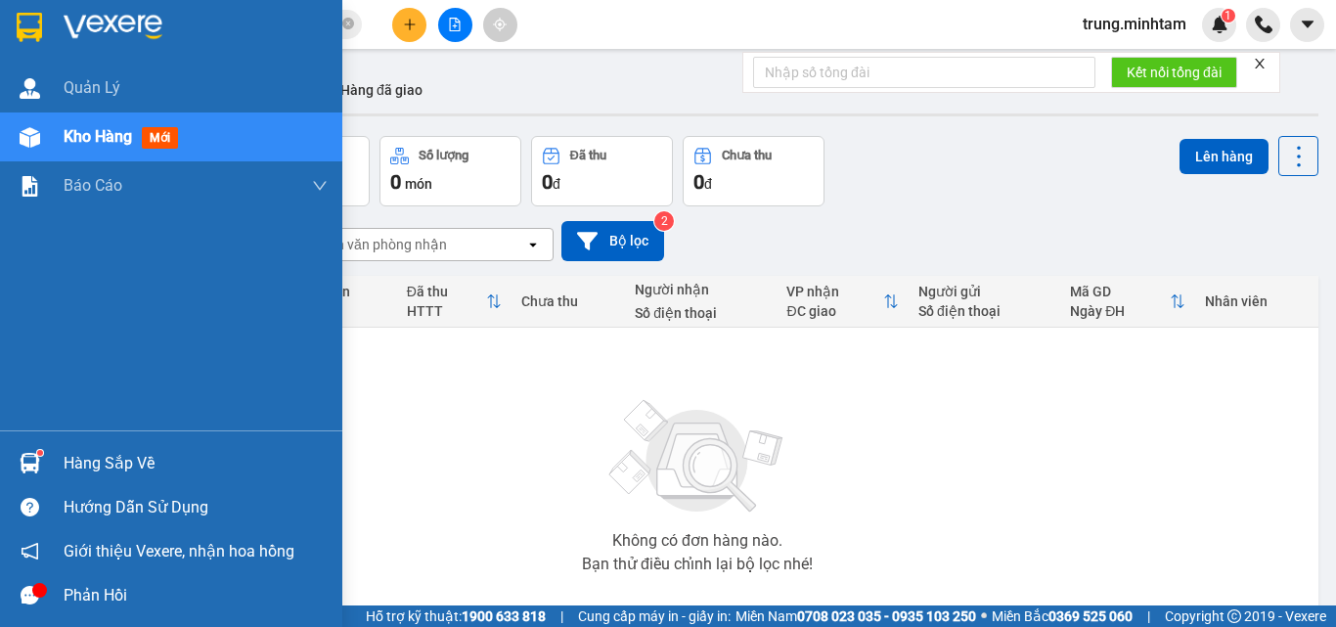
click at [101, 138] on span "Kho hàng" at bounding box center [98, 136] width 68 height 19
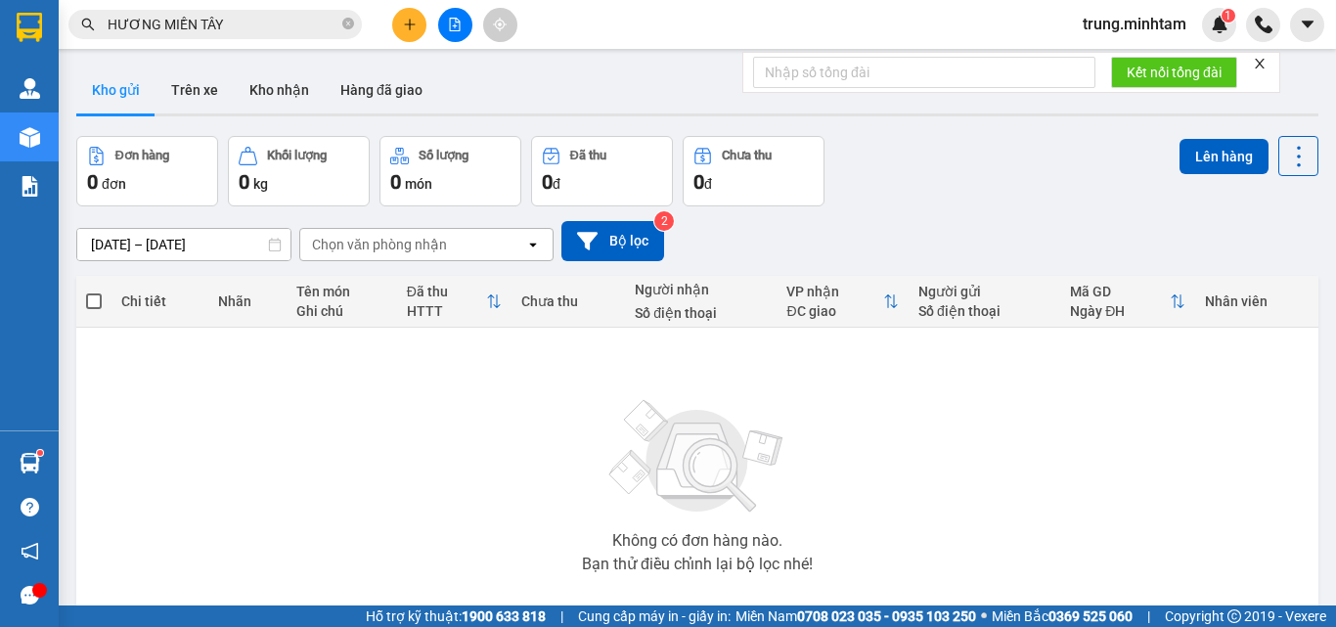
click at [243, 26] on input "HƯƠNG MIỀN TÂY" at bounding box center [223, 25] width 231 height 22
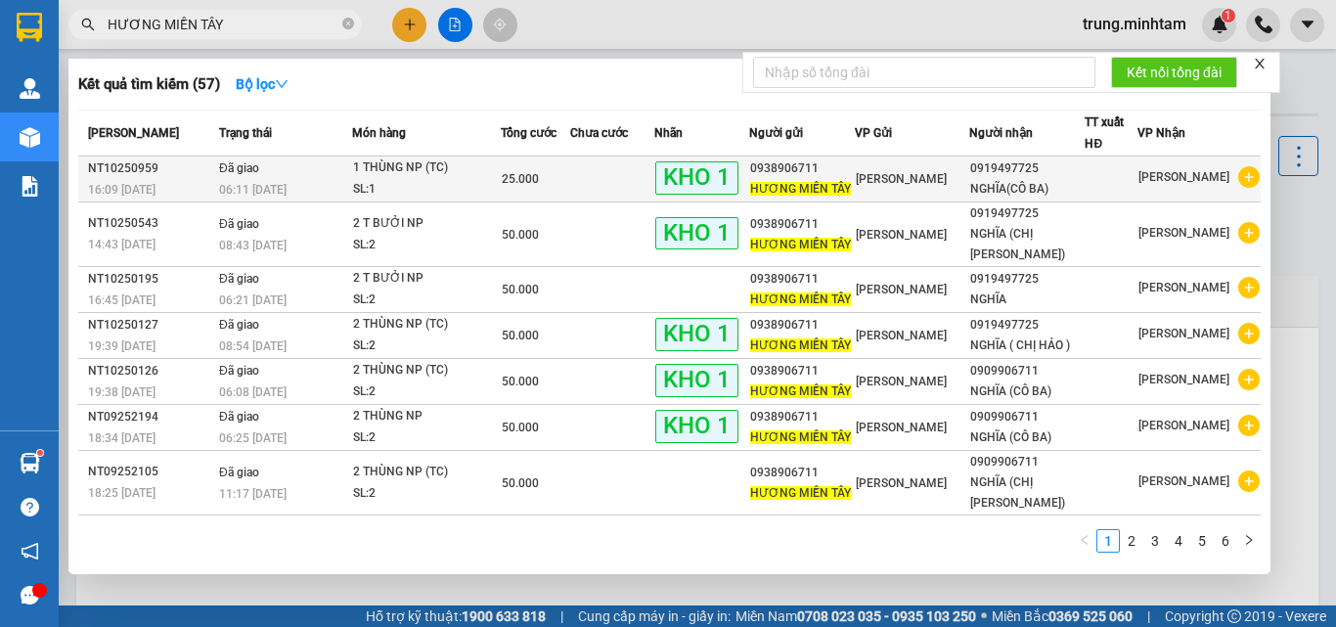
click at [1047, 181] on div "NGHĨA(CÔ BA)" at bounding box center [1026, 189] width 113 height 21
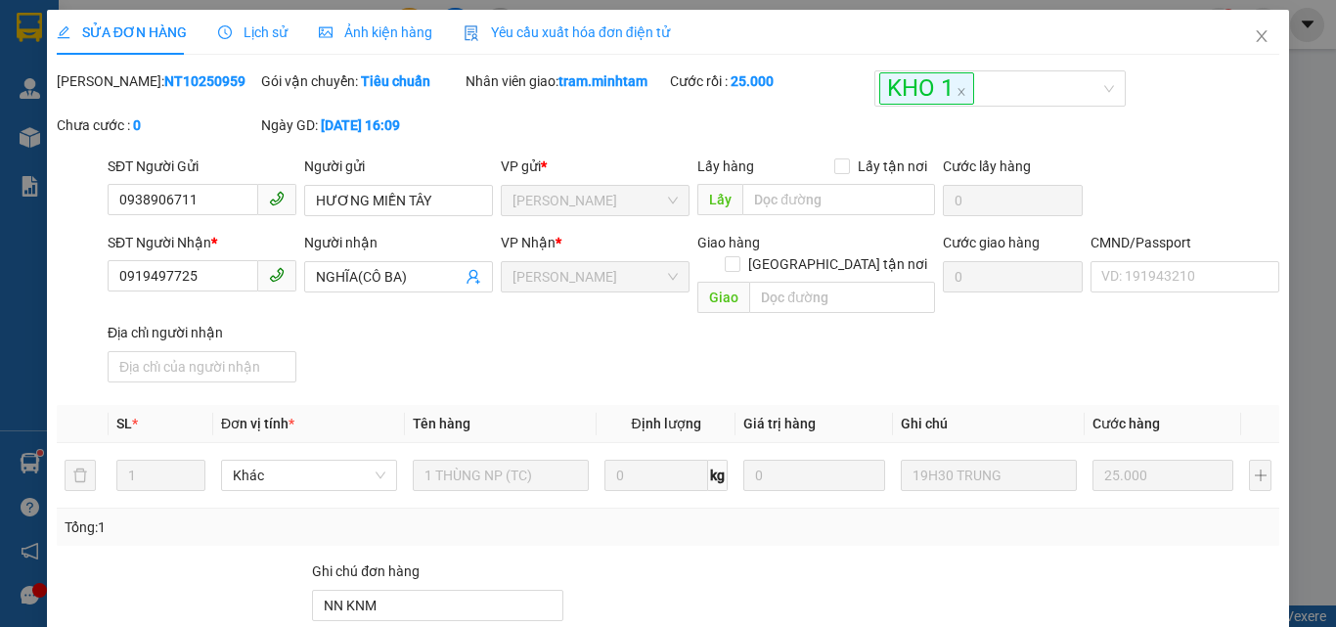
type input "0938906711"
type input "HƯƠNG MIỀN TÂY"
type input "0919497725"
type input "NGHĨA(CÔ BA)"
type input "NN KNM"
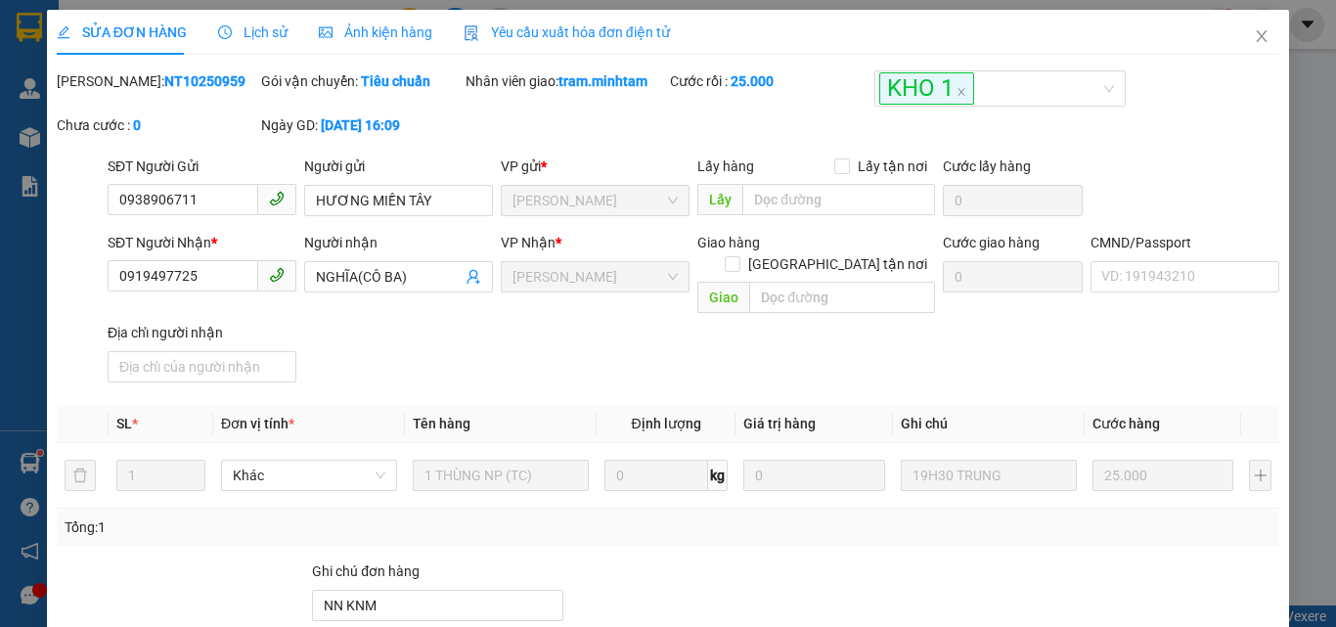
type input "25.000"
click at [239, 283] on input "0919497725" at bounding box center [183, 275] width 151 height 31
click at [454, 279] on input "NGHĨA(CÔ BA)" at bounding box center [389, 277] width 146 height 22
click at [471, 280] on icon "user-add" at bounding box center [473, 277] width 16 height 16
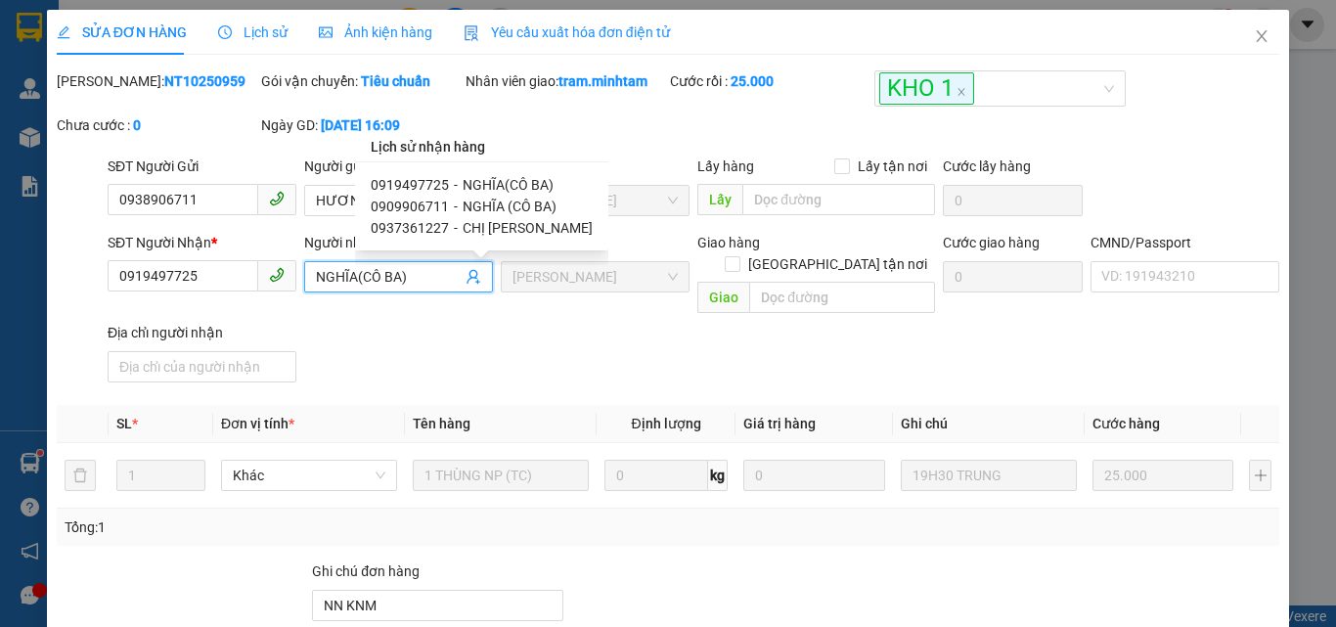
click at [481, 208] on span "NGHĨA (CÔ BA)" at bounding box center [510, 207] width 94 height 16
type input "0909906711"
type input "NGHĨA (CÔ BA)"
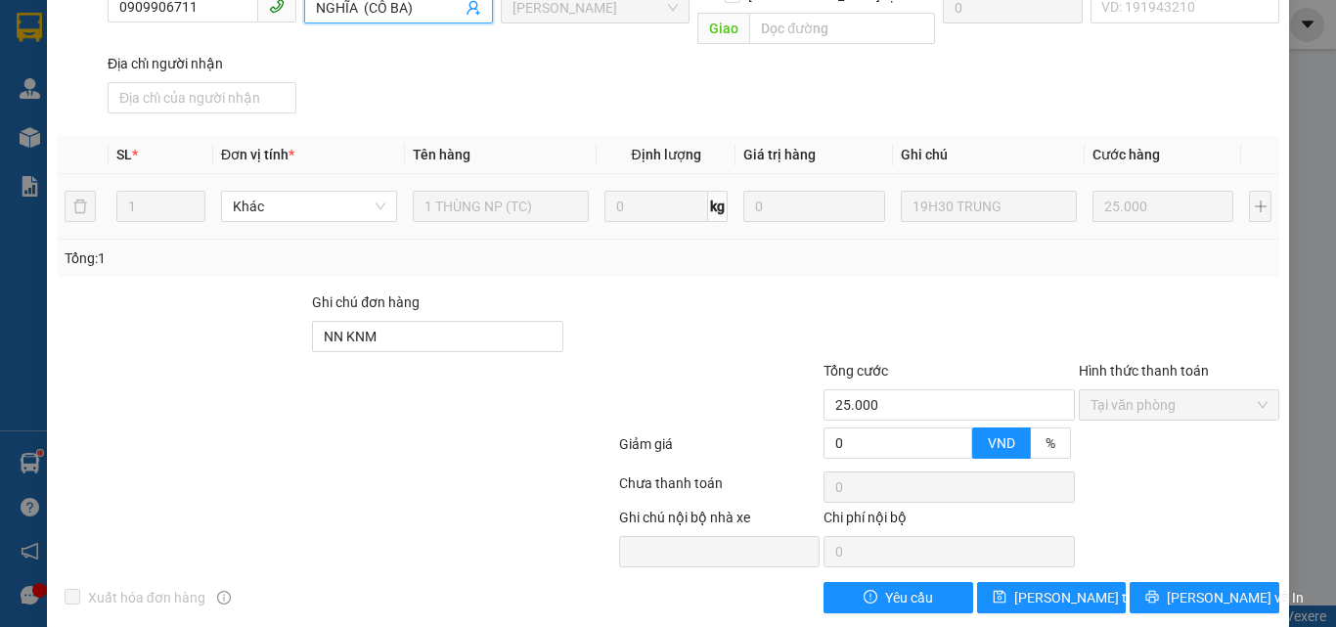
scroll to position [272, 0]
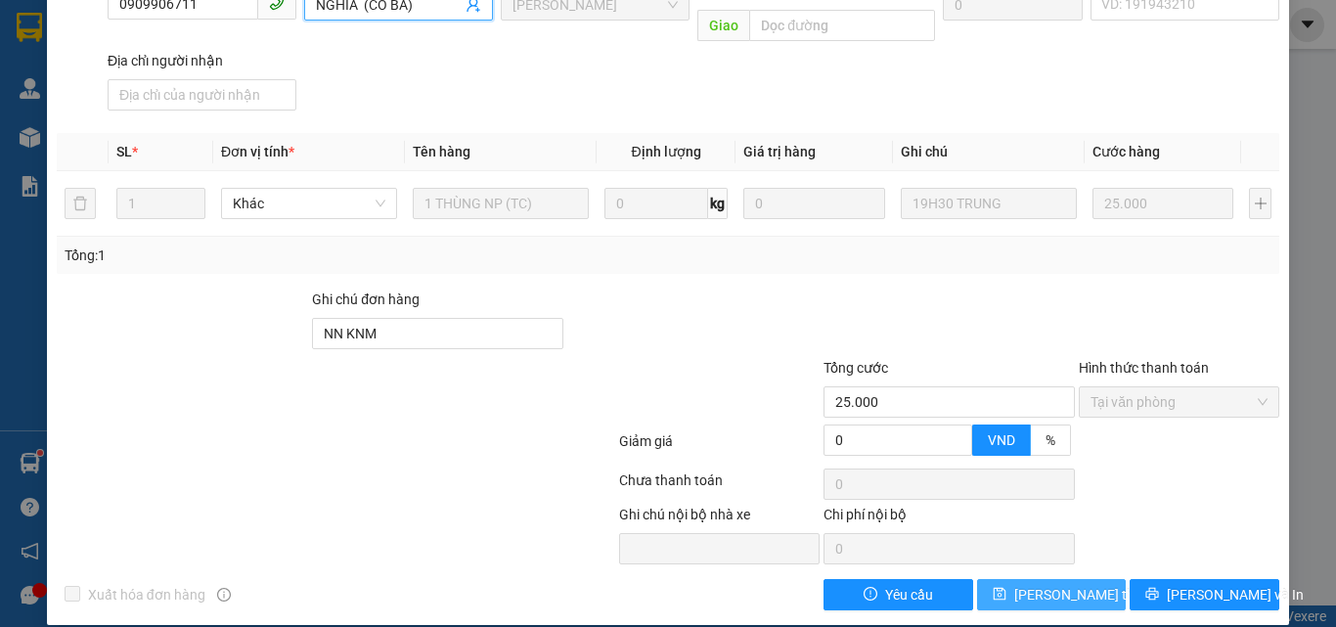
click at [1056, 584] on span "[PERSON_NAME] thay đổi" at bounding box center [1092, 595] width 156 height 22
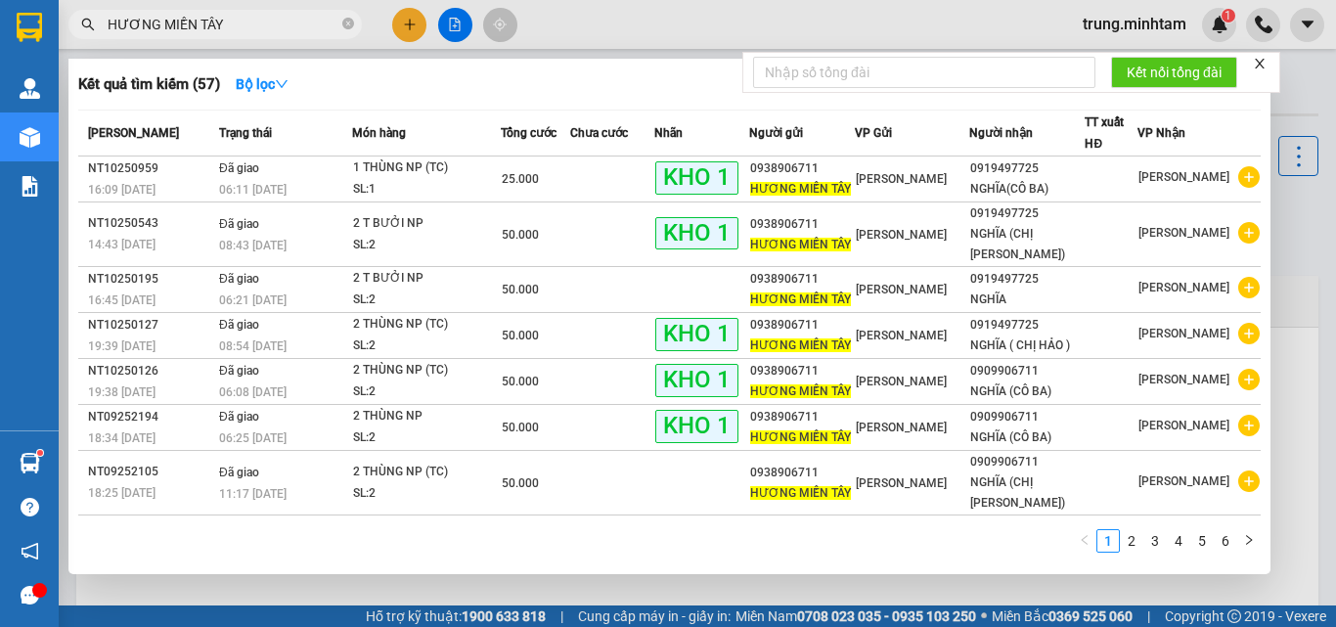
click at [276, 27] on input "HƯƠNG MIỀN TÂY" at bounding box center [223, 25] width 231 height 22
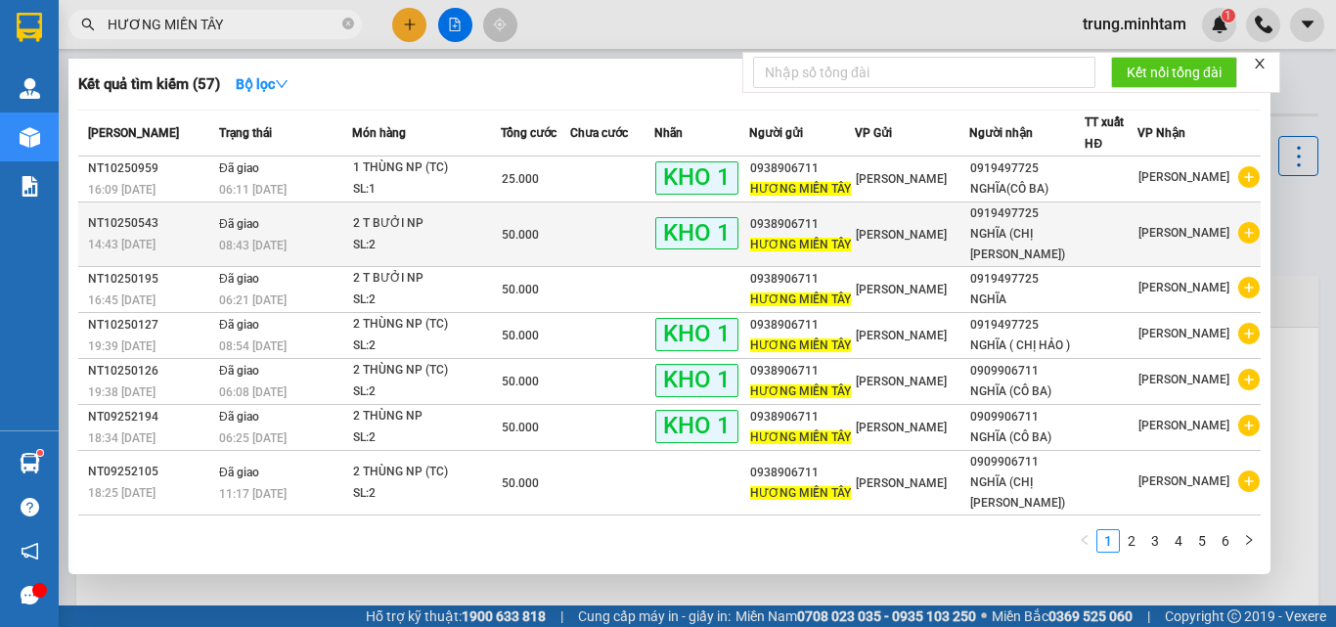
click at [1016, 225] on div "NGHĨA (CHỊ [PERSON_NAME])" at bounding box center [1026, 244] width 113 height 41
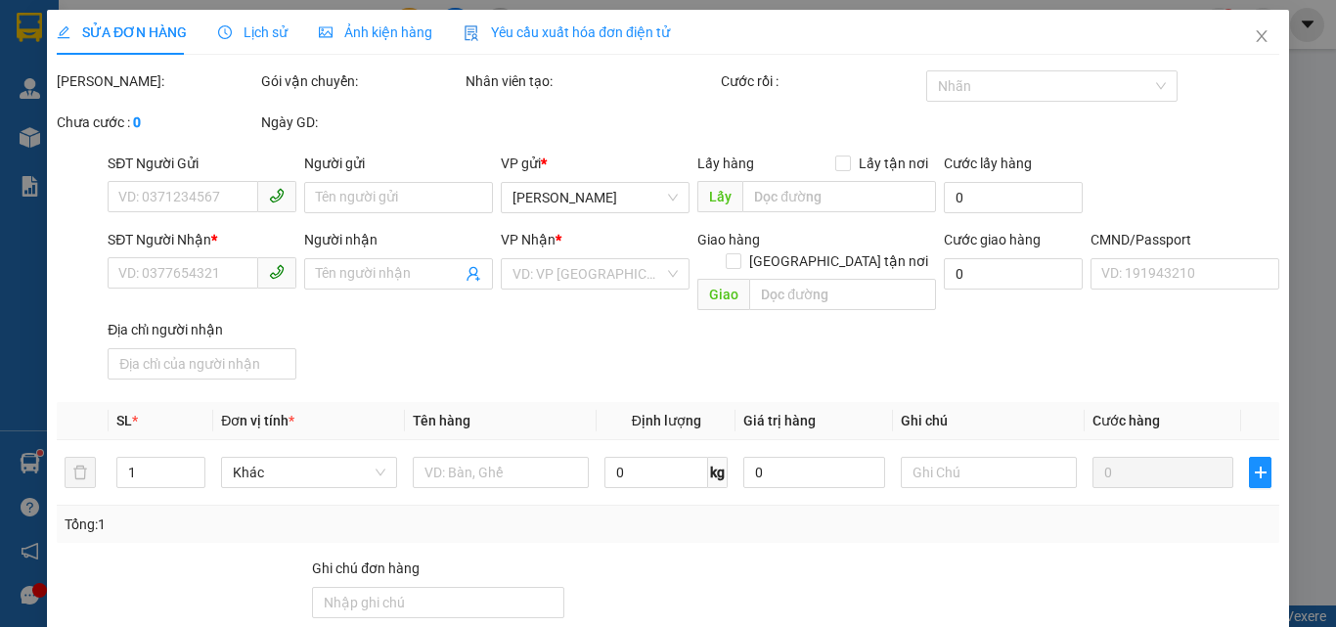
type input "0938906711"
type input "HƯƠNG MIỀN TÂY"
type input "0919497725"
type input "NGHĨA (CHỊ [PERSON_NAME])"
type input "50.000"
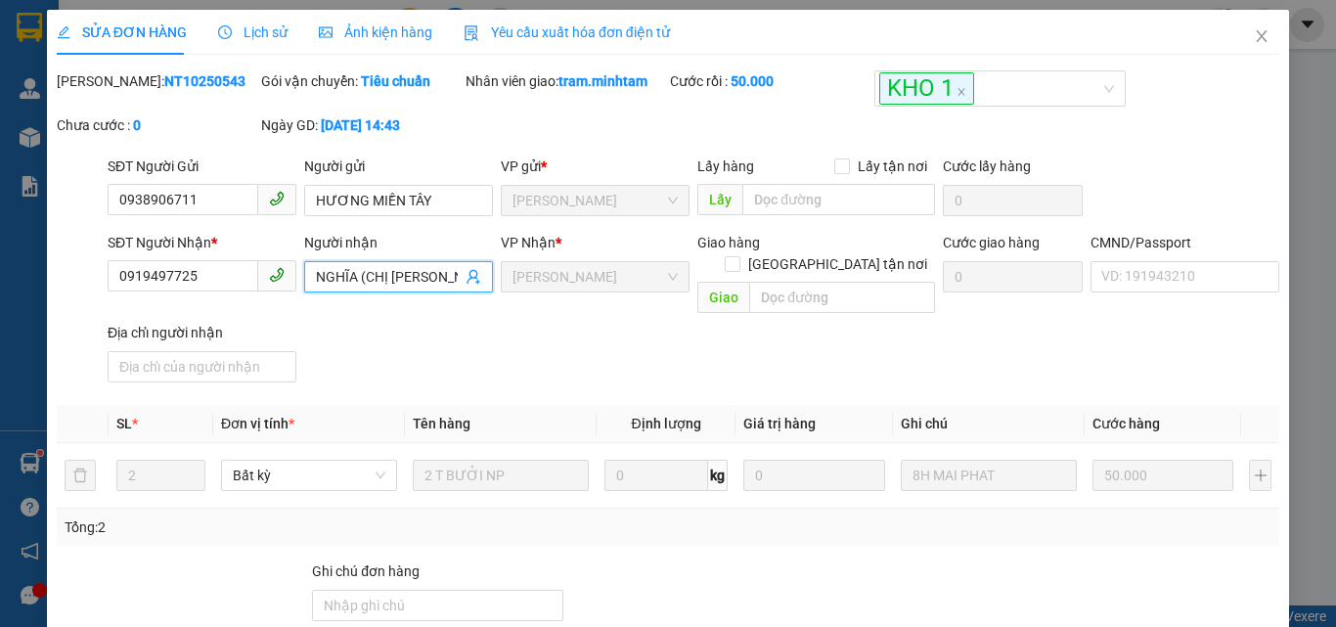
click at [466, 277] on icon "user-add" at bounding box center [472, 277] width 13 height 15
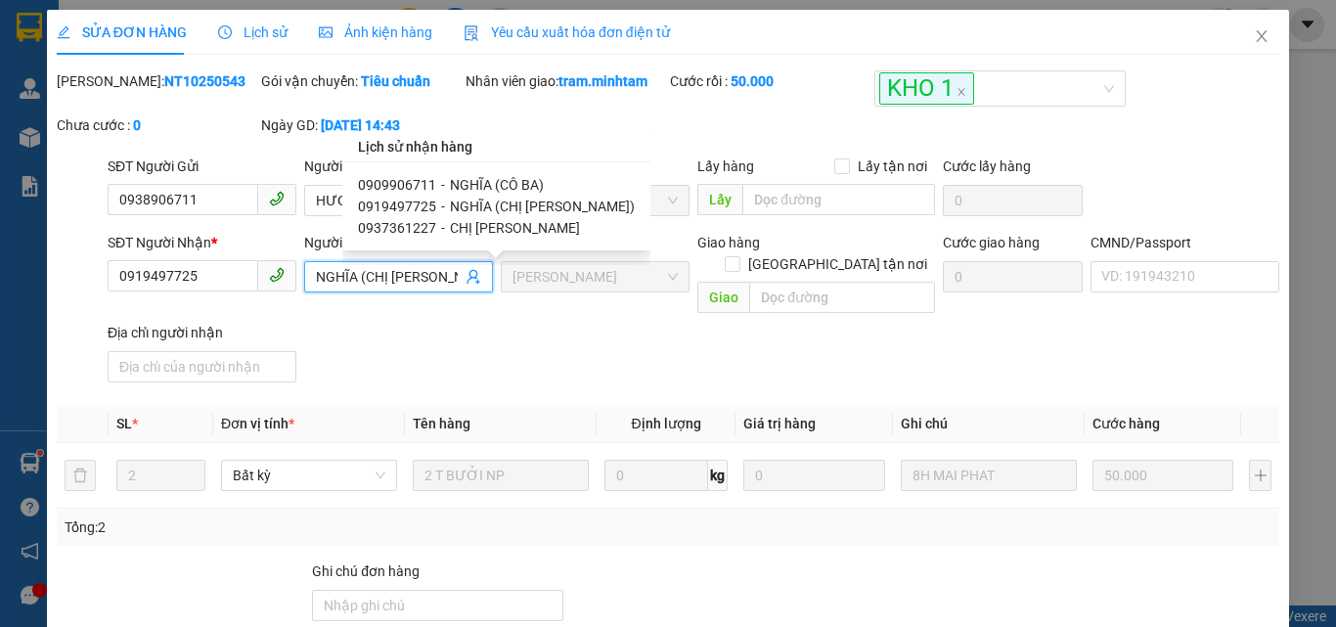
click at [455, 184] on span "NGHĨA (CÔ BA)" at bounding box center [497, 185] width 94 height 16
type input "0909906711"
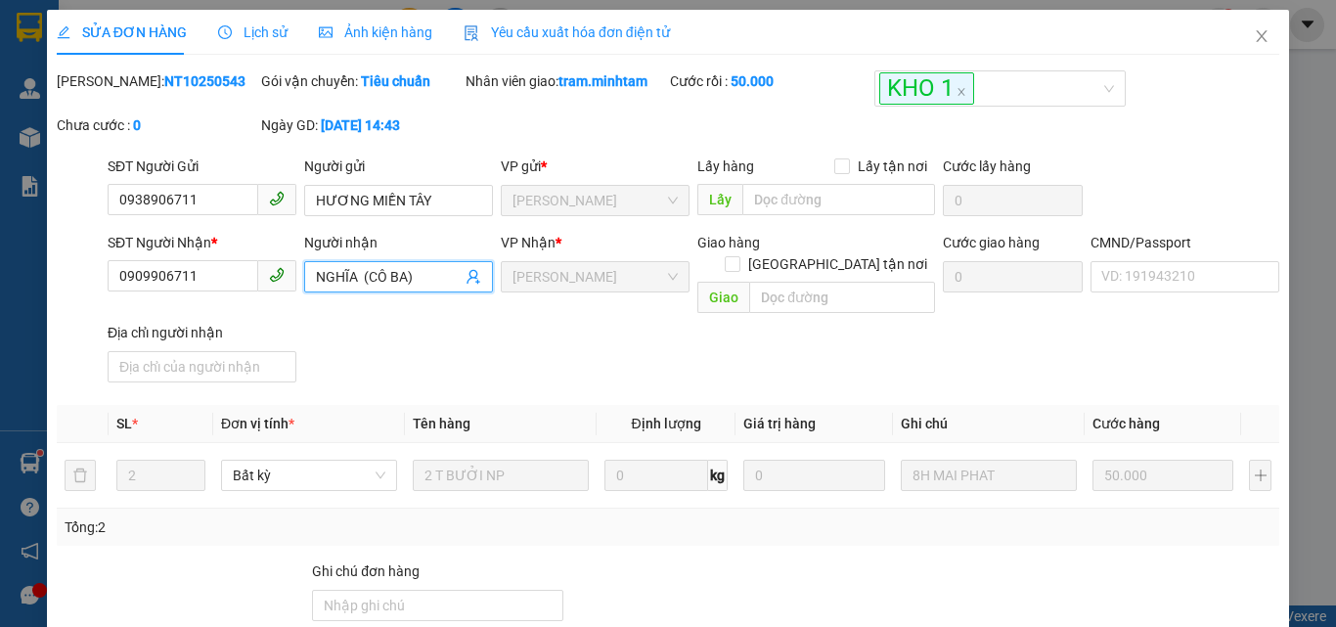
drag, startPoint x: 367, startPoint y: 277, endPoint x: 401, endPoint y: 276, distance: 34.2
click at [401, 276] on input "NGHĨA (CÔ BA)" at bounding box center [389, 277] width 146 height 22
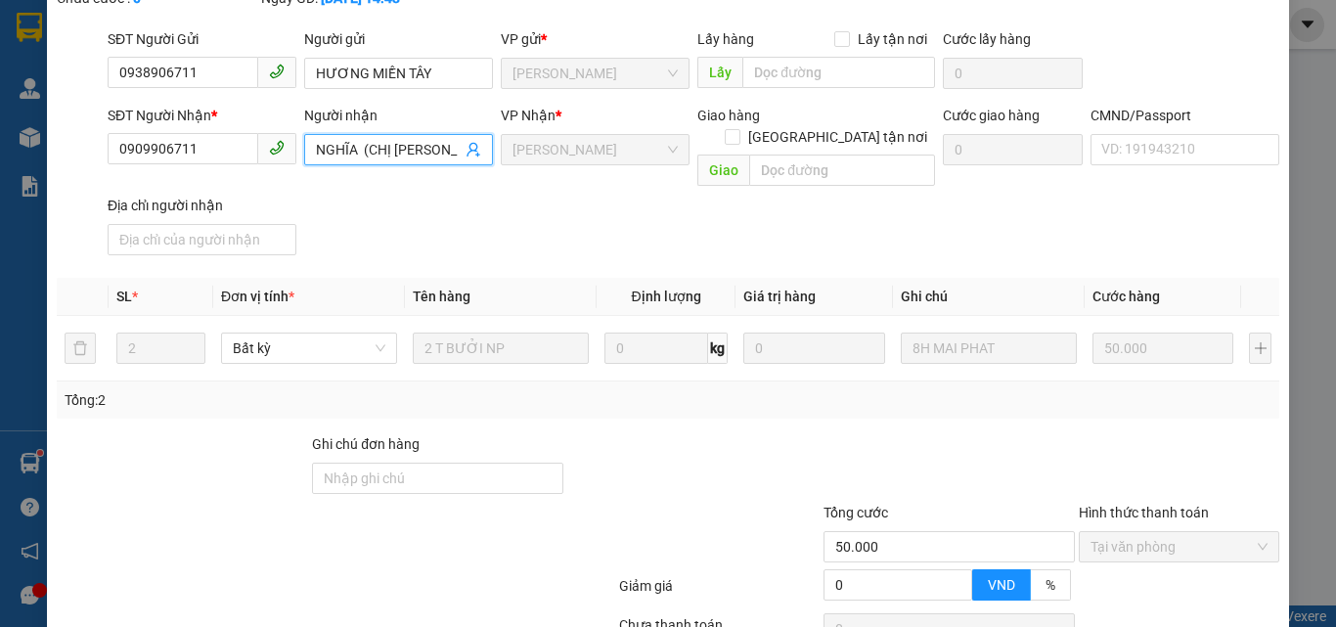
scroll to position [261, 0]
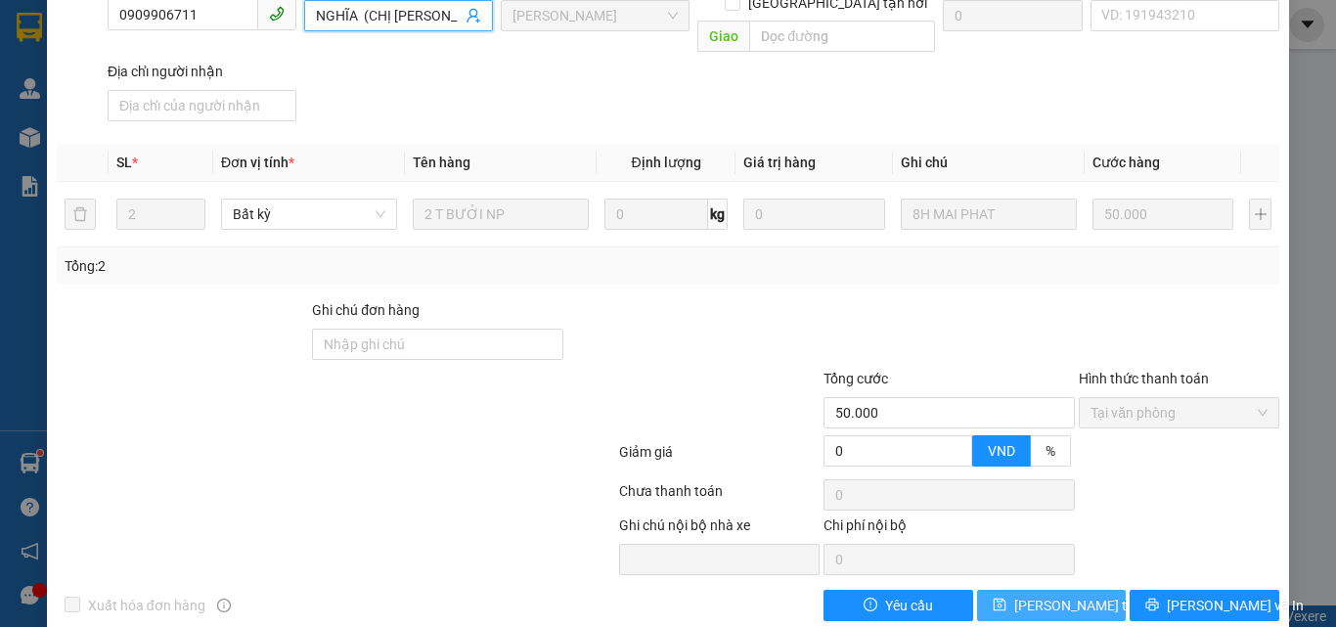
type input "NGHĨA (CHỊ [PERSON_NAME])"
click at [1061, 595] on span "[PERSON_NAME] thay đổi" at bounding box center [1092, 606] width 156 height 22
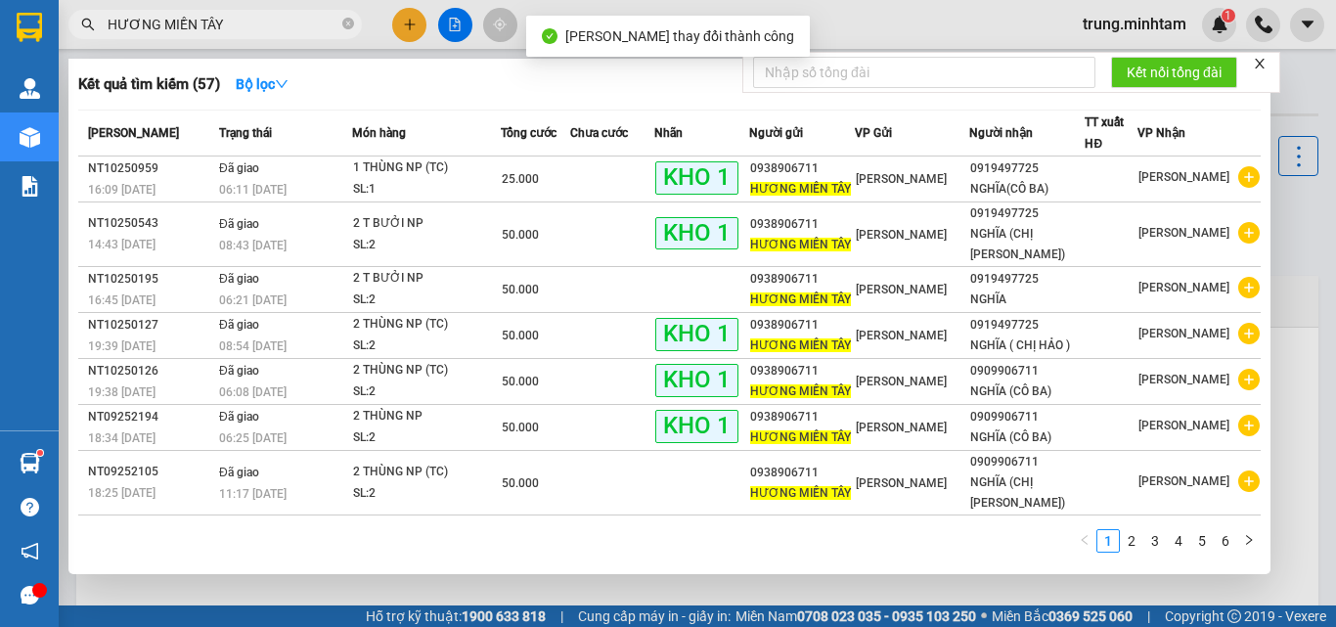
click at [231, 27] on input "HƯƠNG MIỀN TÂY" at bounding box center [223, 25] width 231 height 22
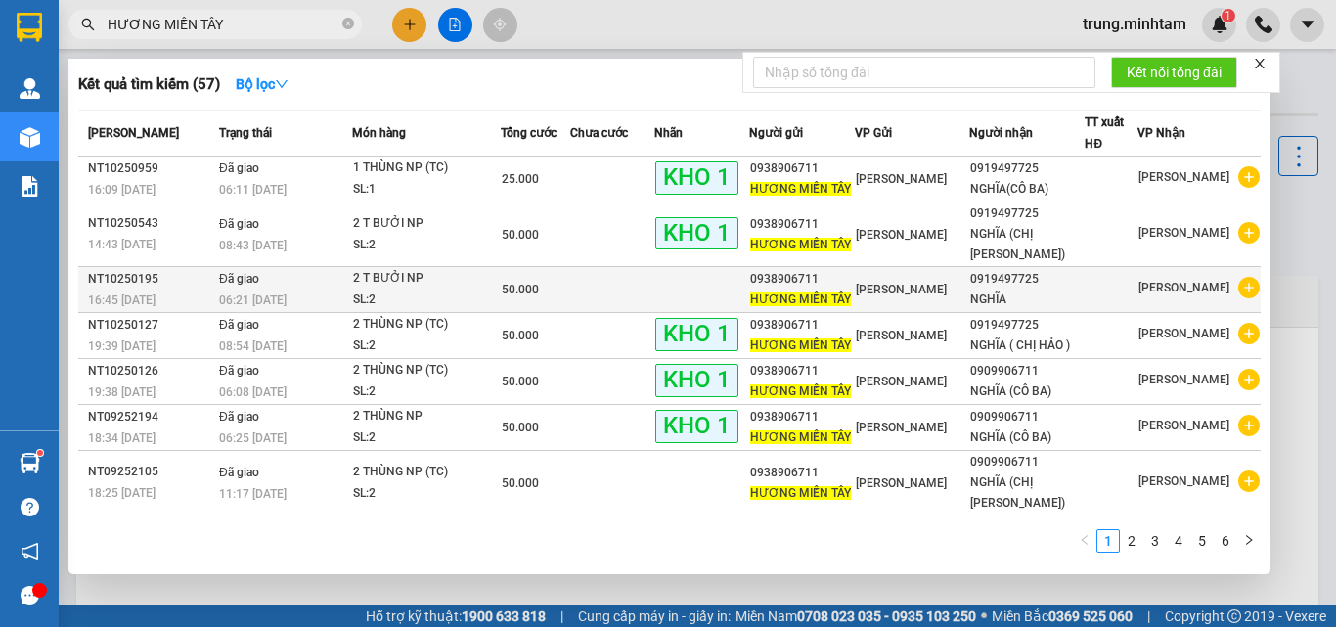
click at [1077, 289] on div "NGHĨA" at bounding box center [1026, 299] width 113 height 21
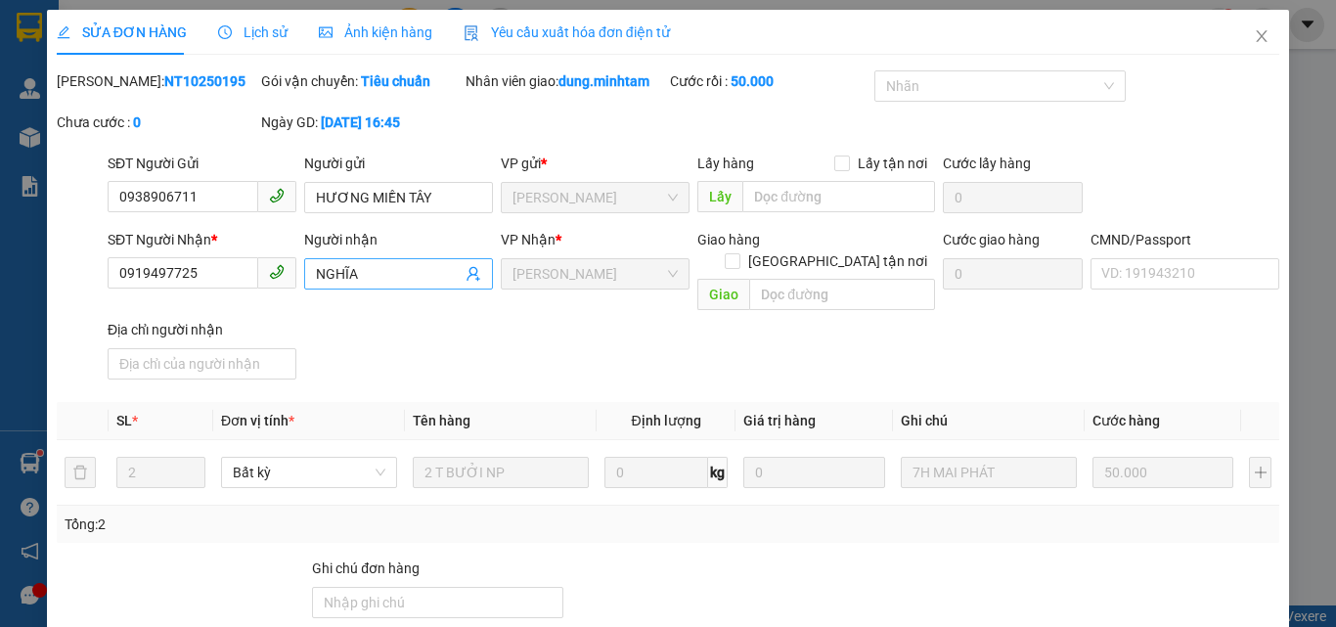
click at [465, 274] on icon "user-add" at bounding box center [473, 274] width 16 height 16
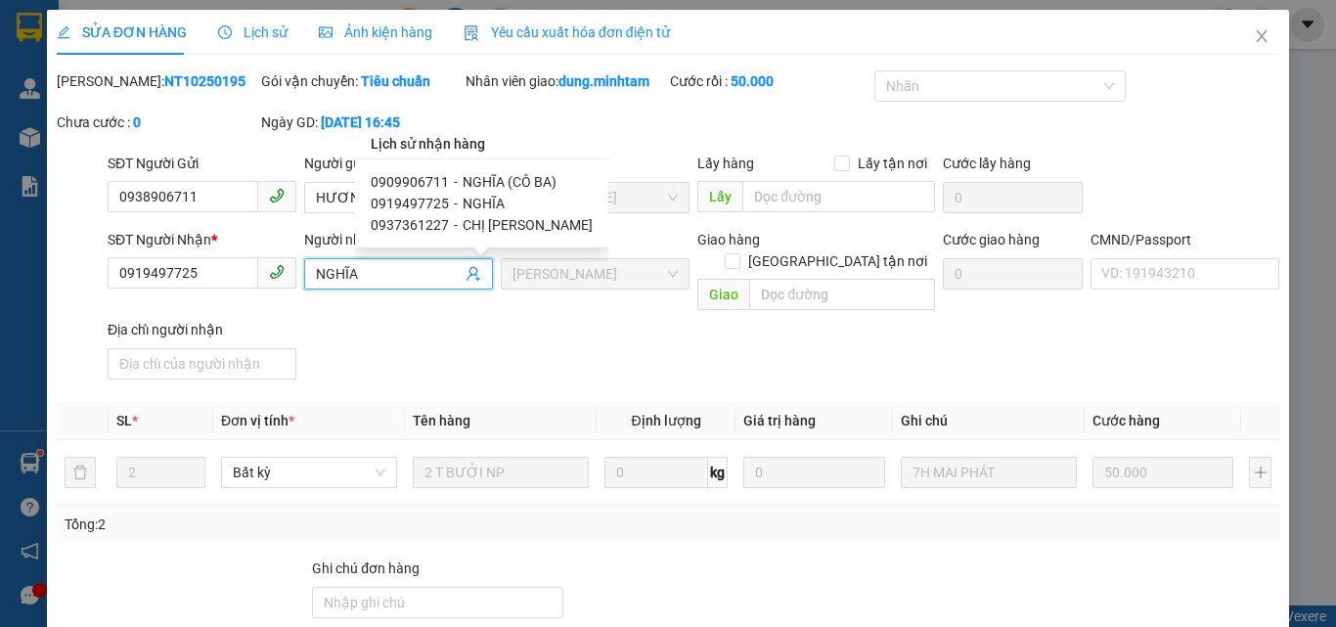
click at [483, 183] on span "NGHĨA (CÔ BA)" at bounding box center [510, 182] width 94 height 16
type input "0909906711"
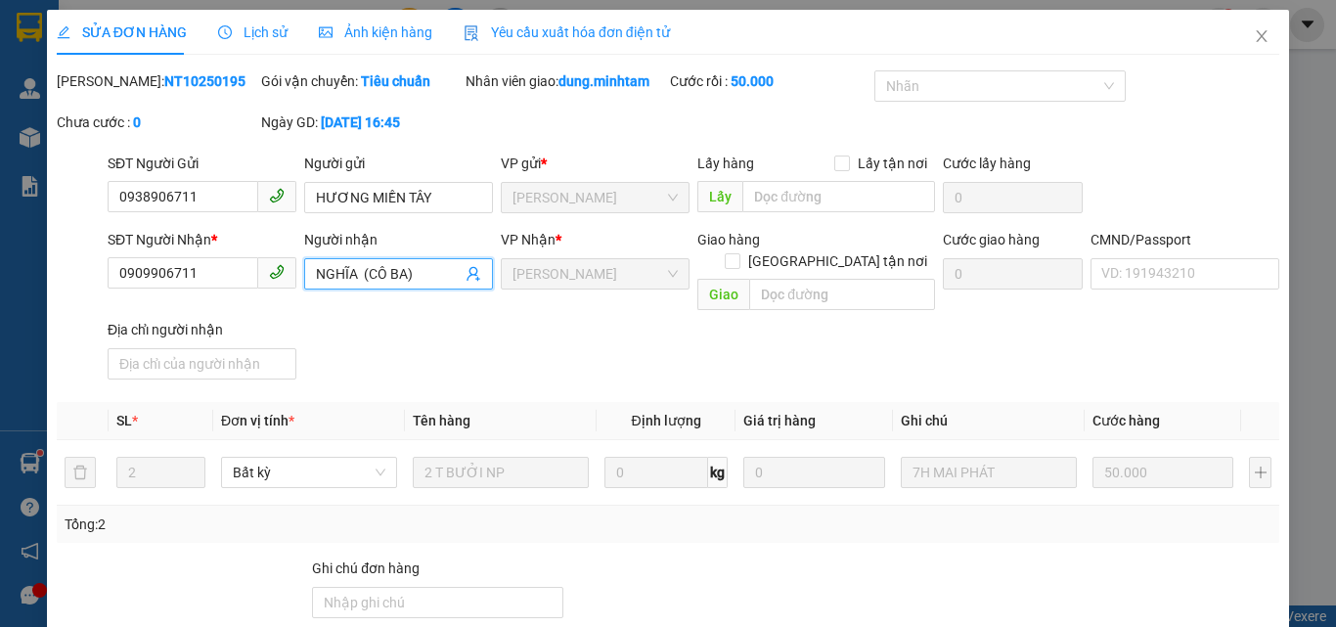
drag, startPoint x: 361, startPoint y: 272, endPoint x: 420, endPoint y: 269, distance: 58.7
click at [420, 269] on input "NGHĨA (CÔ BA)" at bounding box center [389, 274] width 146 height 22
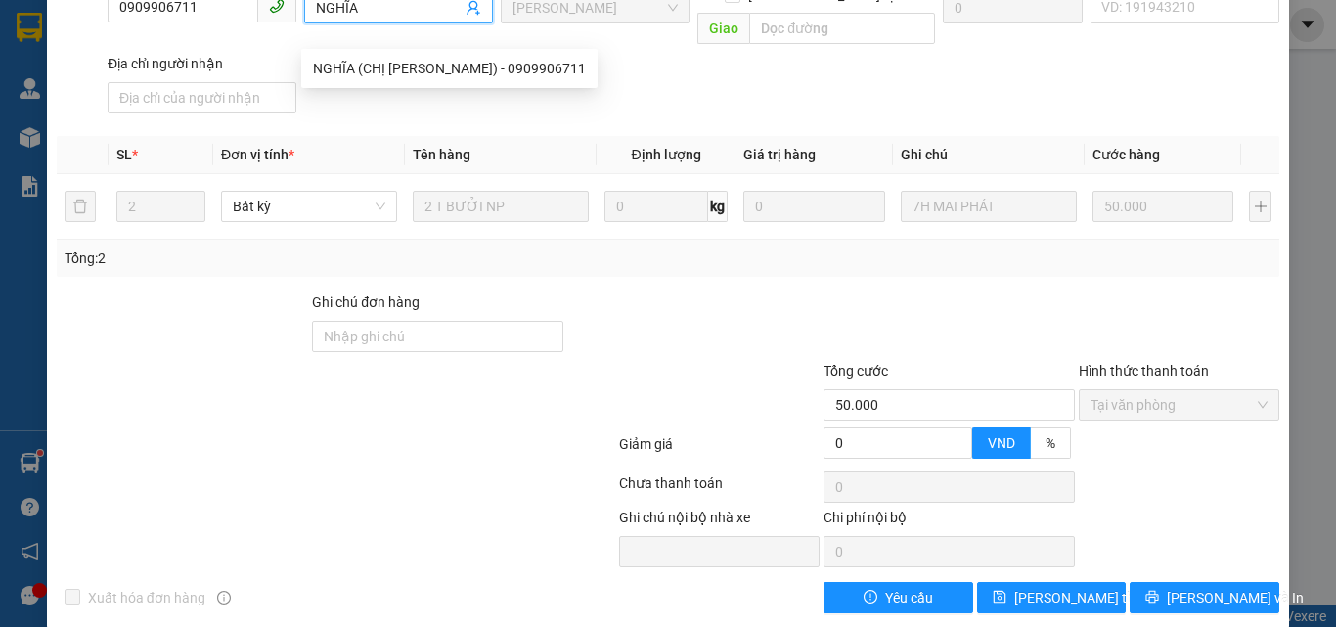
scroll to position [269, 0]
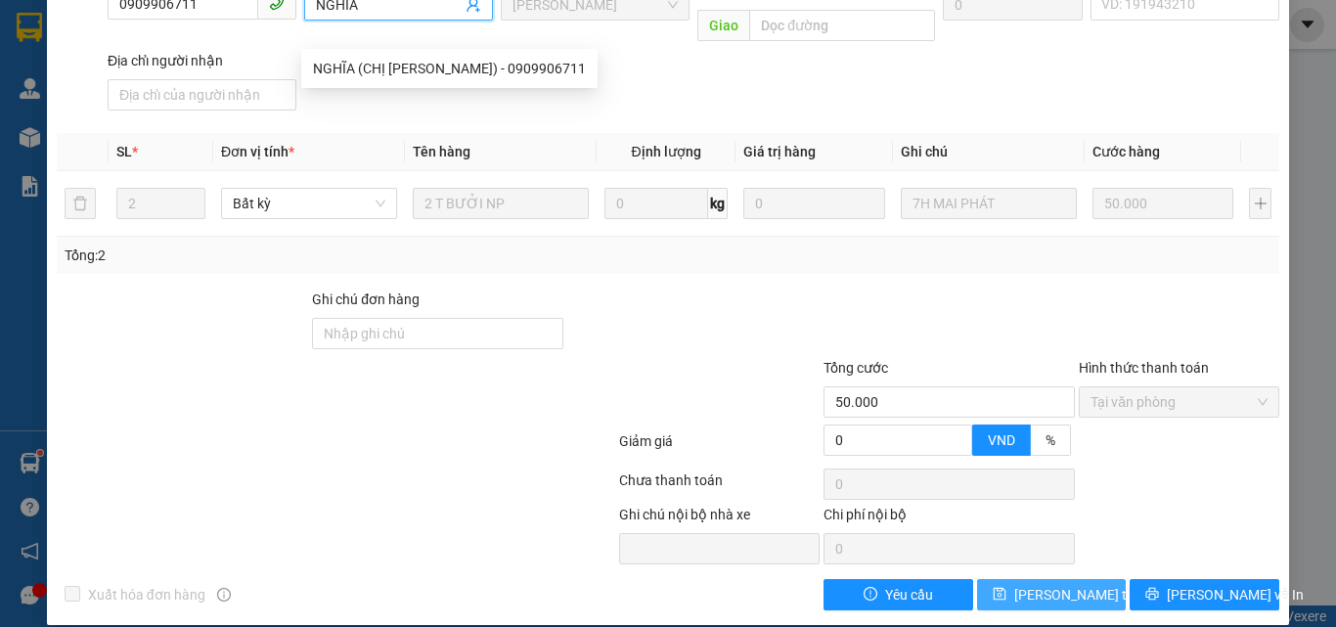
type input "NGHĨA"
click at [1047, 584] on span "[PERSON_NAME] thay đổi" at bounding box center [1092, 595] width 156 height 22
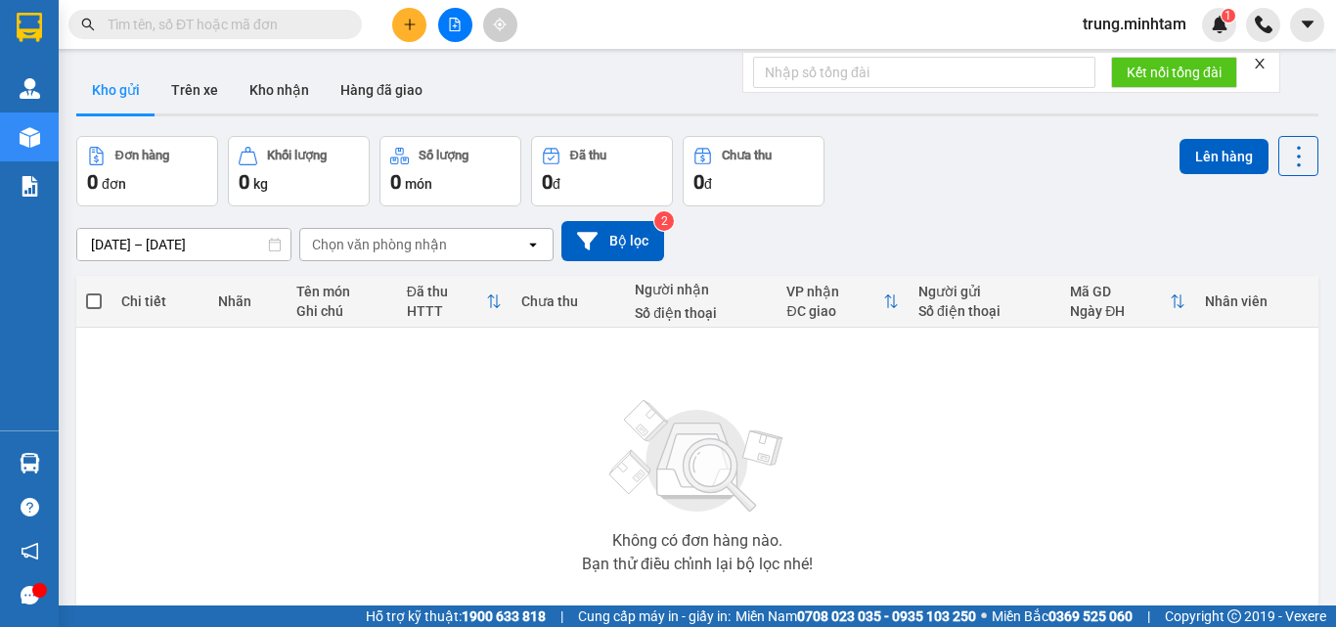
click at [215, 29] on input "text" at bounding box center [223, 25] width 231 height 22
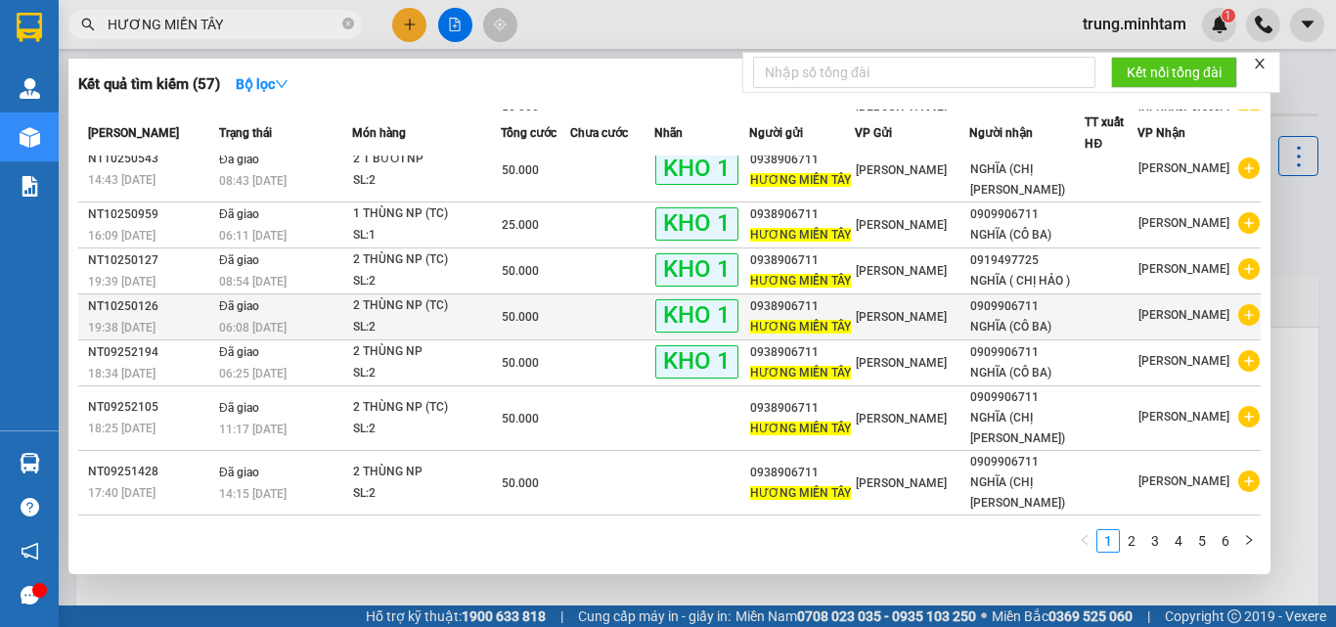
scroll to position [99, 0]
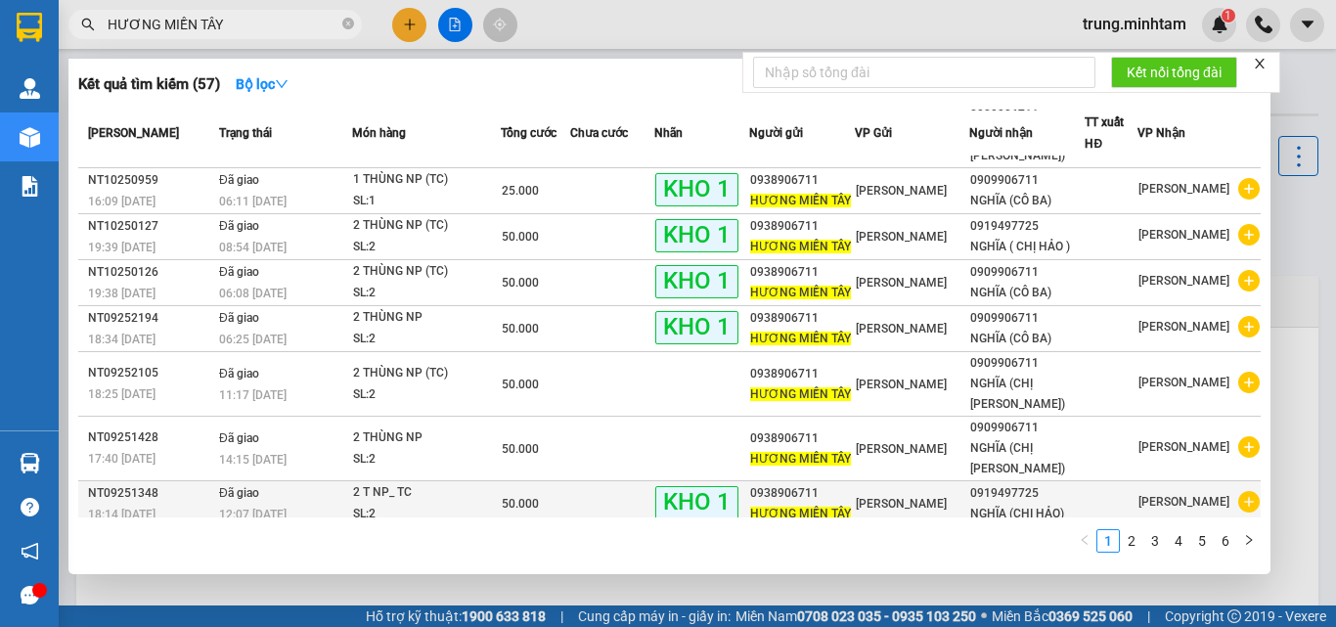
type input "HƯƠNG MIỀN TÂY"
click at [1067, 504] on div "NGHĨA (CHỊ HẢO)" at bounding box center [1026, 514] width 113 height 21
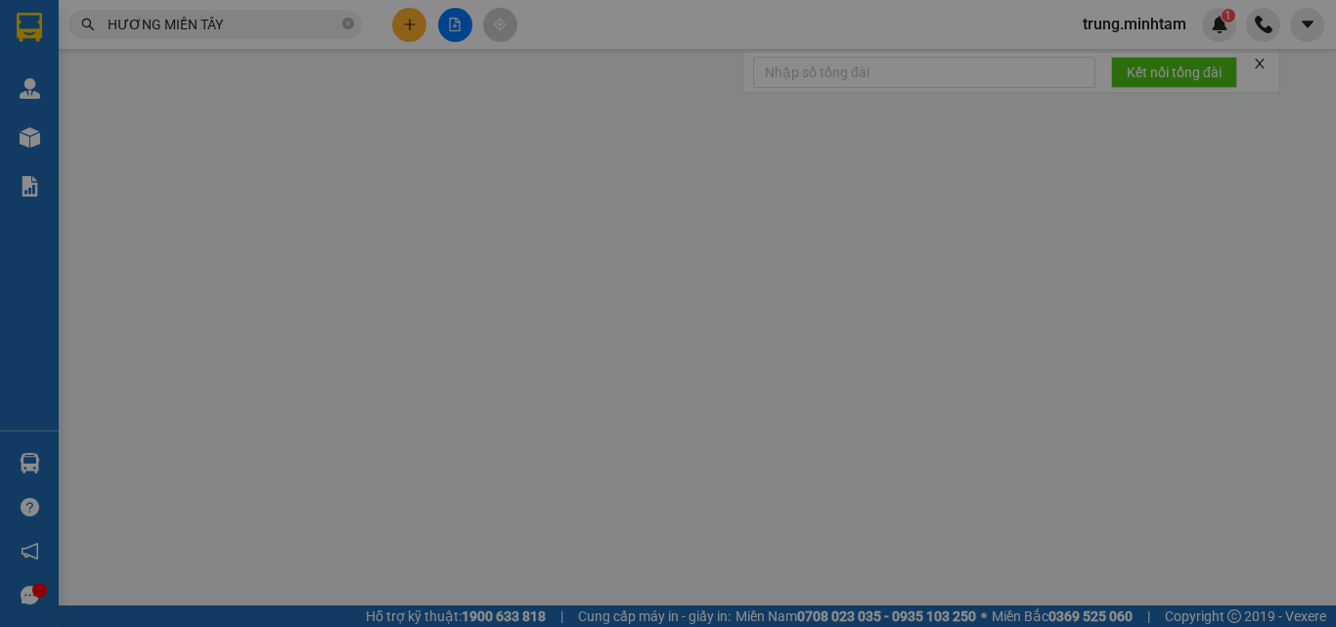
type input "0938906711"
type input "HƯƠNG MIỀN TÂY"
type input "0919497725"
type input "NGHĨA (CHỊ HẢO)"
type input "50.000"
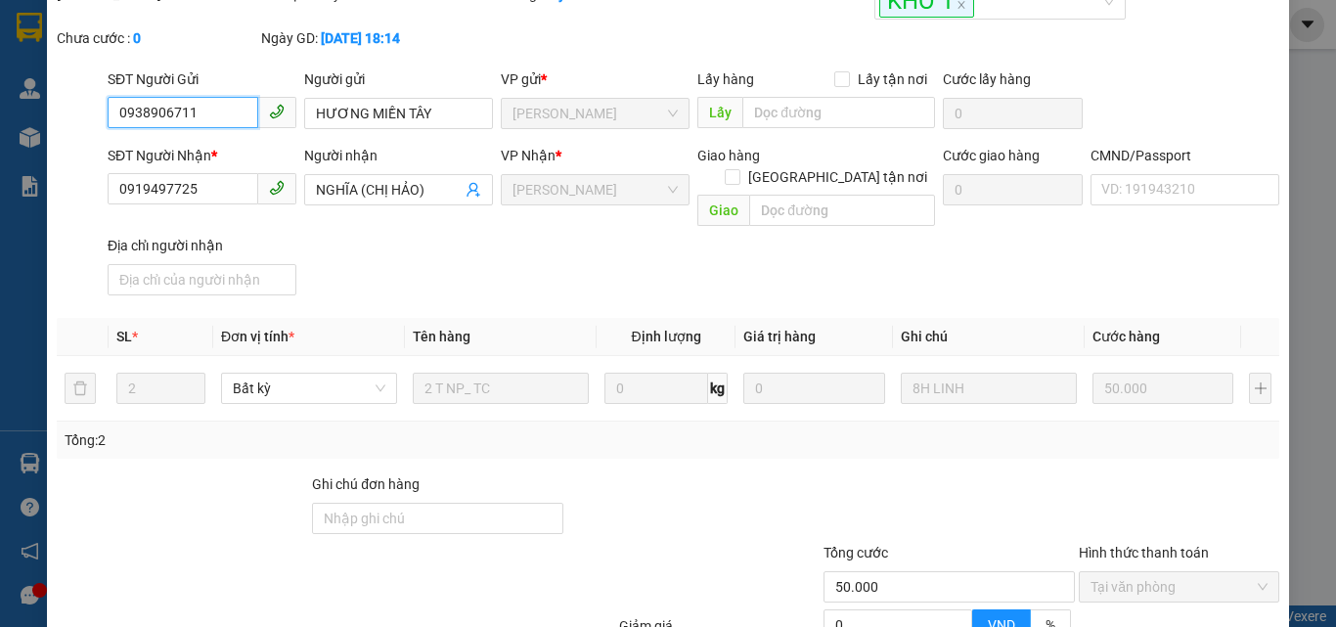
scroll to position [130, 0]
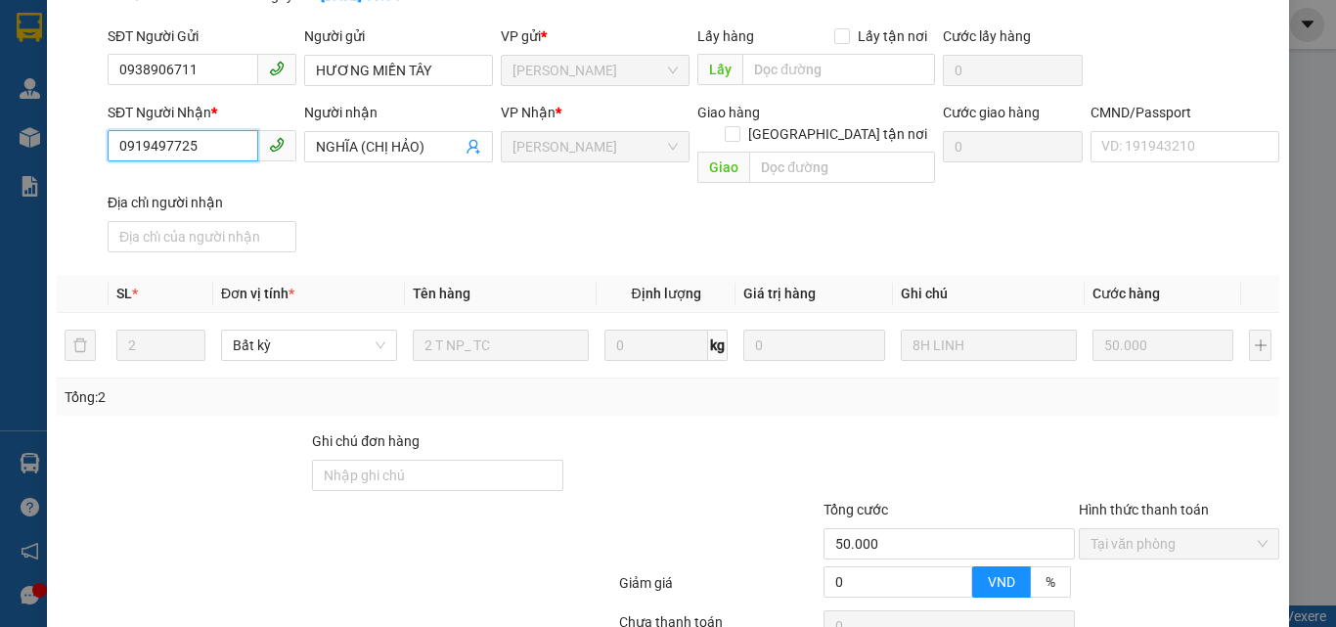
click at [201, 149] on input "0919497725" at bounding box center [183, 145] width 151 height 31
click at [469, 149] on icon "user-add" at bounding box center [473, 147] width 16 height 16
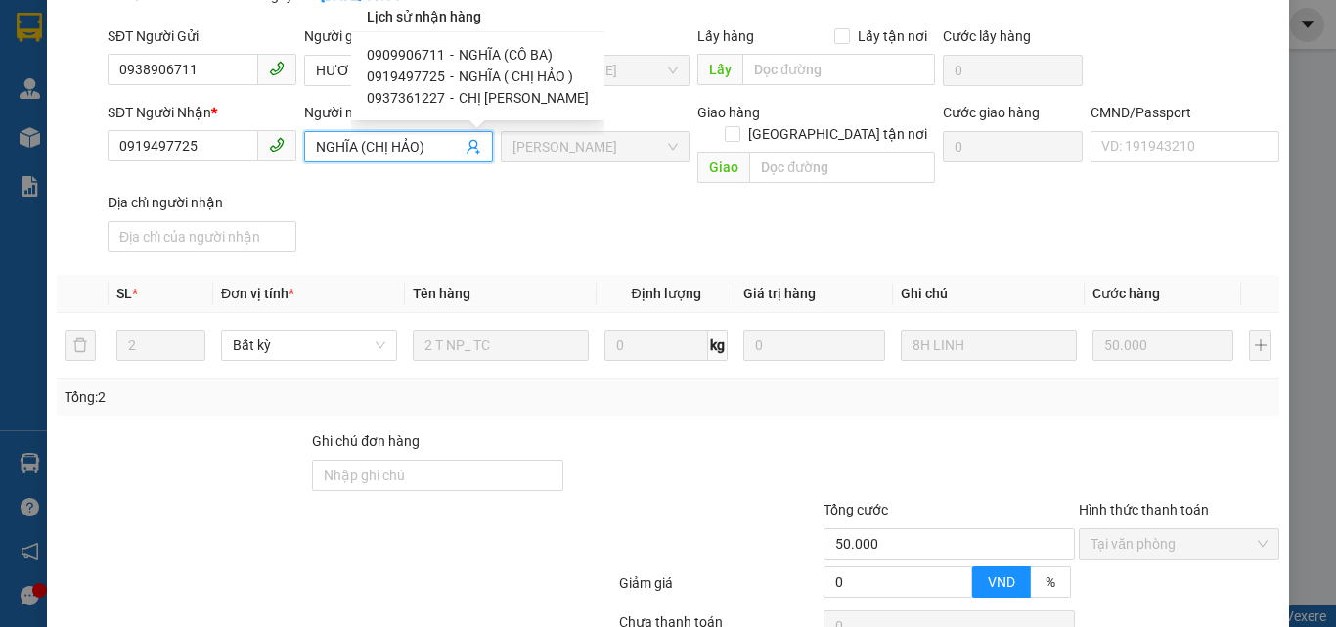
click at [477, 57] on span "NGHĨA (CÔ BA)" at bounding box center [506, 55] width 94 height 16
type input "0909906711"
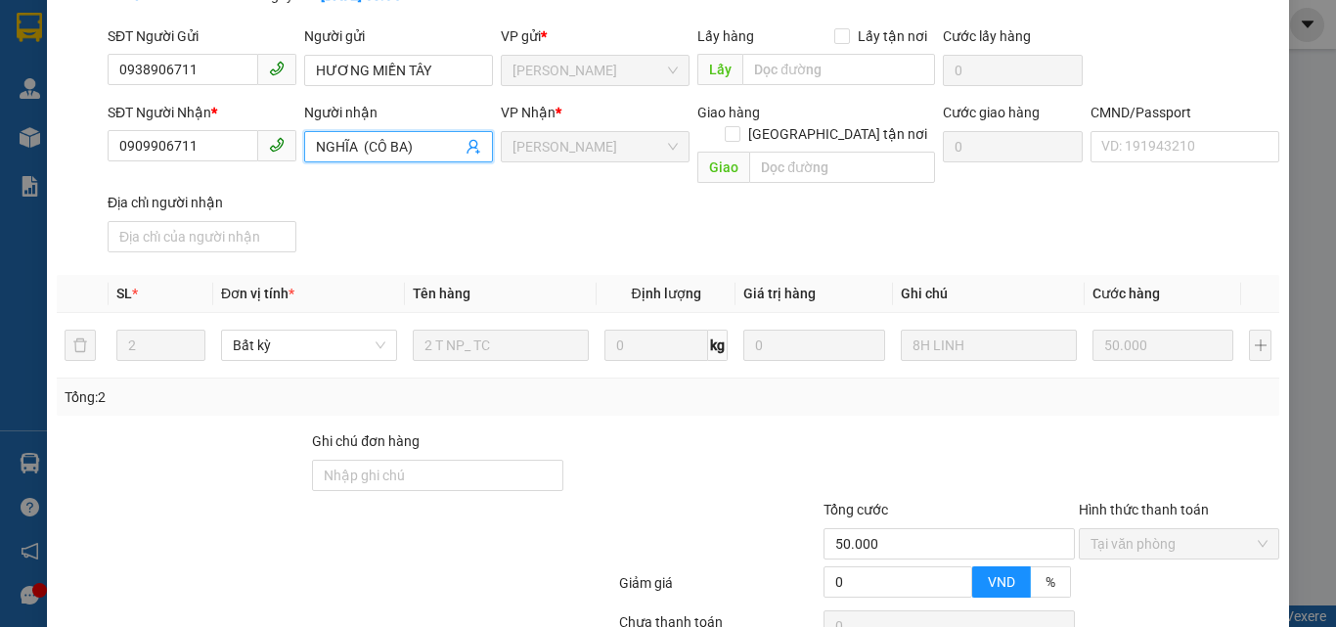
drag, startPoint x: 366, startPoint y: 144, endPoint x: 410, endPoint y: 145, distance: 44.0
click at [410, 145] on input "NGHĨA (CÔ BA)" at bounding box center [389, 147] width 146 height 22
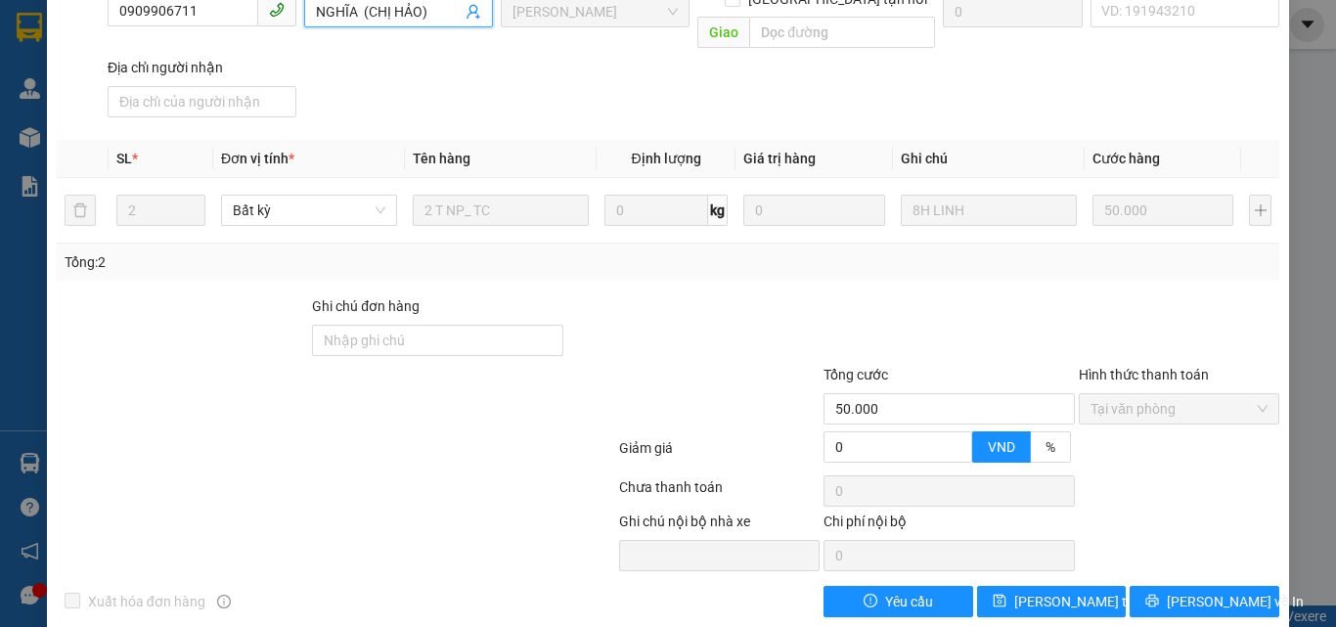
scroll to position [272, 0]
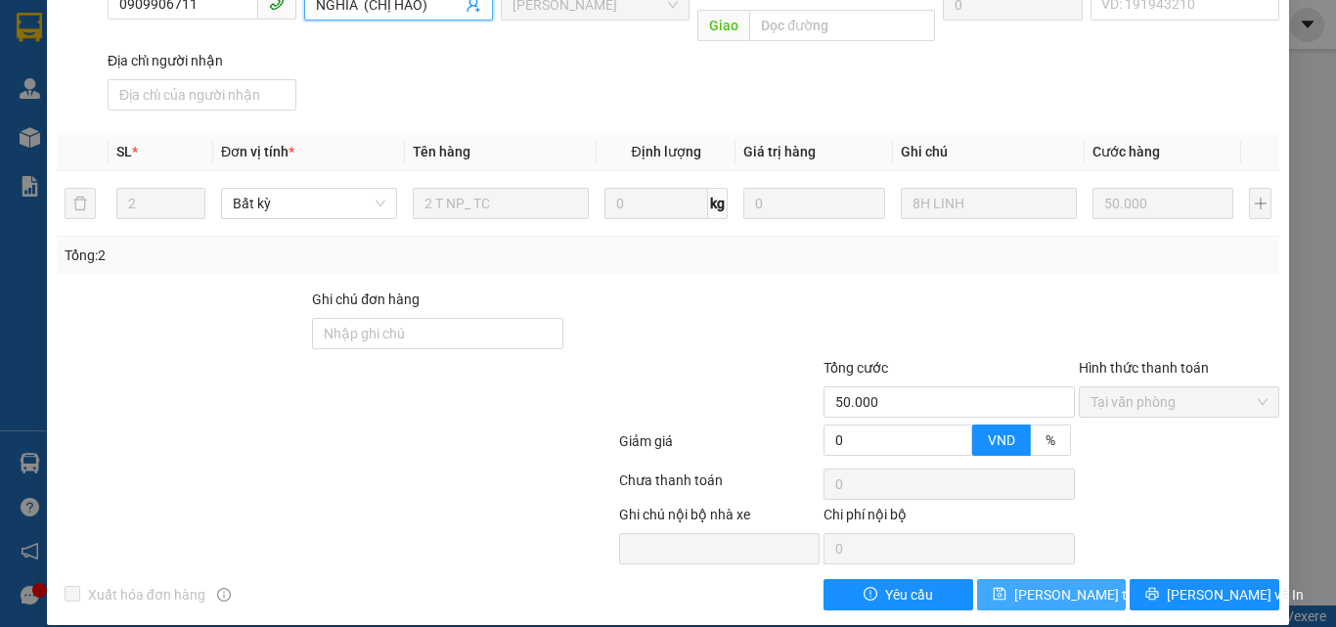
type input "NGHĨA (CHỊ HẢO)"
drag, startPoint x: 1013, startPoint y: 577, endPoint x: 990, endPoint y: 562, distance: 27.7
click at [1014, 584] on span "[PERSON_NAME] thay đổi" at bounding box center [1092, 595] width 156 height 22
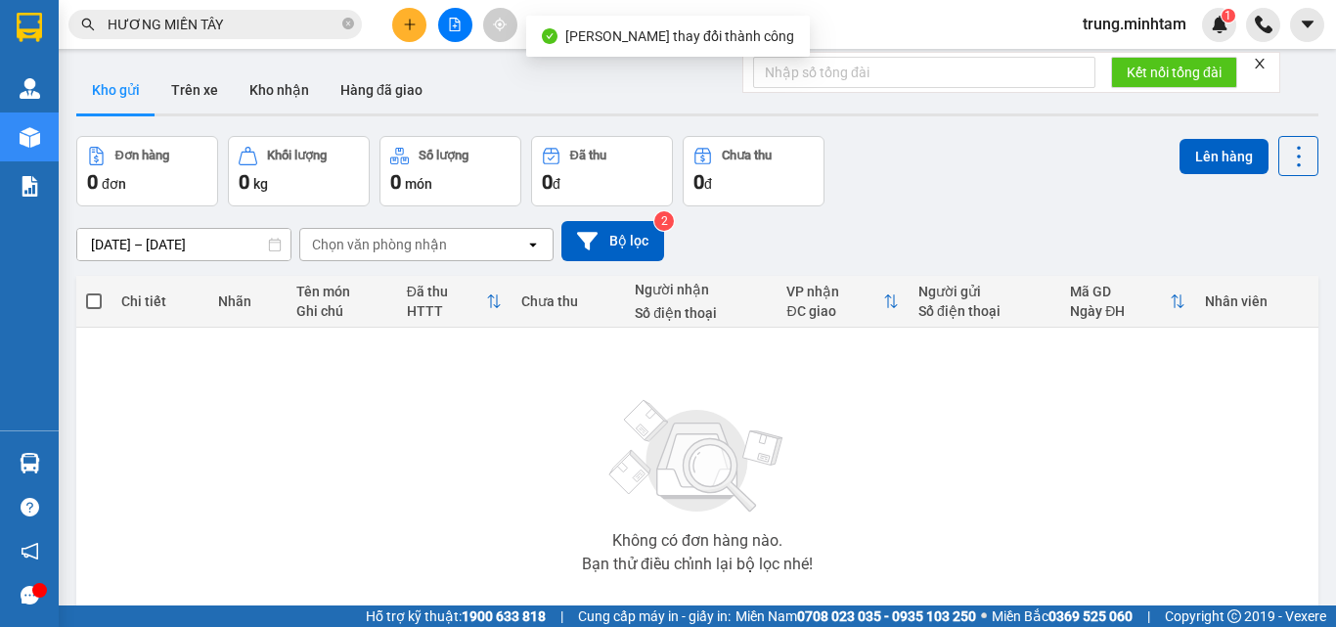
click at [240, 14] on input "HƯƠNG MIỀN TÂY" at bounding box center [223, 25] width 231 height 22
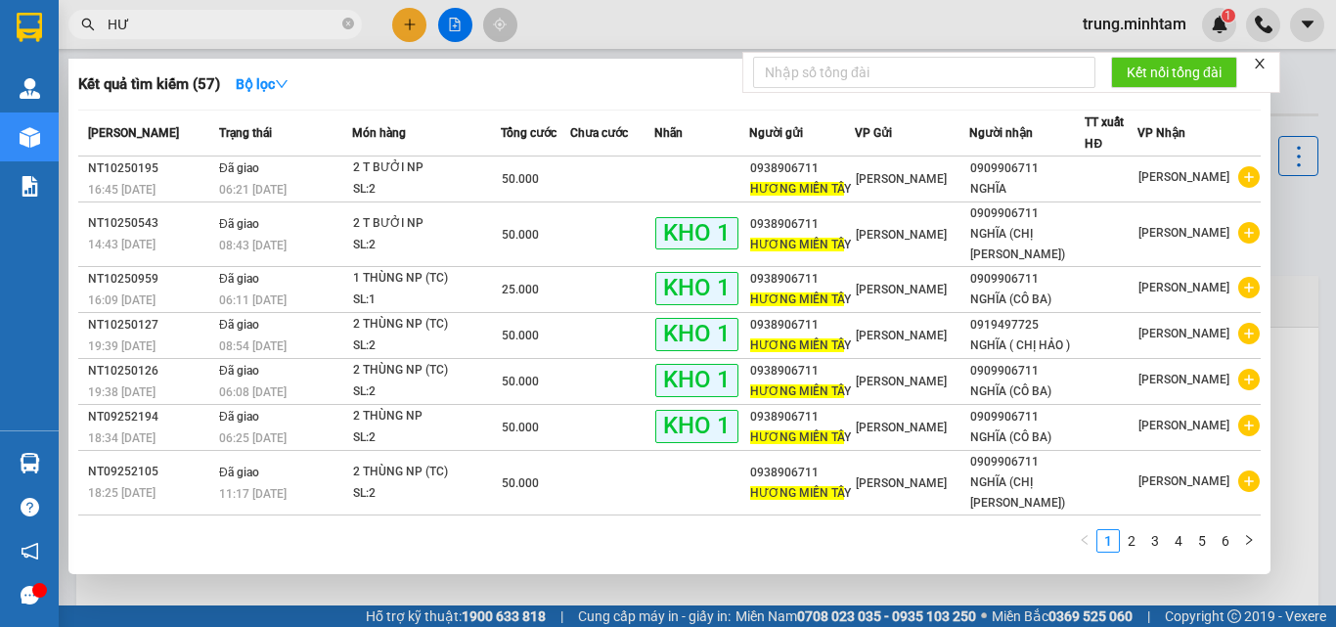
type input "H"
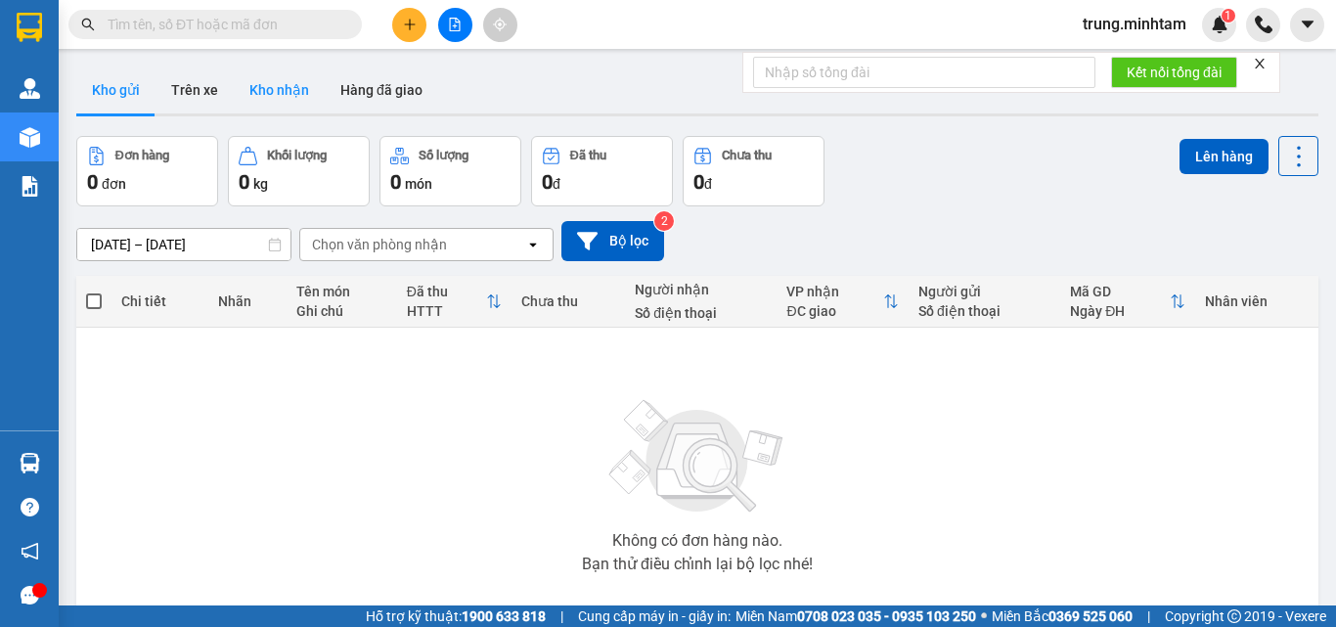
click at [290, 87] on button "Kho nhận" at bounding box center [279, 89] width 91 height 47
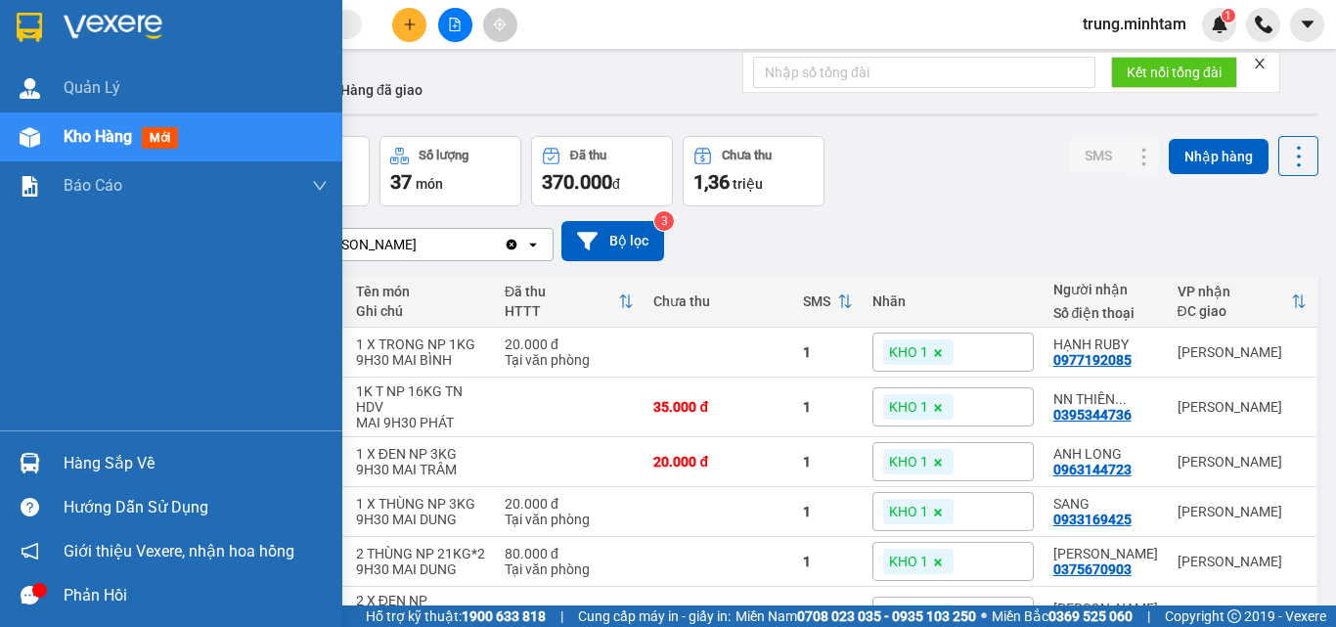
click at [95, 462] on div "Hàng sắp về" at bounding box center [196, 463] width 264 height 29
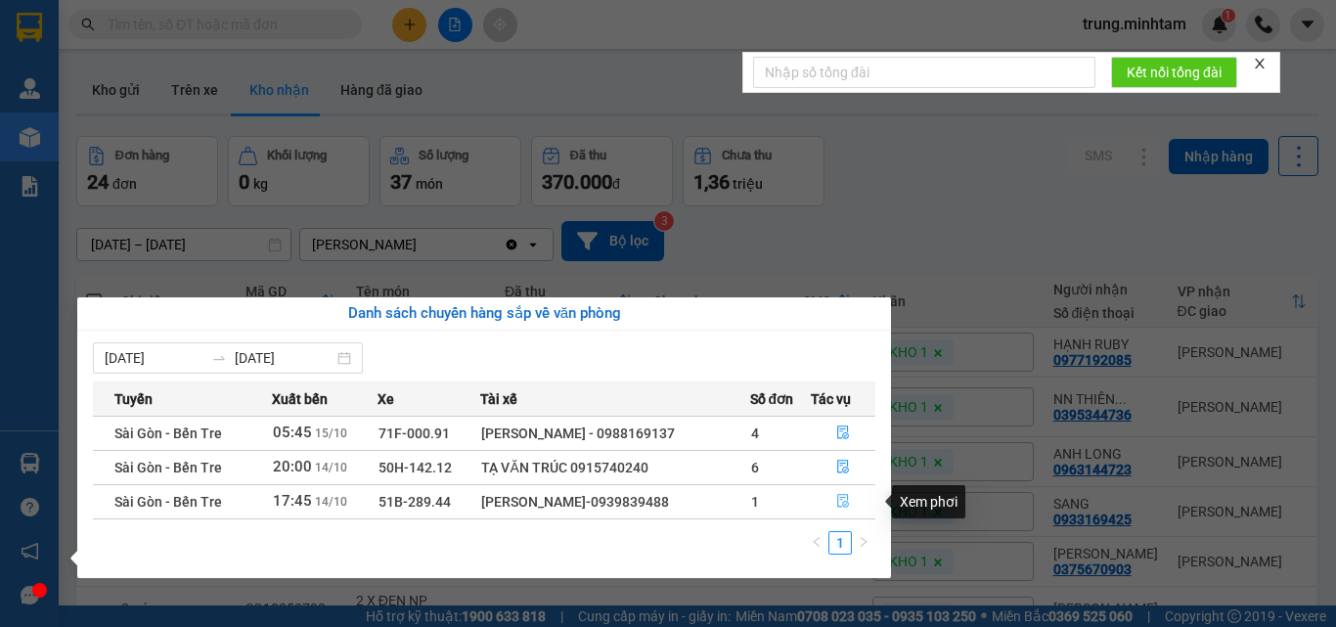
click at [848, 500] on icon "file-done" at bounding box center [843, 501] width 14 height 14
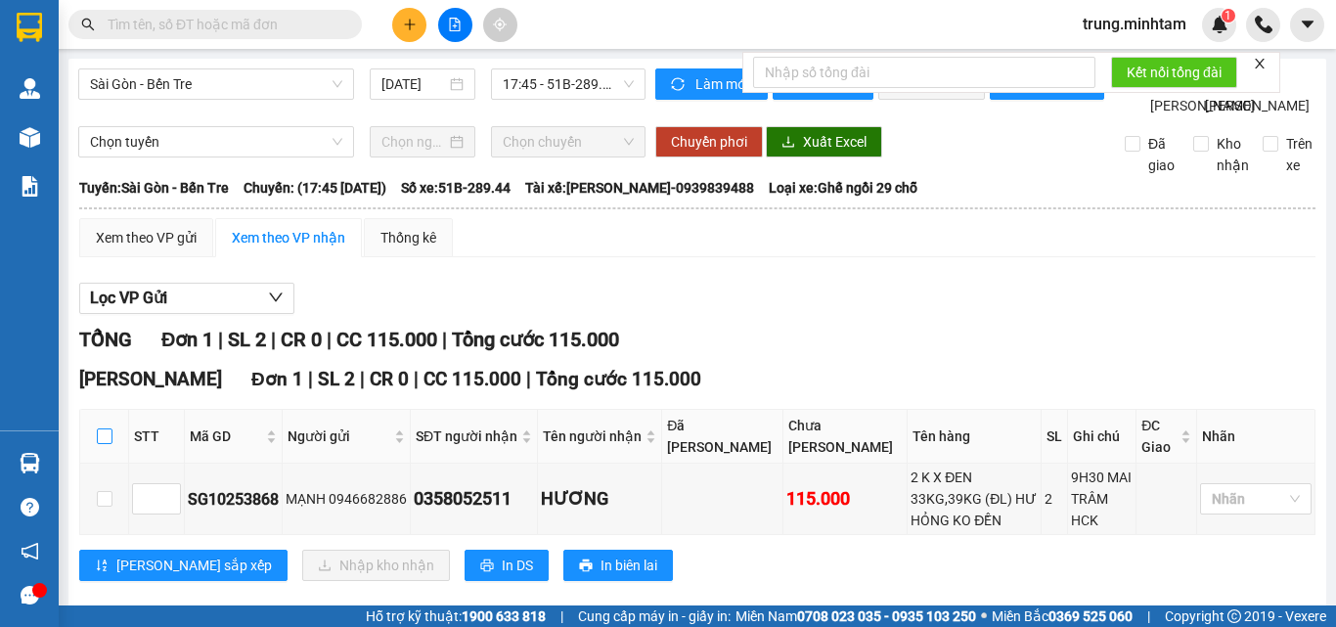
click at [107, 444] on input "checkbox" at bounding box center [105, 436] width 16 height 16
checkbox input "true"
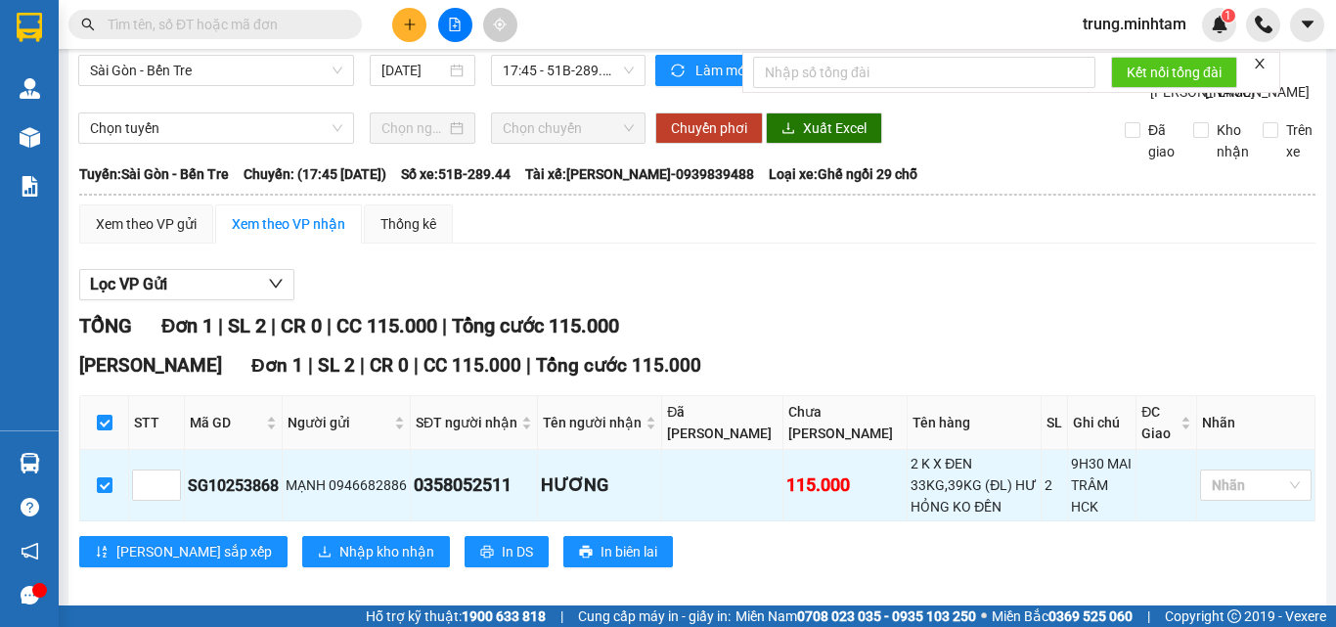
scroll to position [52, 0]
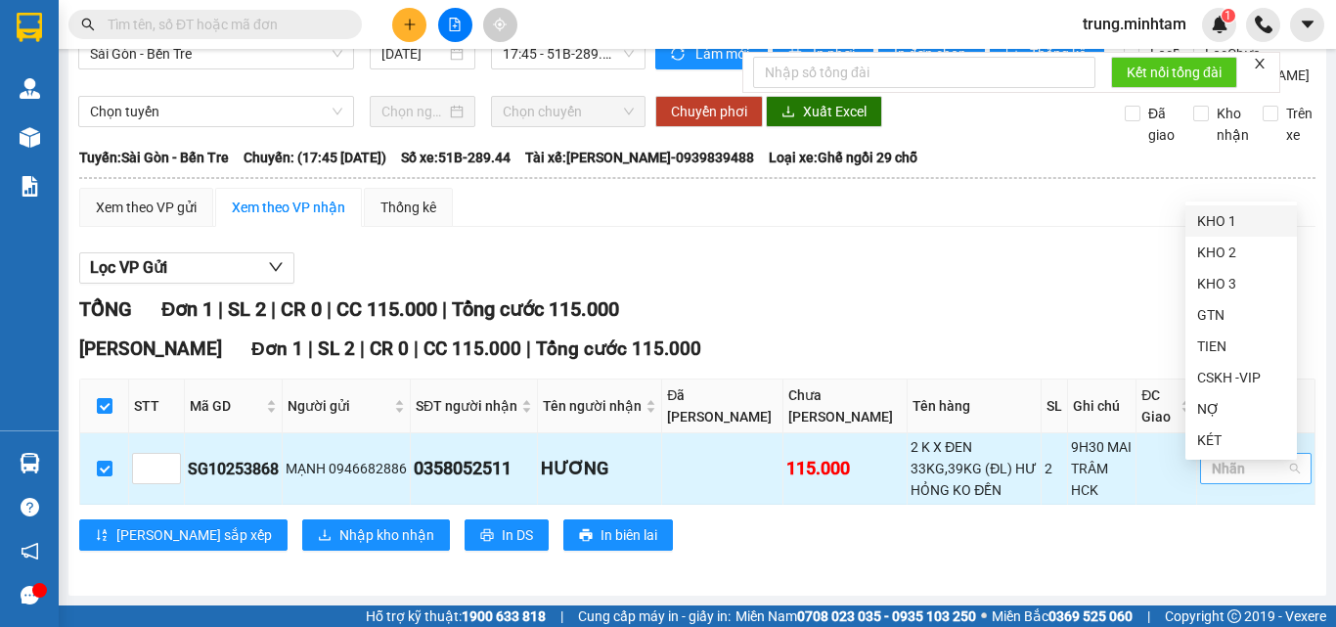
click at [1209, 480] on div at bounding box center [1246, 468] width 82 height 23
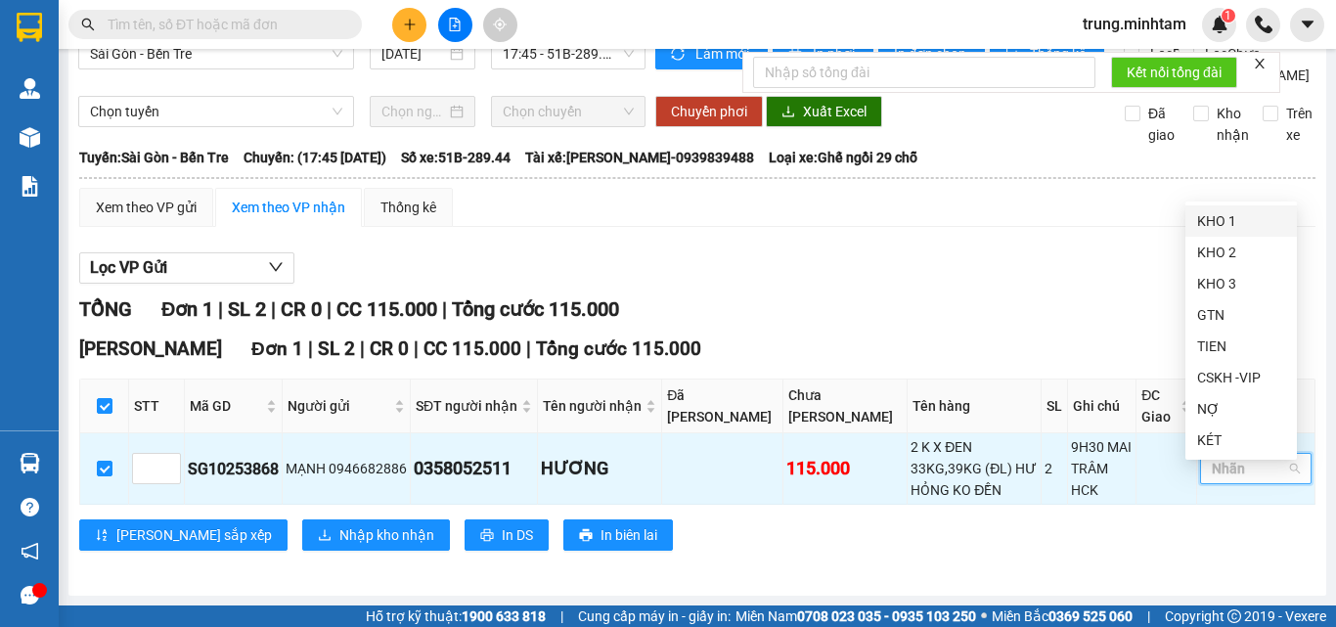
click at [1204, 222] on div "KHO 1" at bounding box center [1241, 221] width 88 height 22
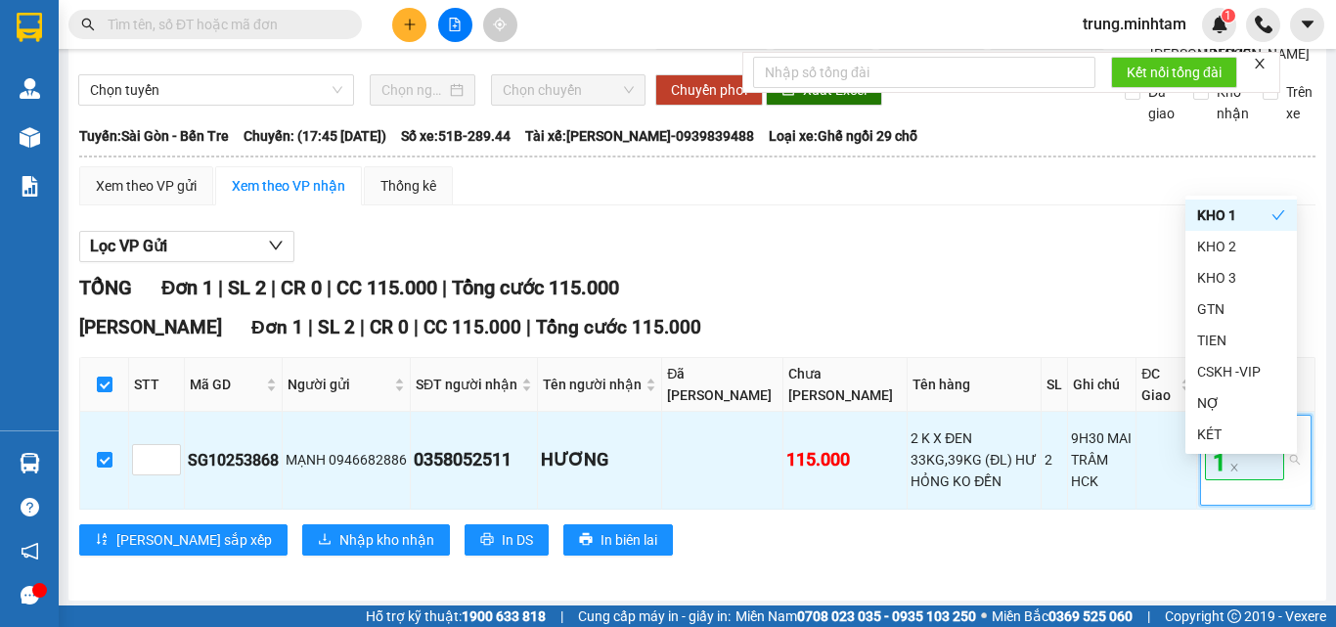
click at [1059, 263] on div "Lọc VP Gửi" at bounding box center [697, 247] width 1236 height 32
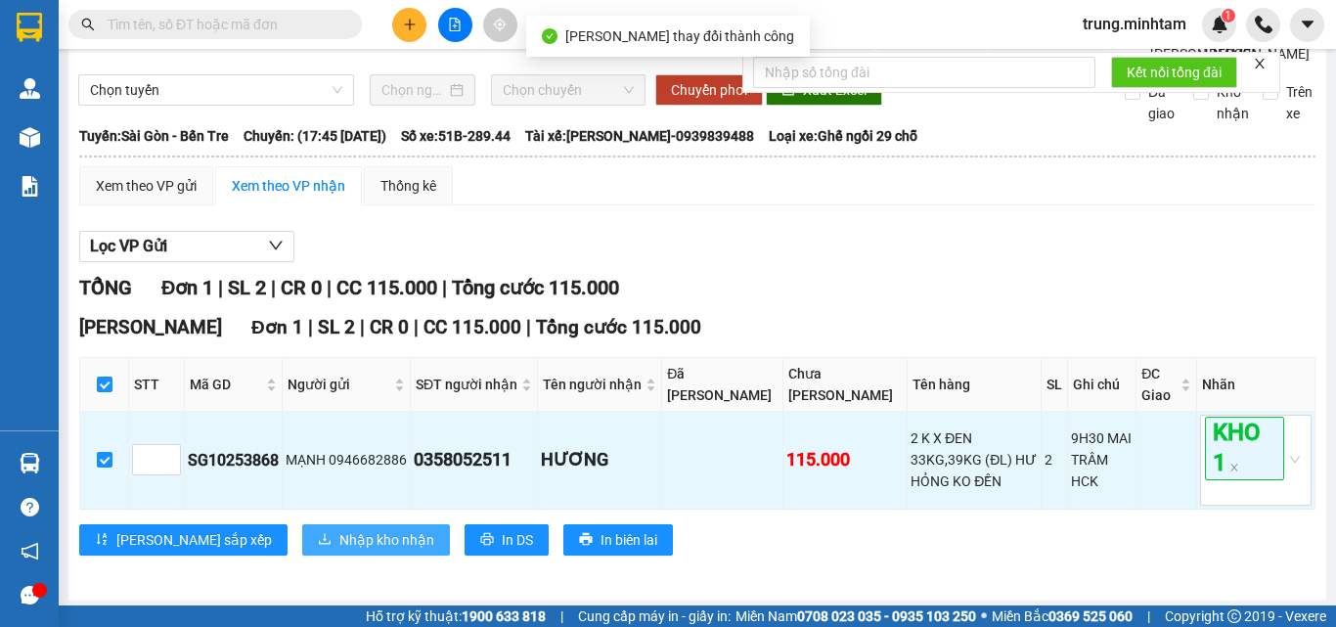
click at [339, 551] on span "Nhập kho nhận" at bounding box center [386, 540] width 95 height 22
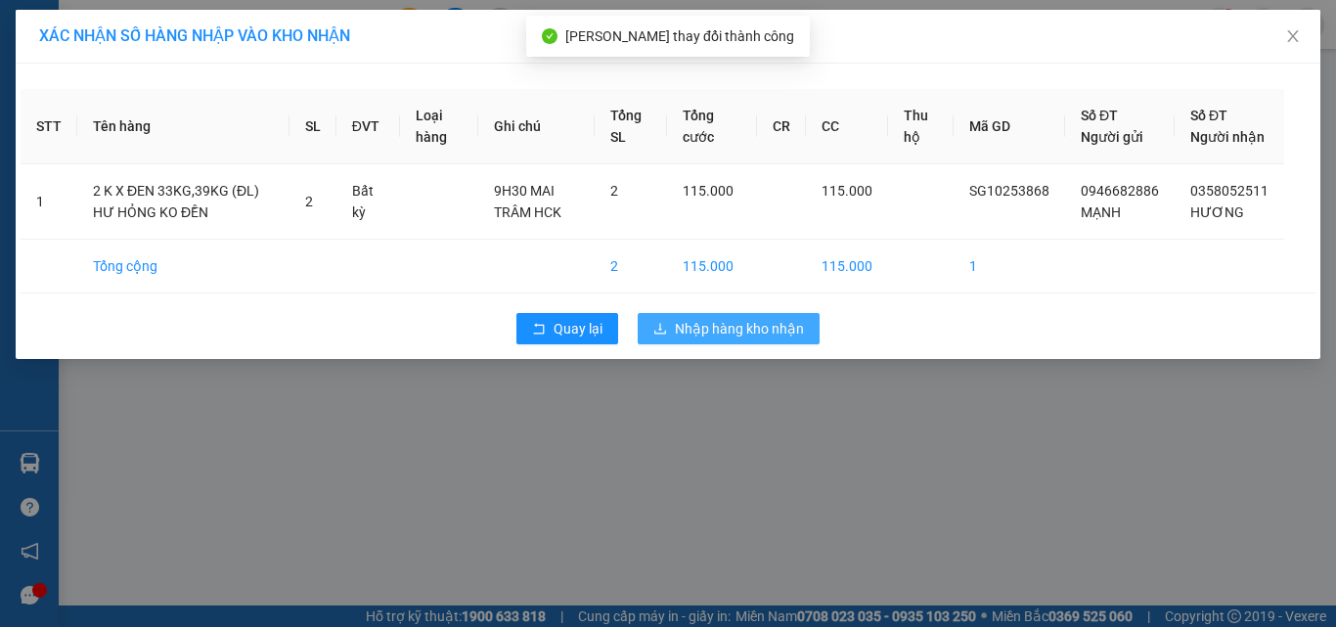
click at [735, 339] on span "Nhập hàng kho nhận" at bounding box center [739, 329] width 129 height 22
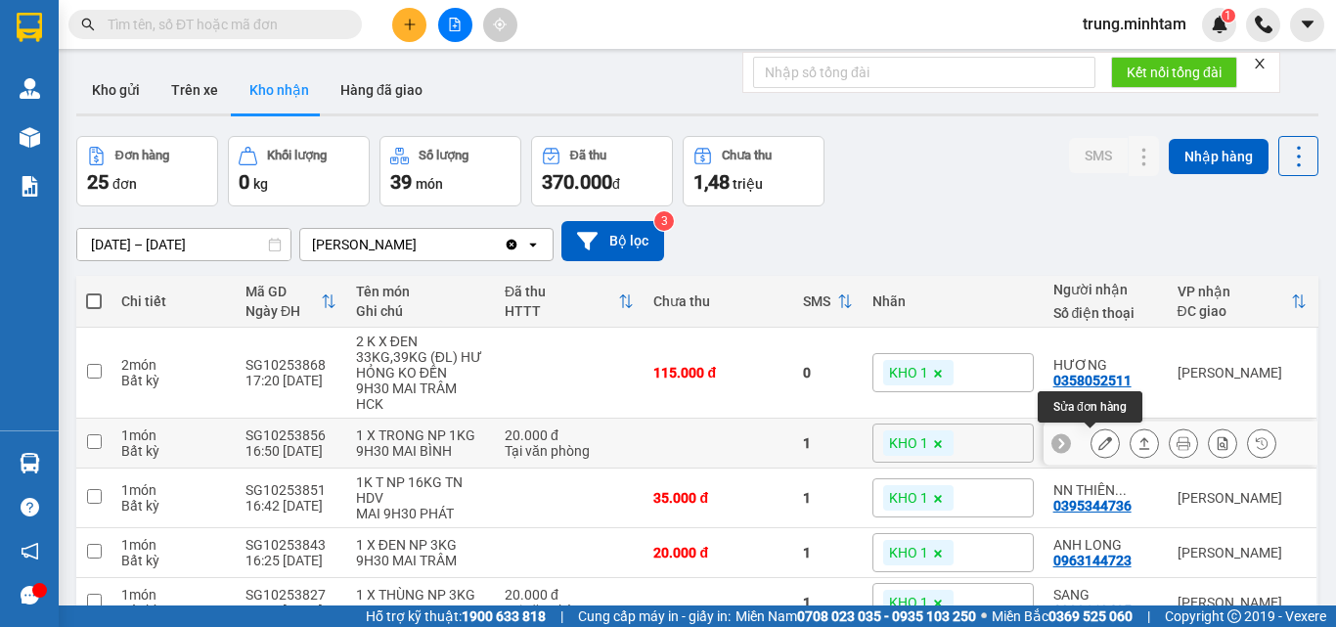
click at [1098, 448] on icon at bounding box center [1105, 443] width 14 height 14
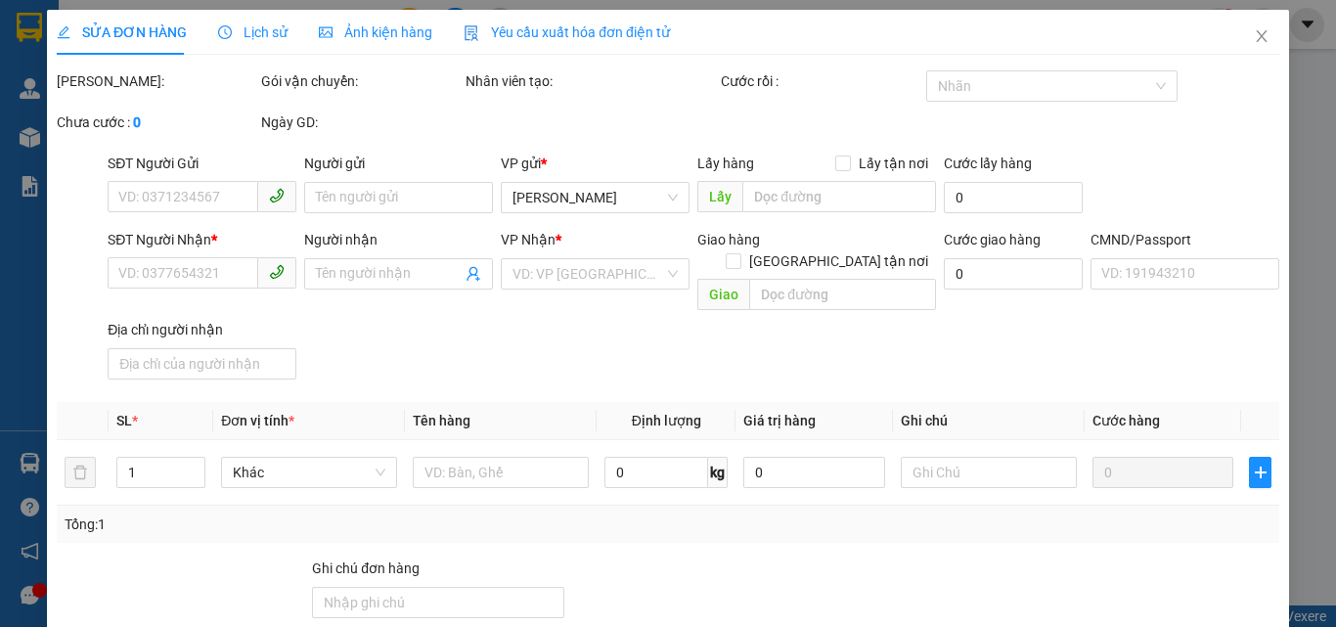
type input "0989585905"
type input "HÒA LONG"
type input "0977192085"
type input "HẠNH RUBY"
type input "KNM"
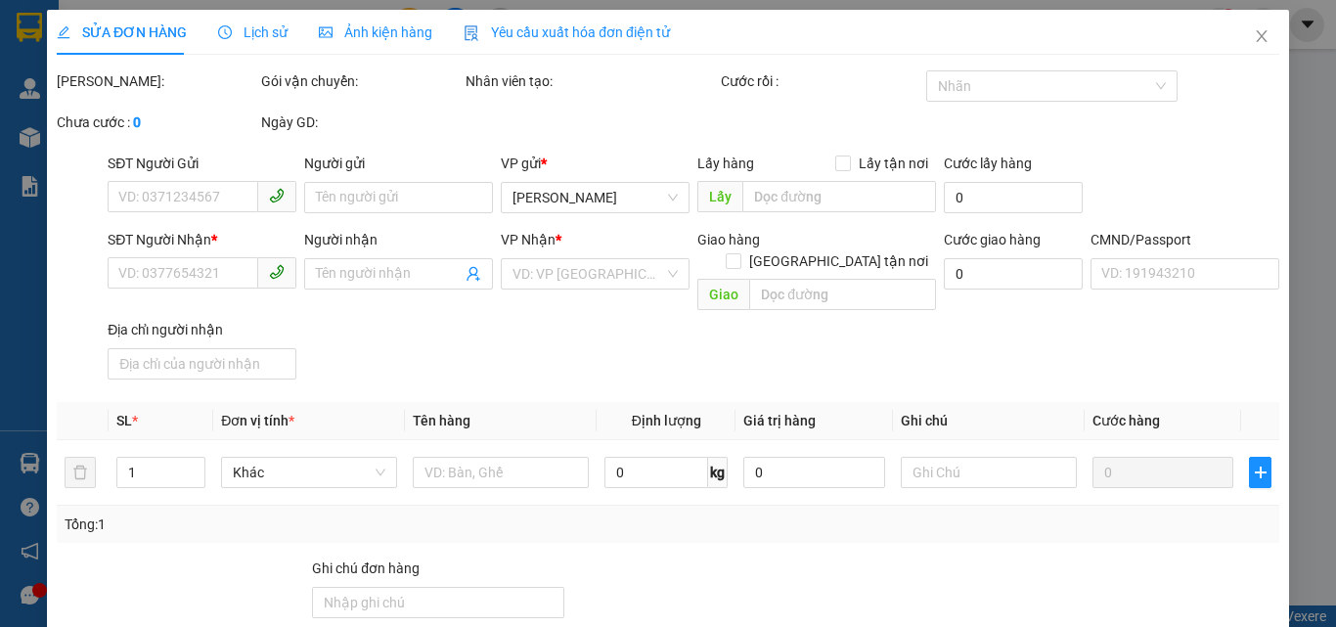
type input "20.000"
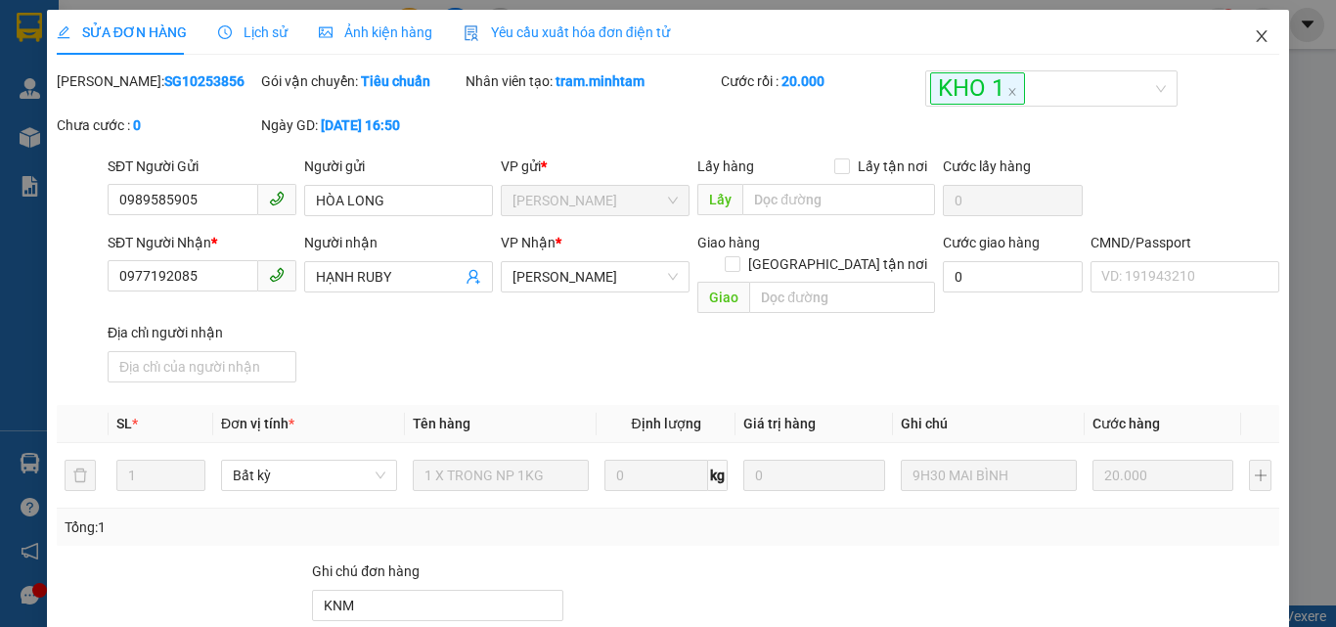
click at [1257, 38] on icon "close" at bounding box center [1262, 36] width 11 height 12
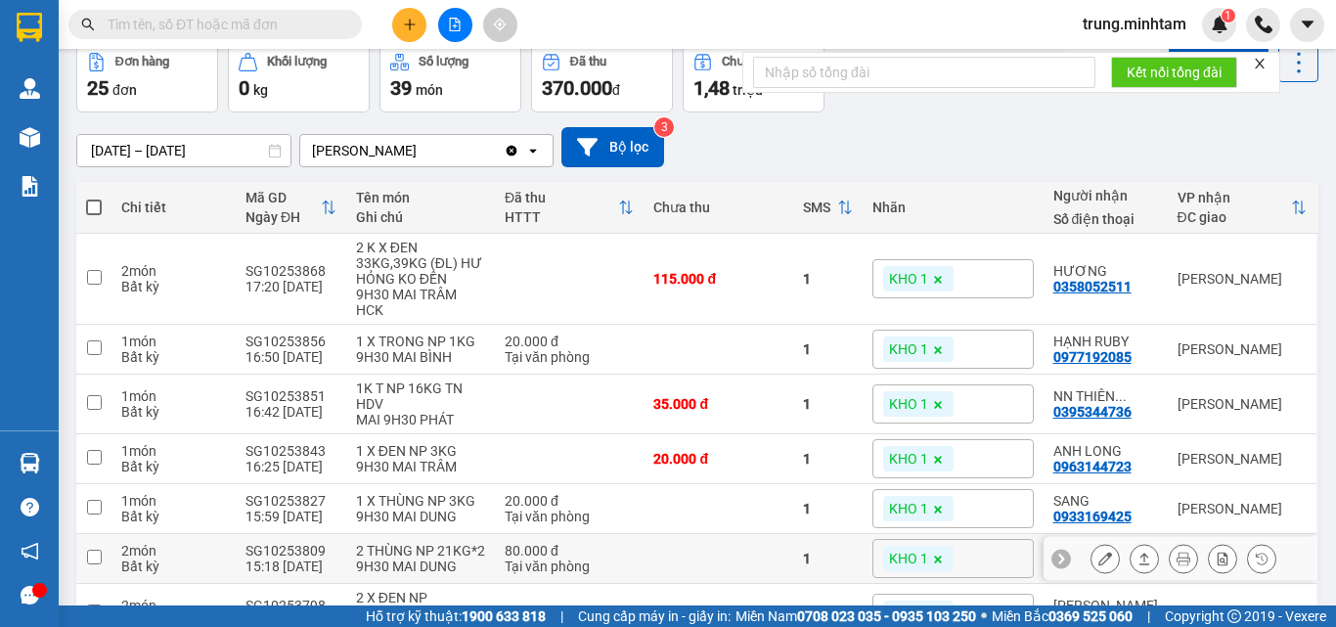
scroll to position [130, 0]
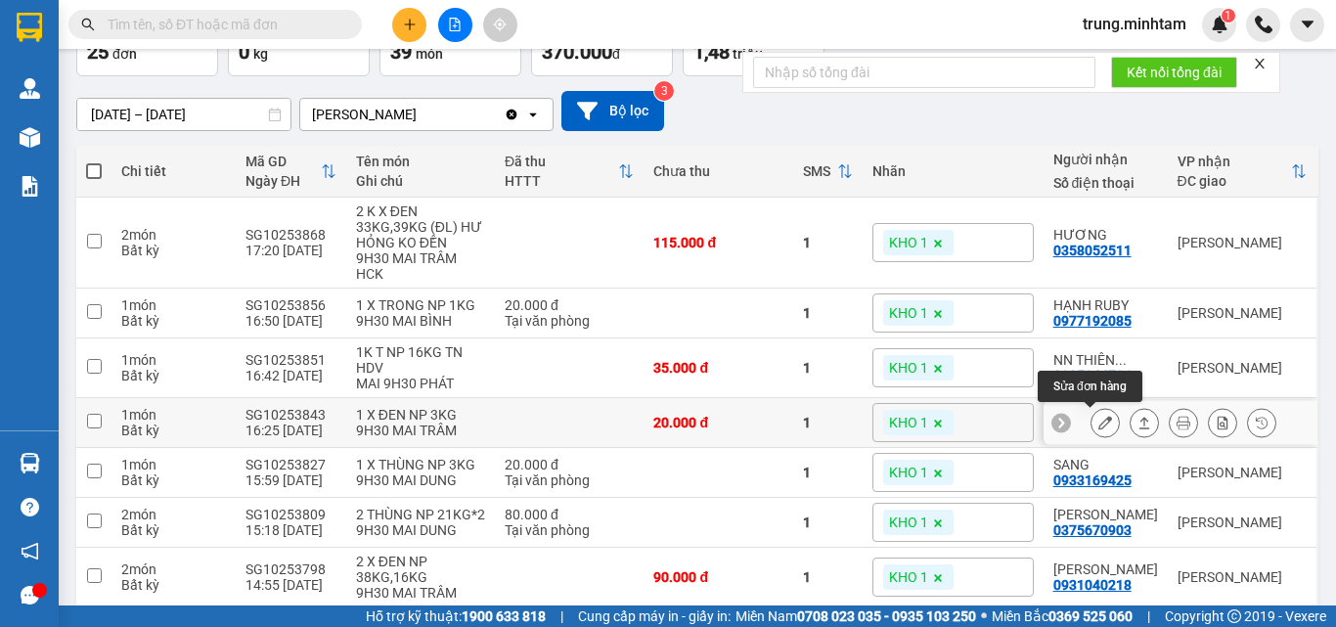
click at [1098, 425] on icon at bounding box center [1105, 423] width 14 height 14
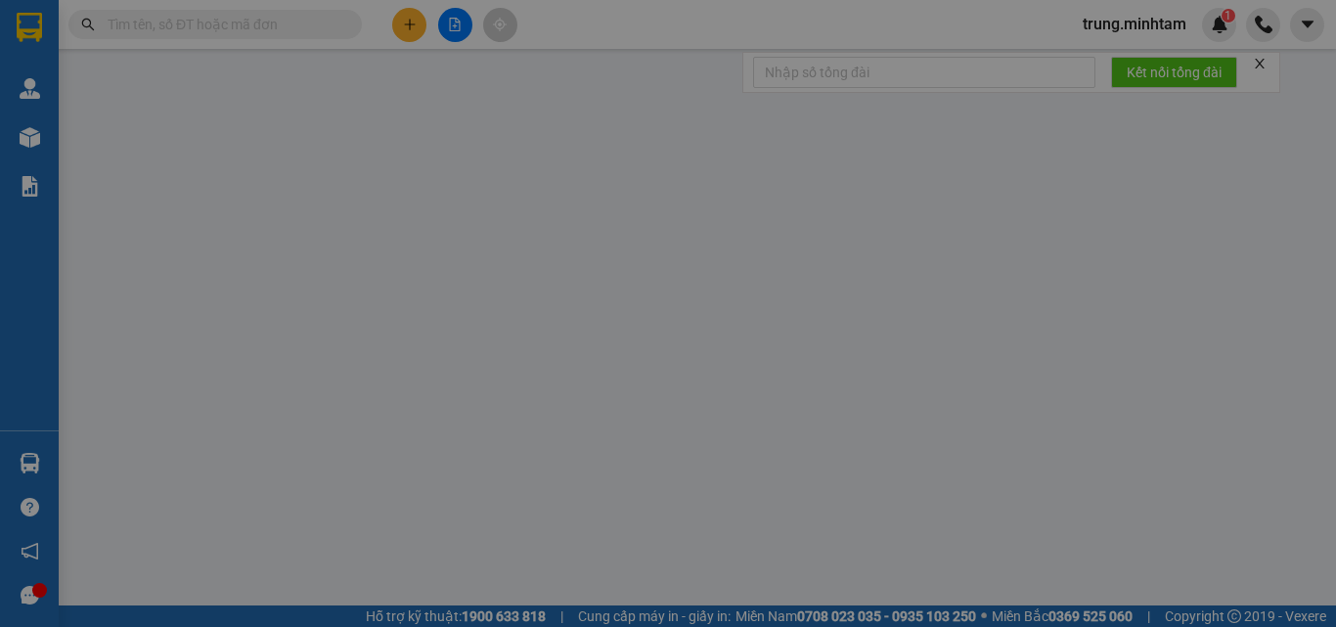
type input "0916926367"
type input "HIỀN"
type input "0963144723"
type input "ANH LONG"
type input "dg"
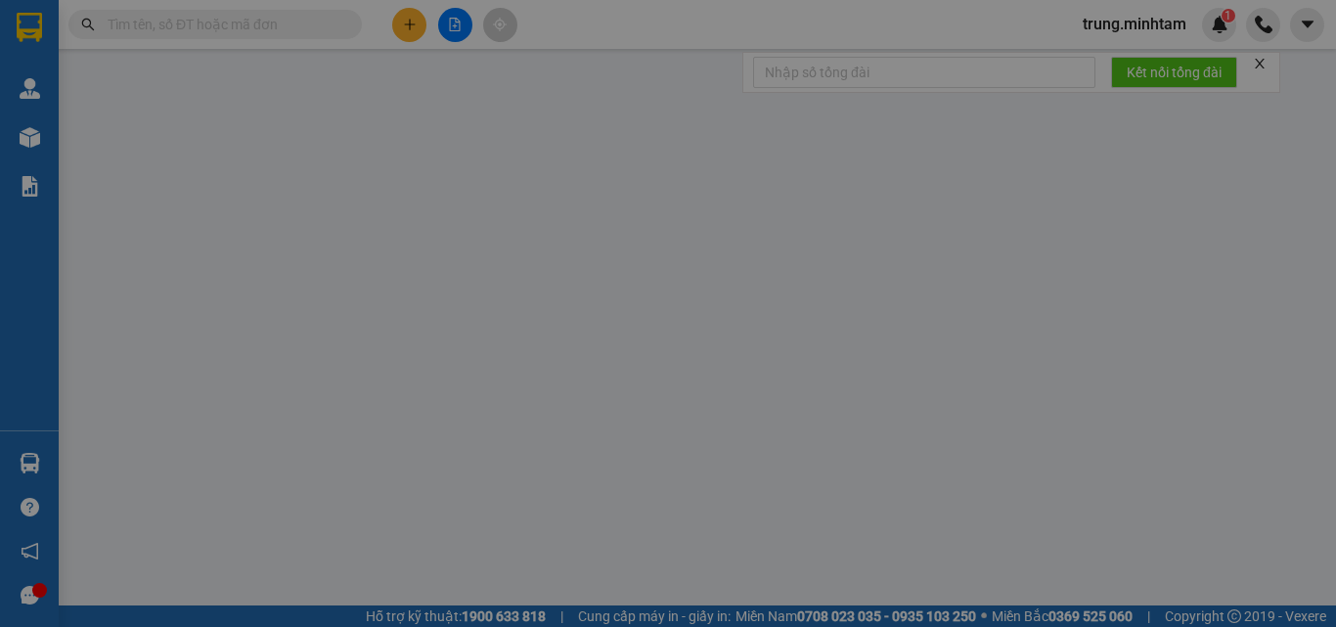
type input "20.000"
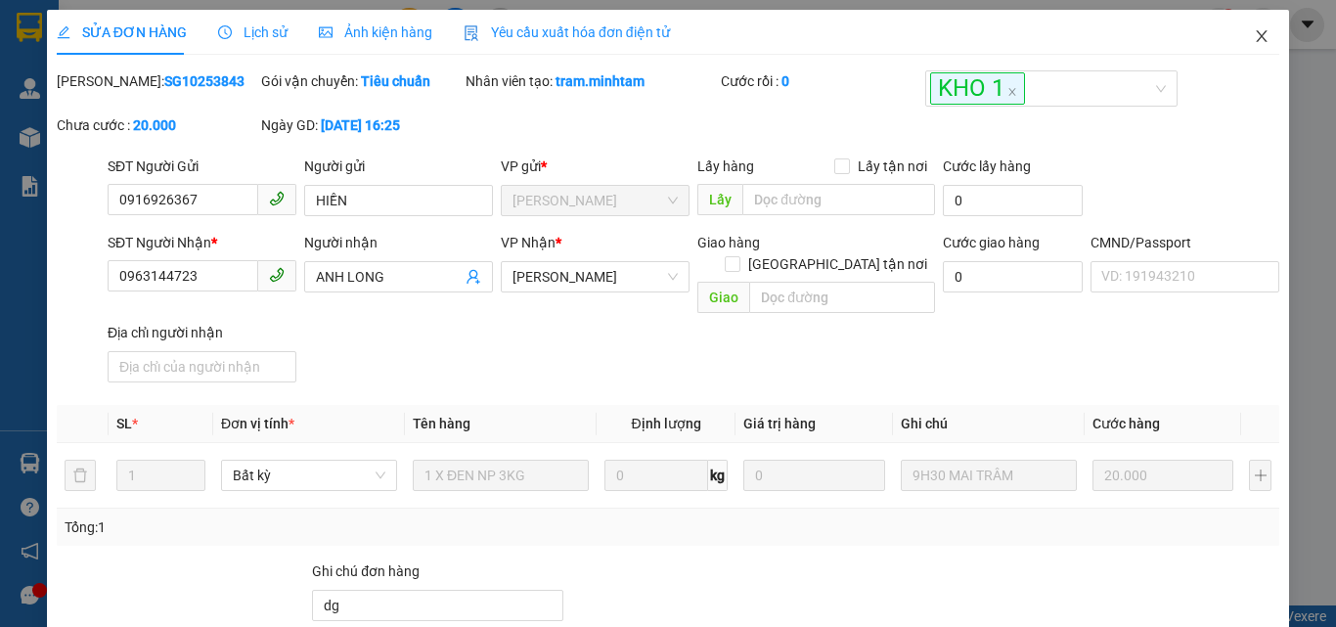
click at [1257, 41] on icon "close" at bounding box center [1262, 36] width 11 height 12
